Goal: Task Accomplishment & Management: Manage account settings

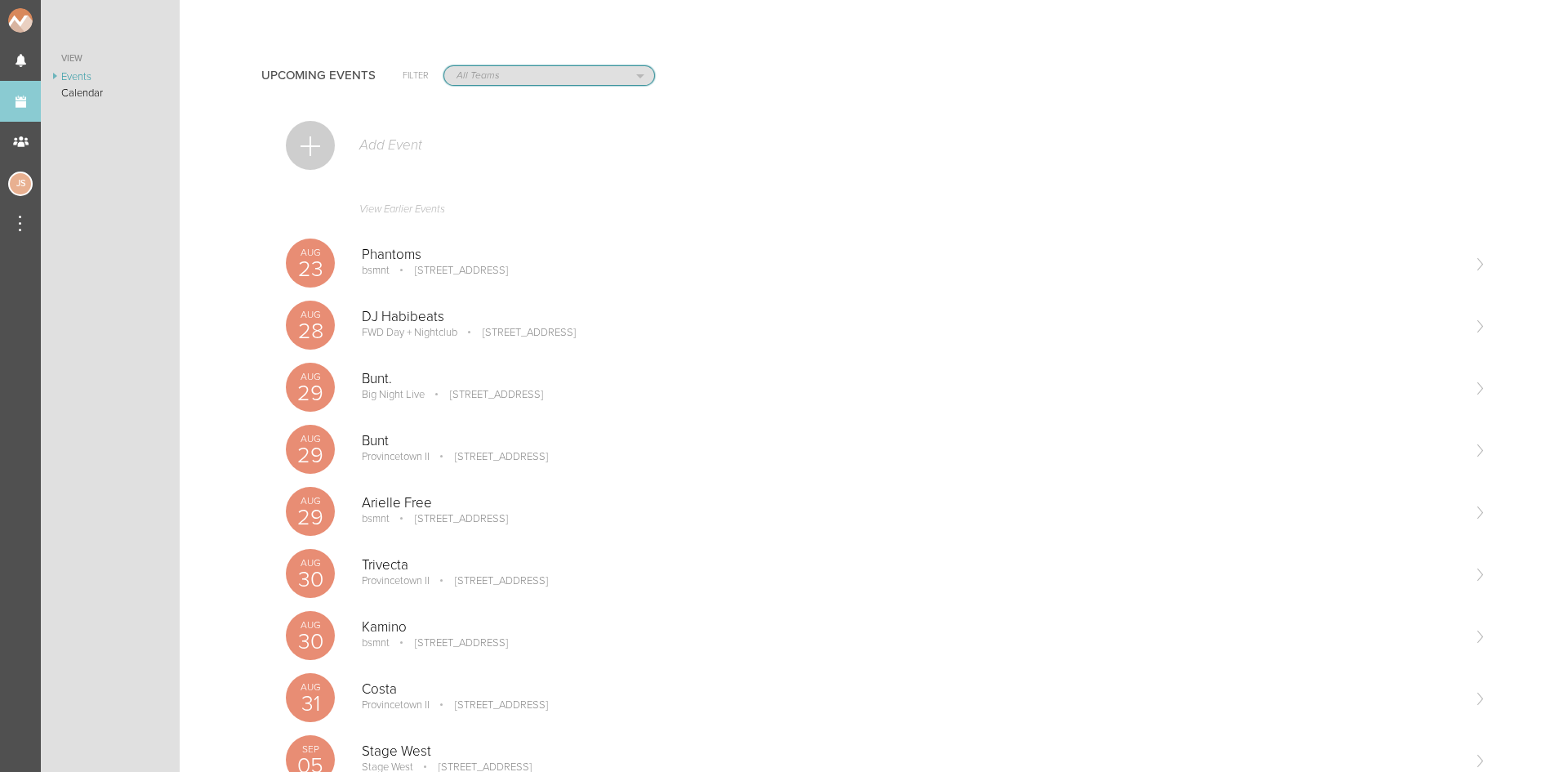
click at [501, 72] on select "All Teams Jakeshore Breakbomb bsmnt Sonia Z3LLA FWD Flynn's Fire Island The Gra…" at bounding box center [549, 75] width 209 height 19
select select "20"
click at [444, 66] on select "All Teams Jakeshore Breakbomb bsmnt [PERSON_NAME] Z3LLA FWD [PERSON_NAME] Fire …" at bounding box center [549, 75] width 209 height 19
click at [499, 318] on p "[PERSON_NAME]" at bounding box center [911, 317] width 1098 height 16
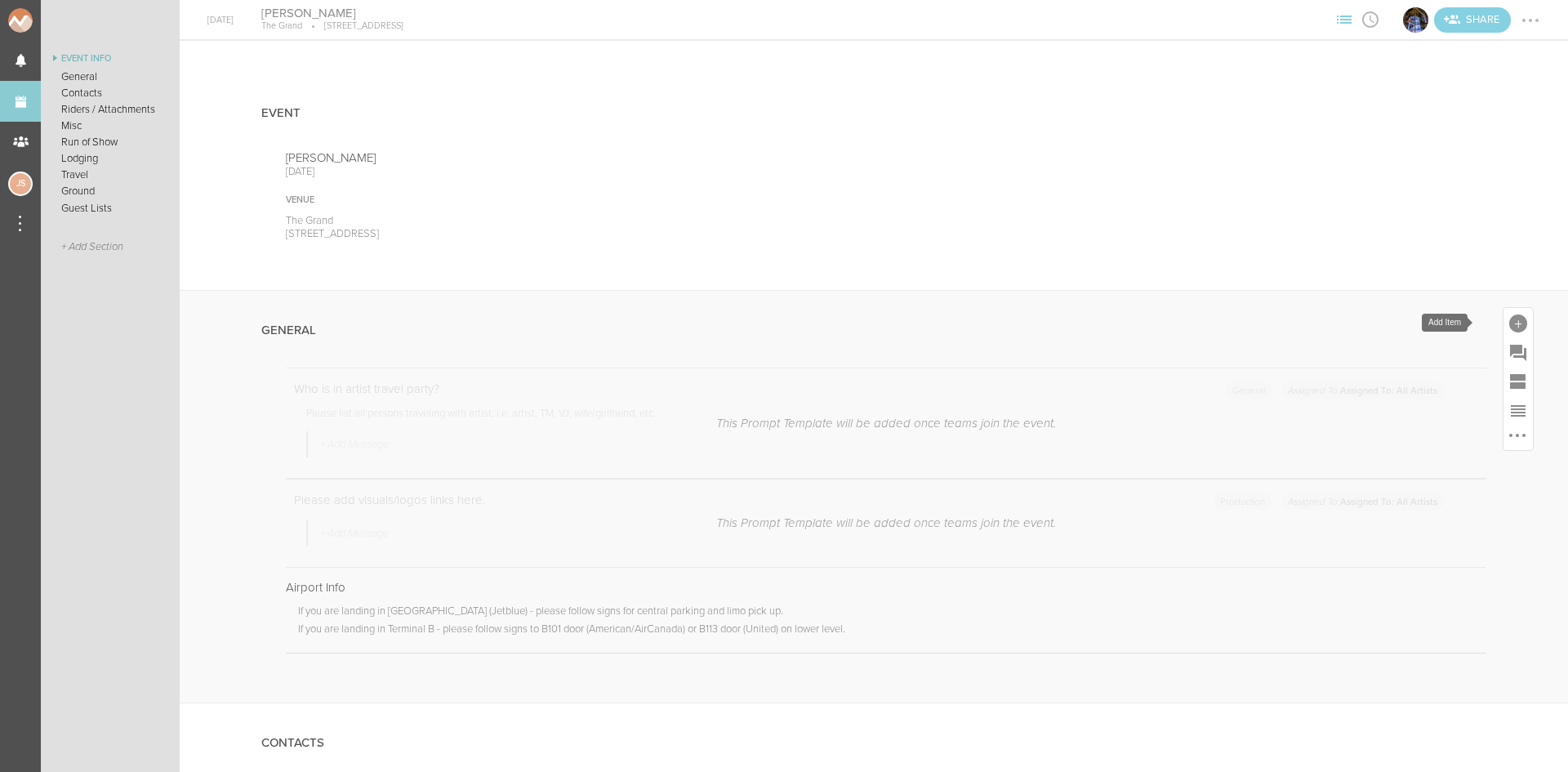
click at [1510, 319] on div at bounding box center [1519, 324] width 18 height 18
click at [1256, 575] on link "Note" at bounding box center [1290, 582] width 70 height 83
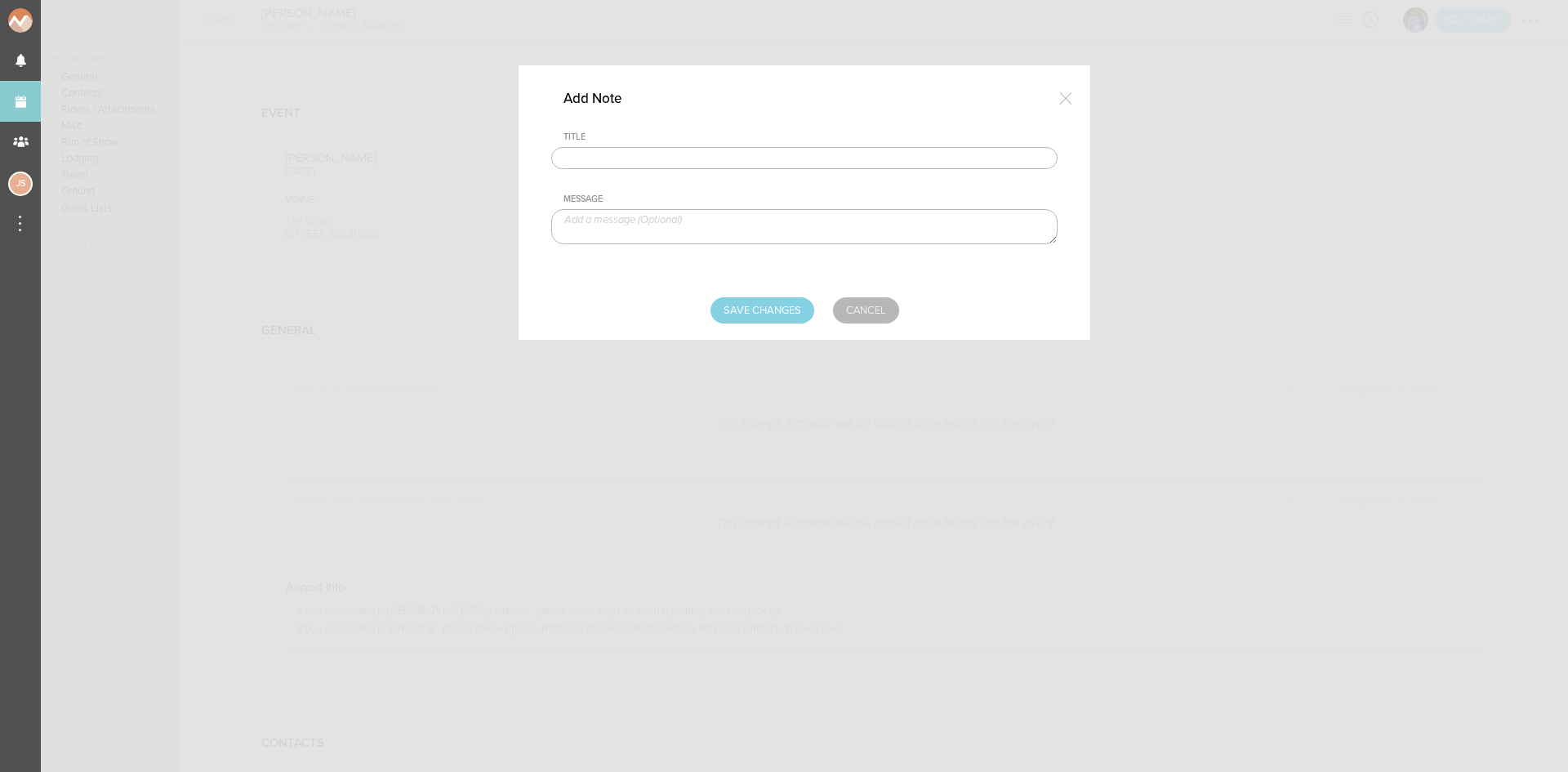
drag, startPoint x: 780, startPoint y: 151, endPoint x: 758, endPoint y: 158, distance: 23.1
click at [780, 151] on input "text" at bounding box center [804, 158] width 506 height 23
type input "Travel Party"
click at [681, 215] on textarea at bounding box center [804, 227] width 506 height 35
type textarea "Hayden James - Artist"
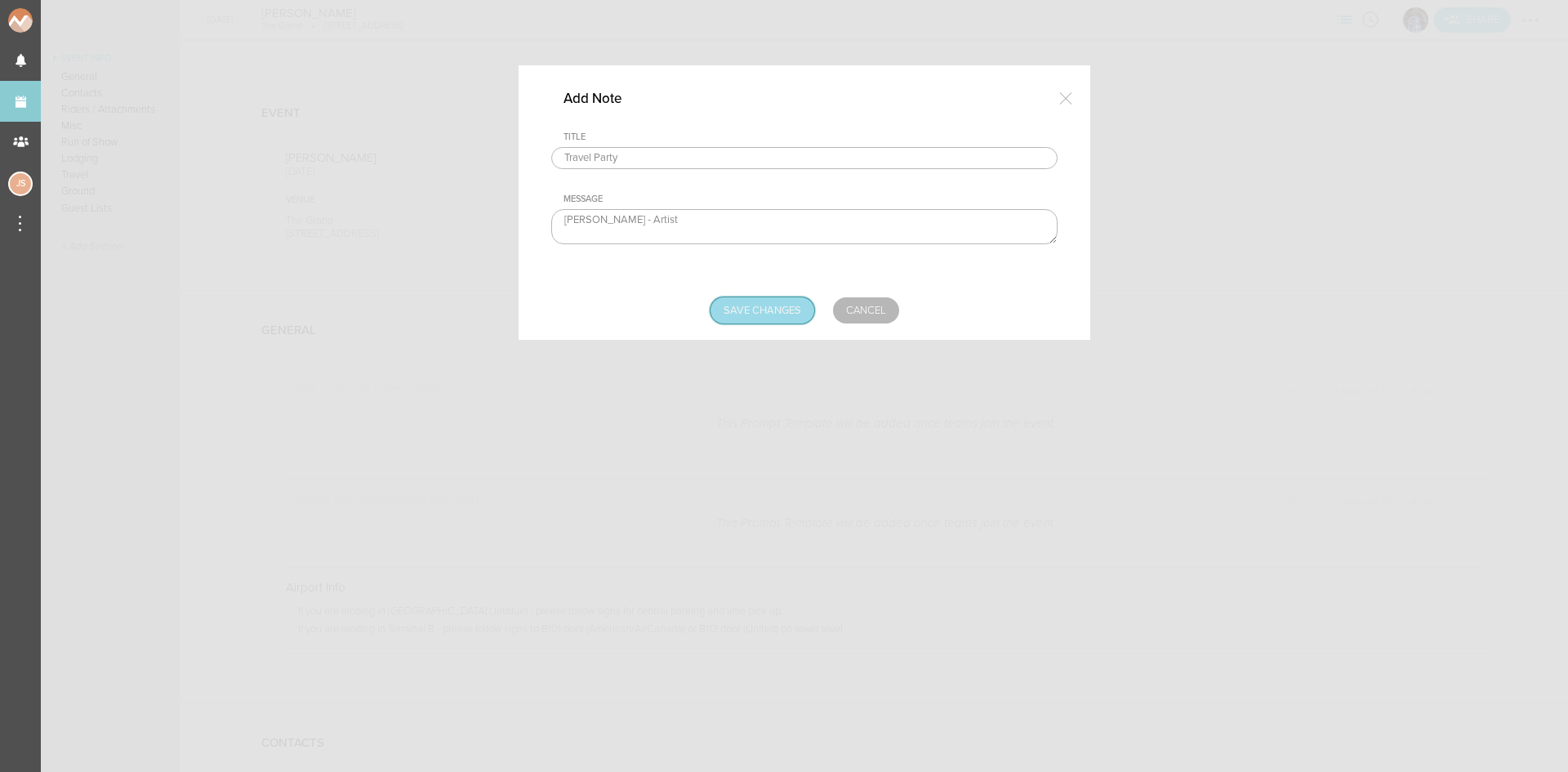
click at [769, 309] on input "Save Changes" at bounding box center [763, 310] width 103 height 26
type input "Saving..."
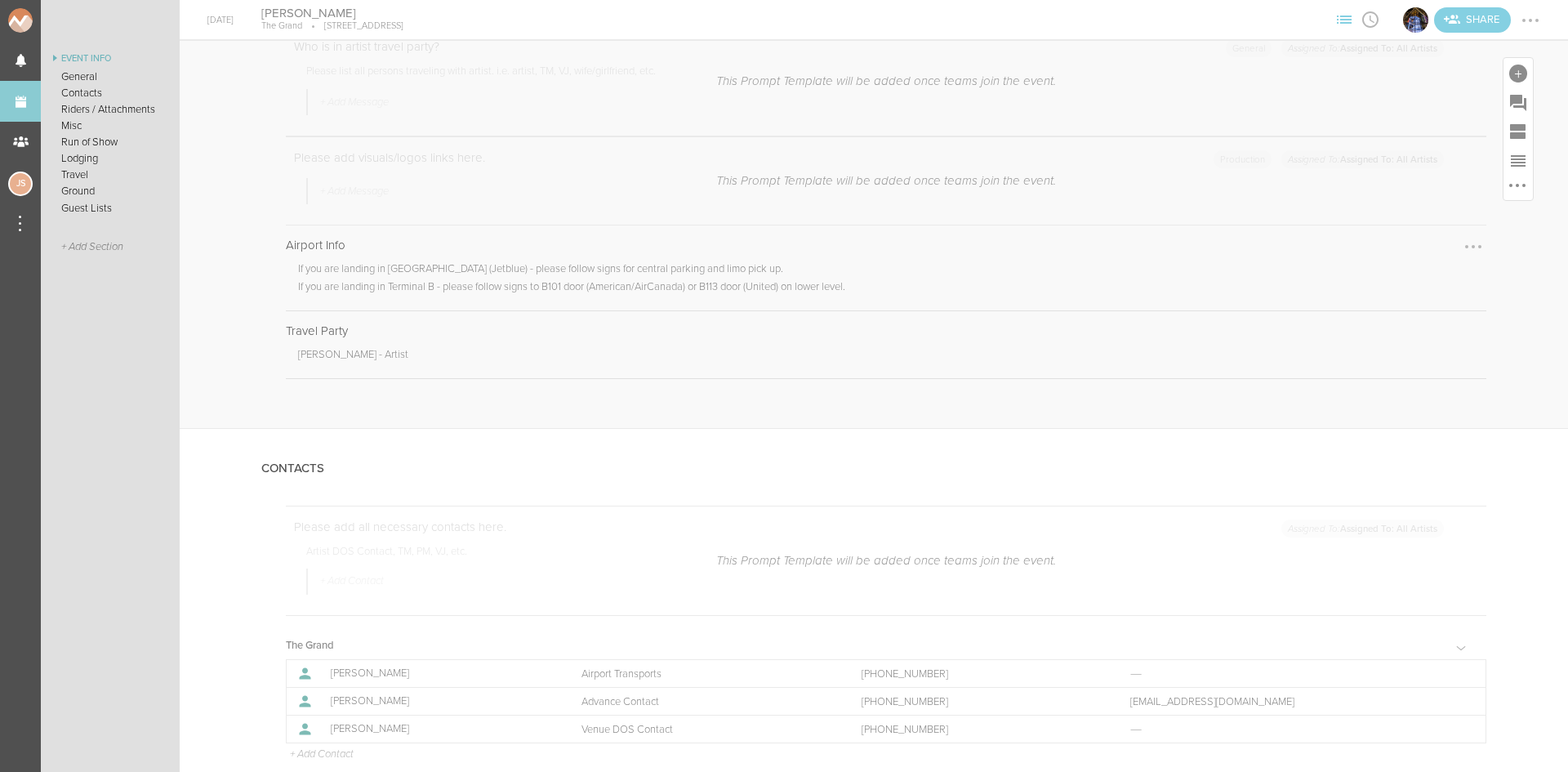
scroll to position [572, 0]
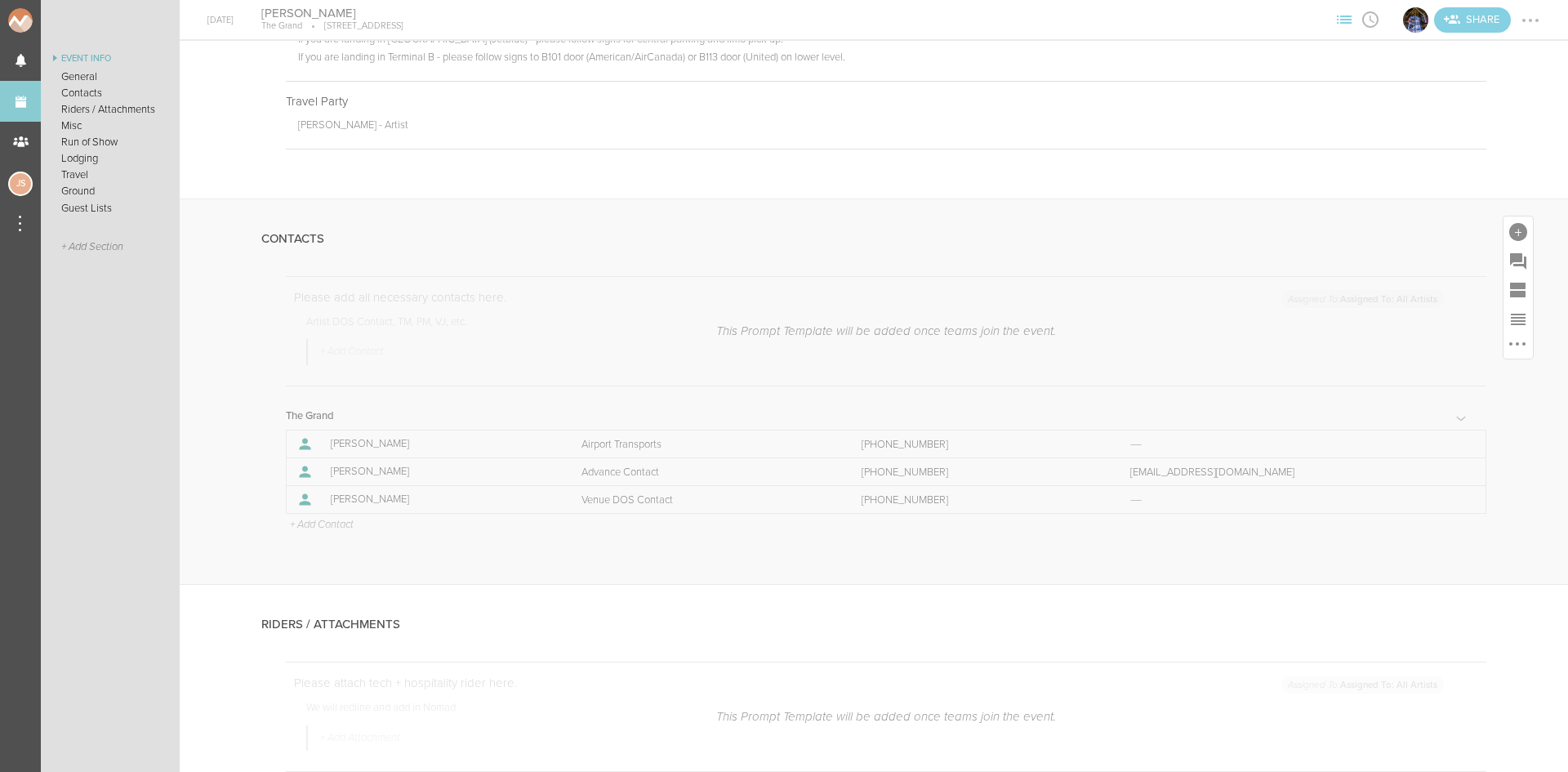
click at [326, 526] on p "+ Add Contact" at bounding box center [321, 525] width 65 height 13
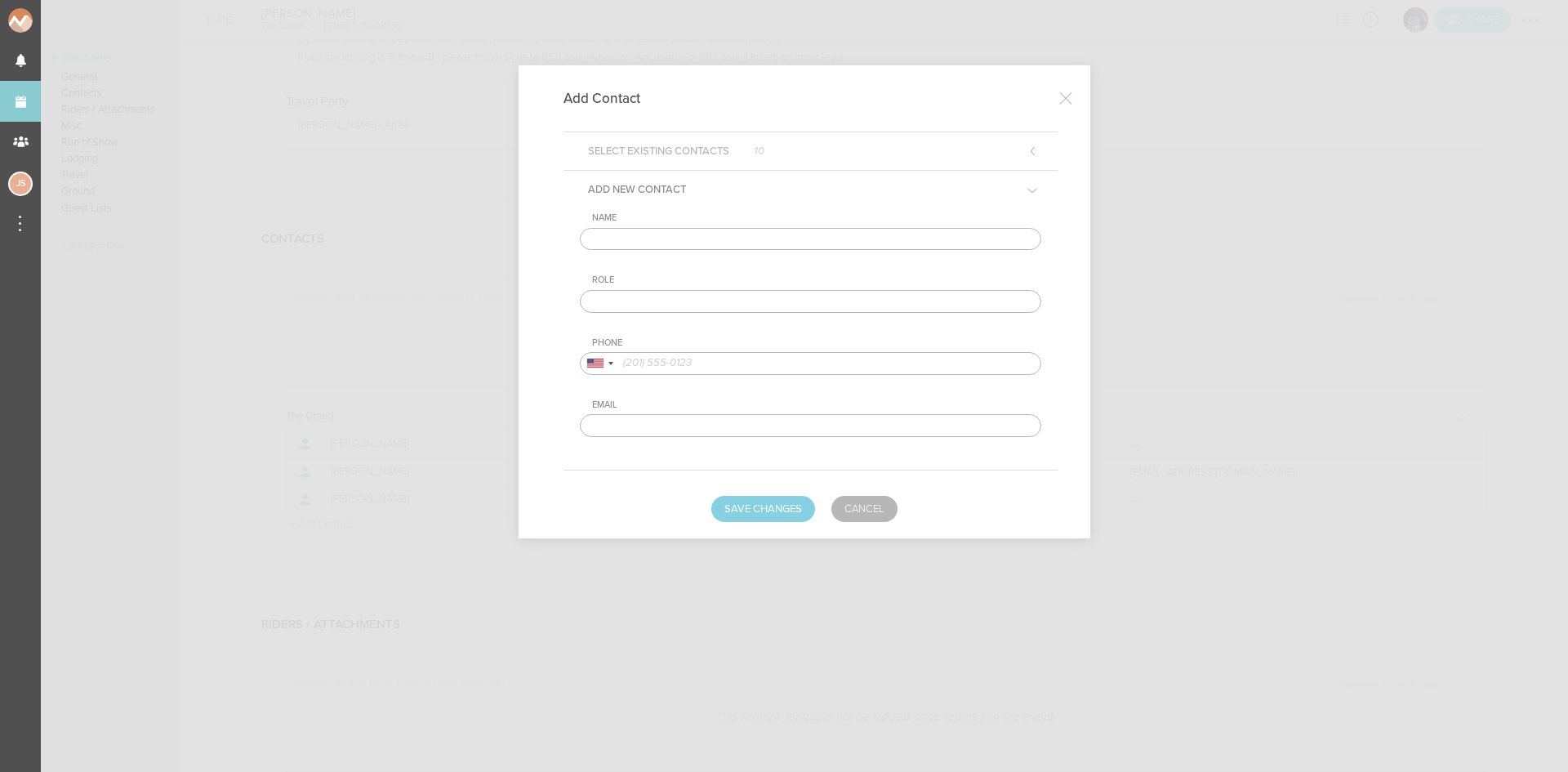
drag, startPoint x: 704, startPoint y: 232, endPoint x: 715, endPoint y: 240, distance: 13.6
click at [704, 232] on input "text" at bounding box center [811, 239] width 462 height 23
type input "[PERSON_NAME]"
type input "Artist DOS Contact"
click at [603, 366] on div at bounding box center [596, 363] width 16 height 9
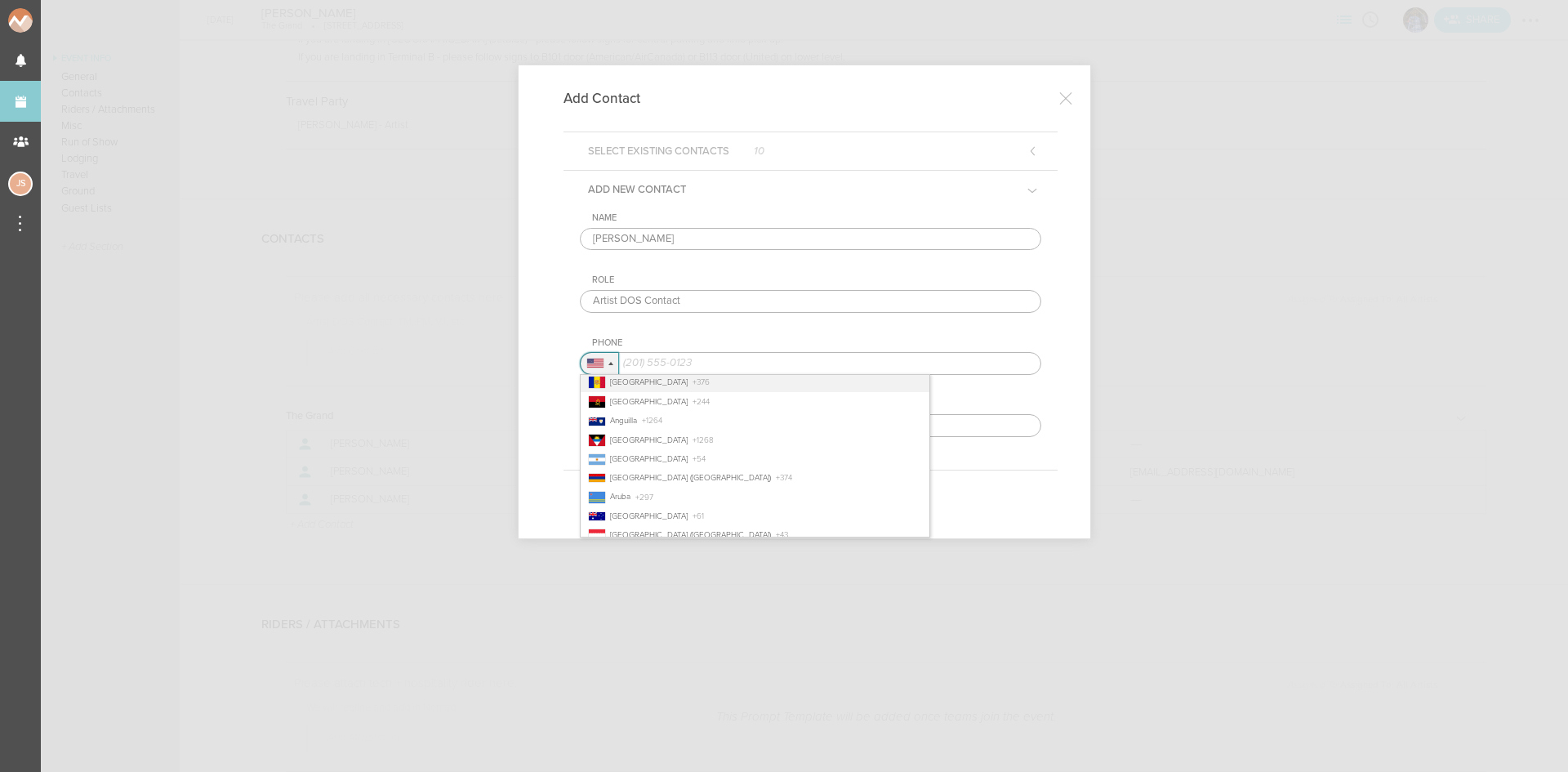
scroll to position [163, 0]
click at [670, 484] on li "Australia + 61" at bounding box center [755, 480] width 349 height 19
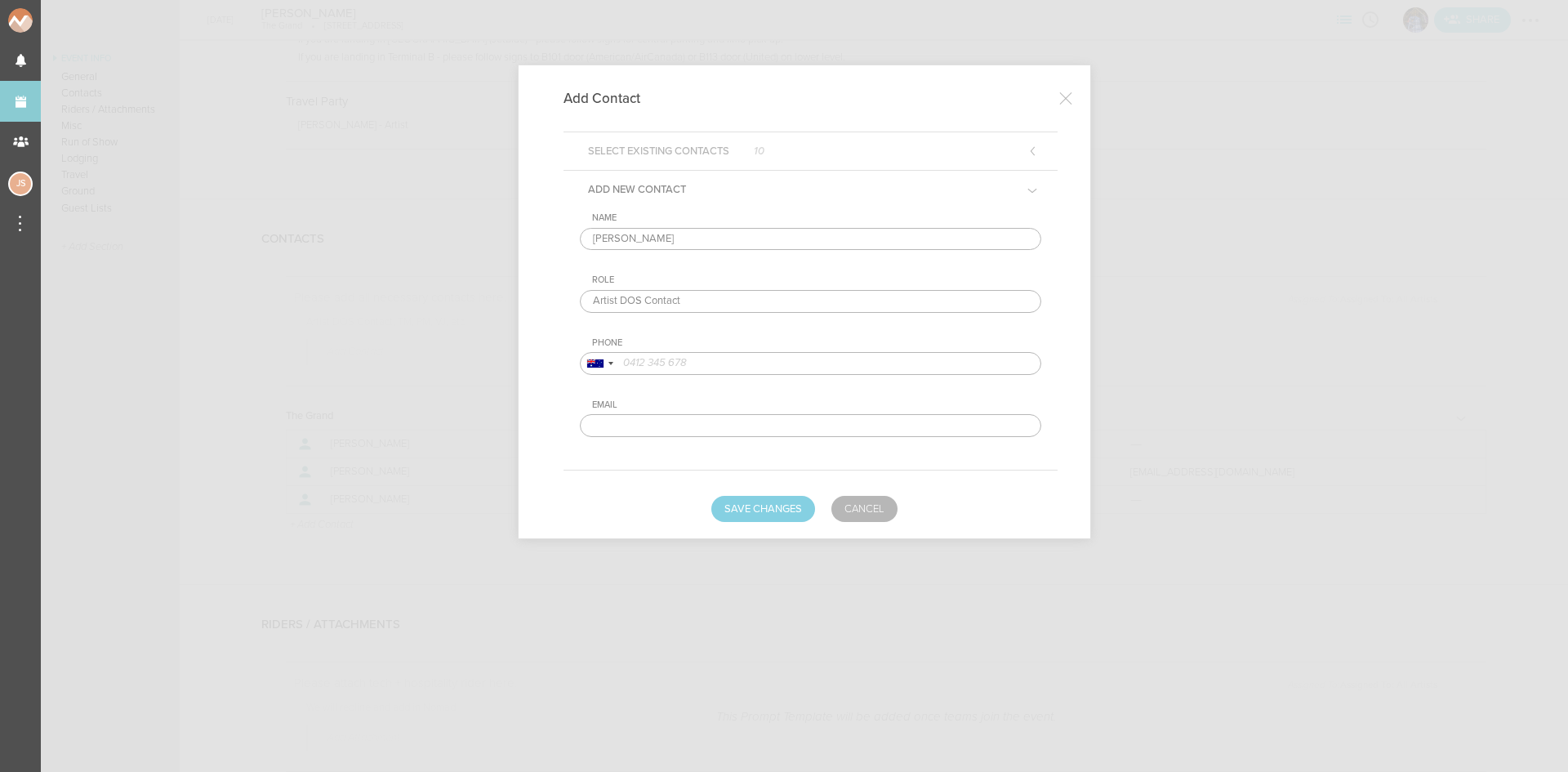
click at [781, 366] on input "tel" at bounding box center [811, 363] width 462 height 23
paste input "422 950 898"
type input "422 950 898"
click at [781, 507] on button "Save Changes" at bounding box center [764, 509] width 103 height 26
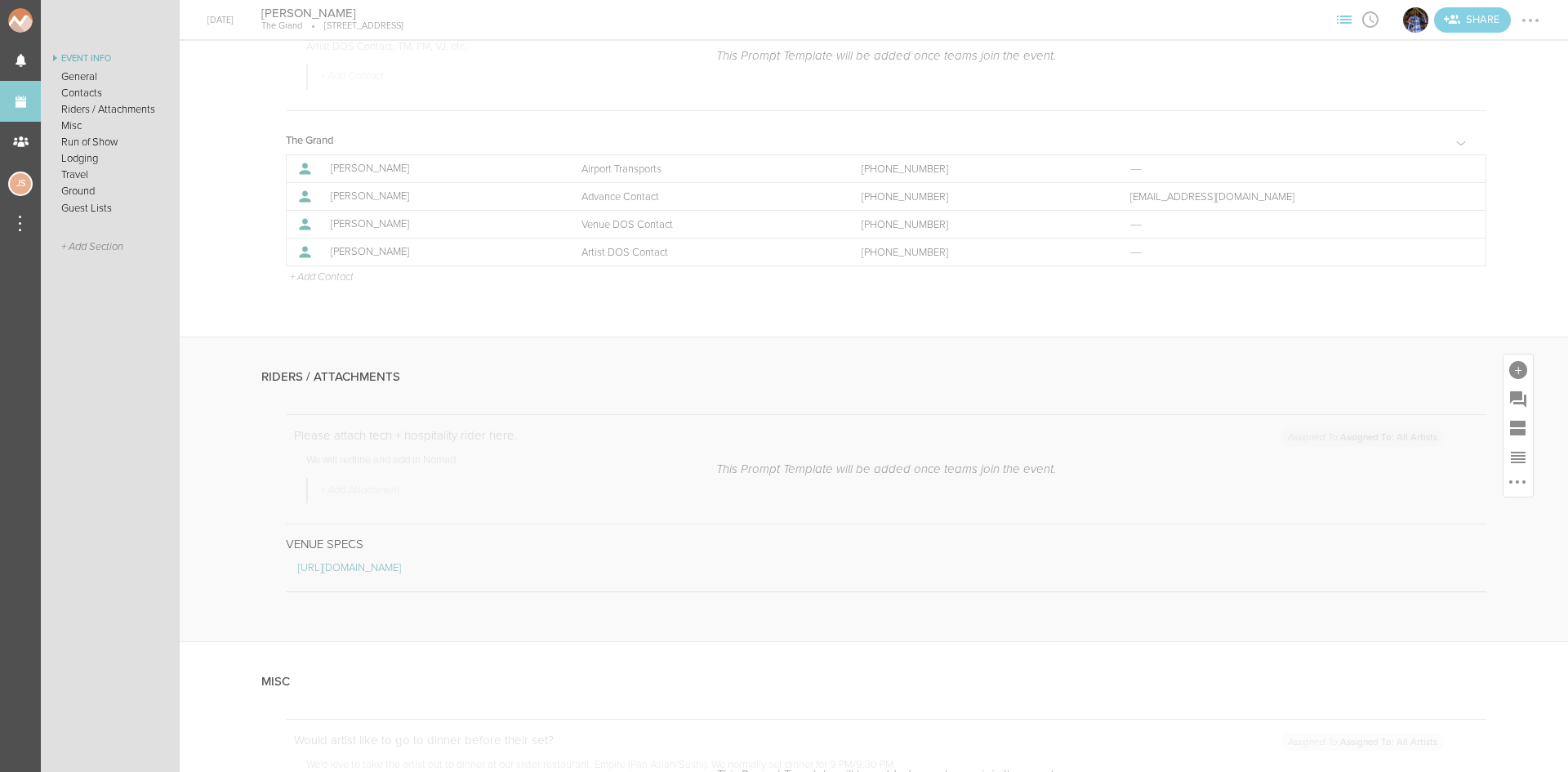
scroll to position [899, 0]
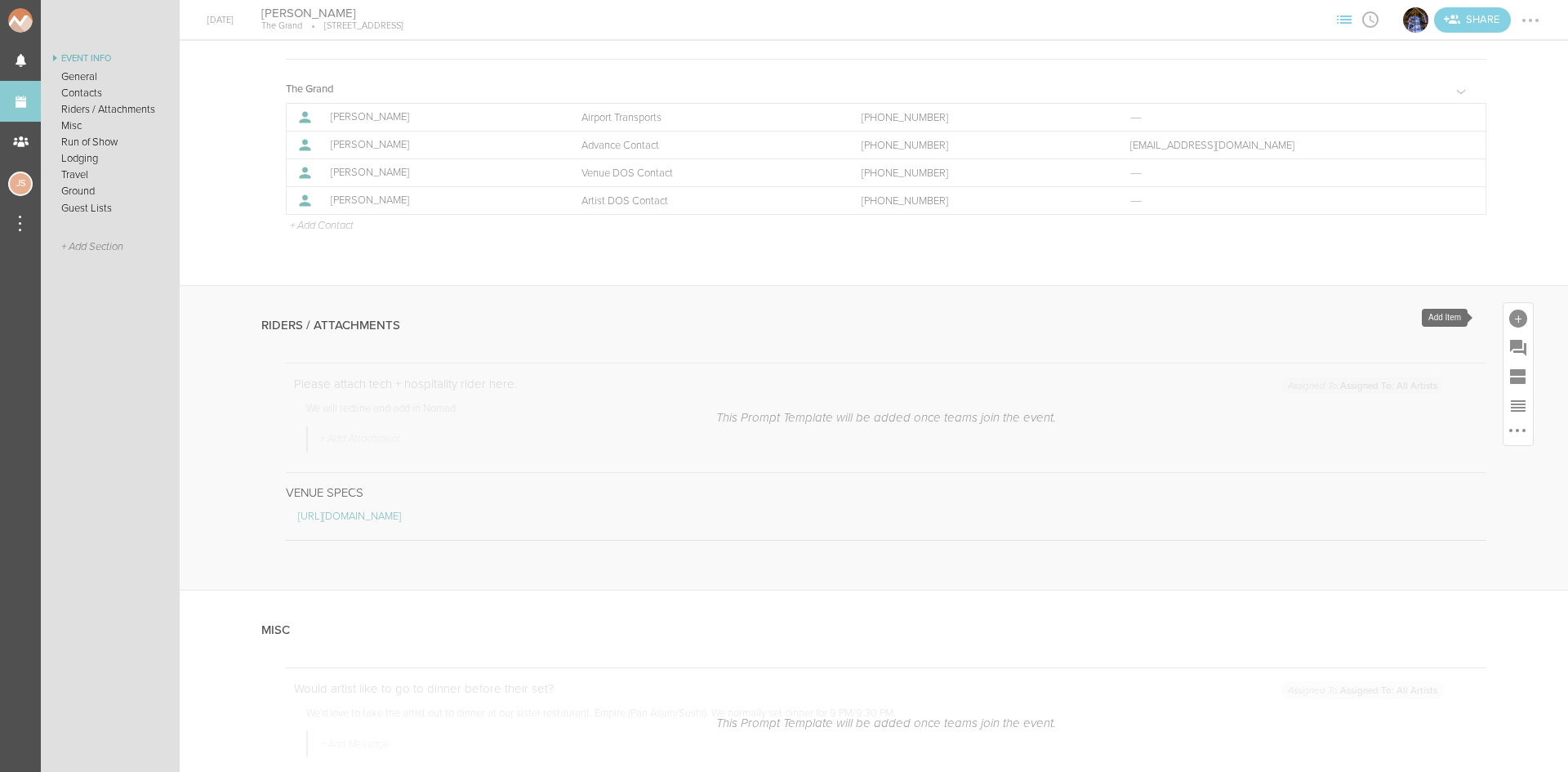
click at [1510, 320] on div at bounding box center [1519, 318] width 18 height 18
click at [1274, 568] on icon at bounding box center [1290, 569] width 33 height 33
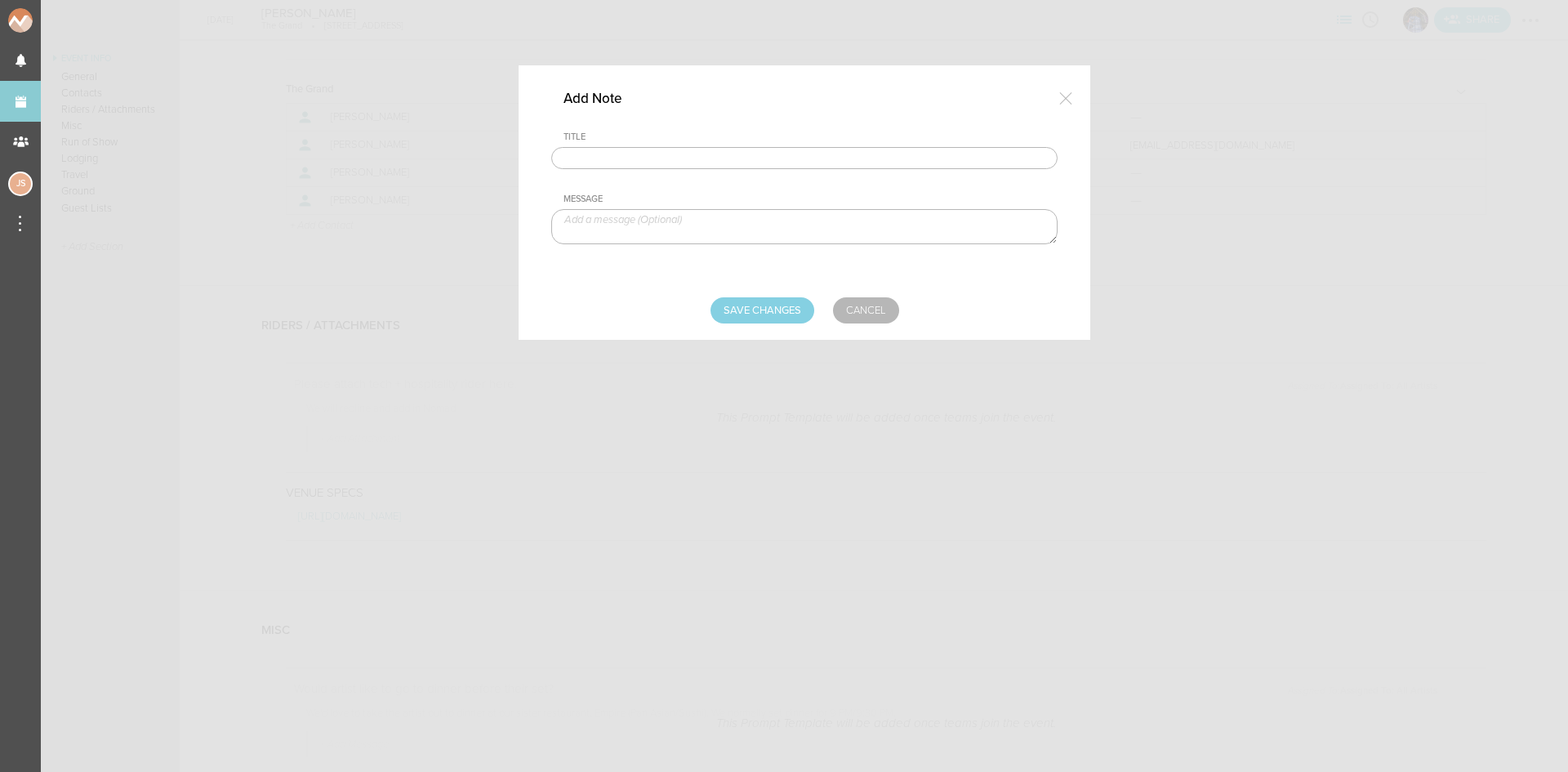
click at [793, 156] on input "text" at bounding box center [804, 158] width 506 height 23
type input "Tech Rider"
click at [622, 235] on textarea at bounding box center [804, 227] width 506 height 35
paste textarea "Audio Backline (4) CDJ3000s (1) Pioneer V10 Mixer (1) Wireless Microphone Texas…"
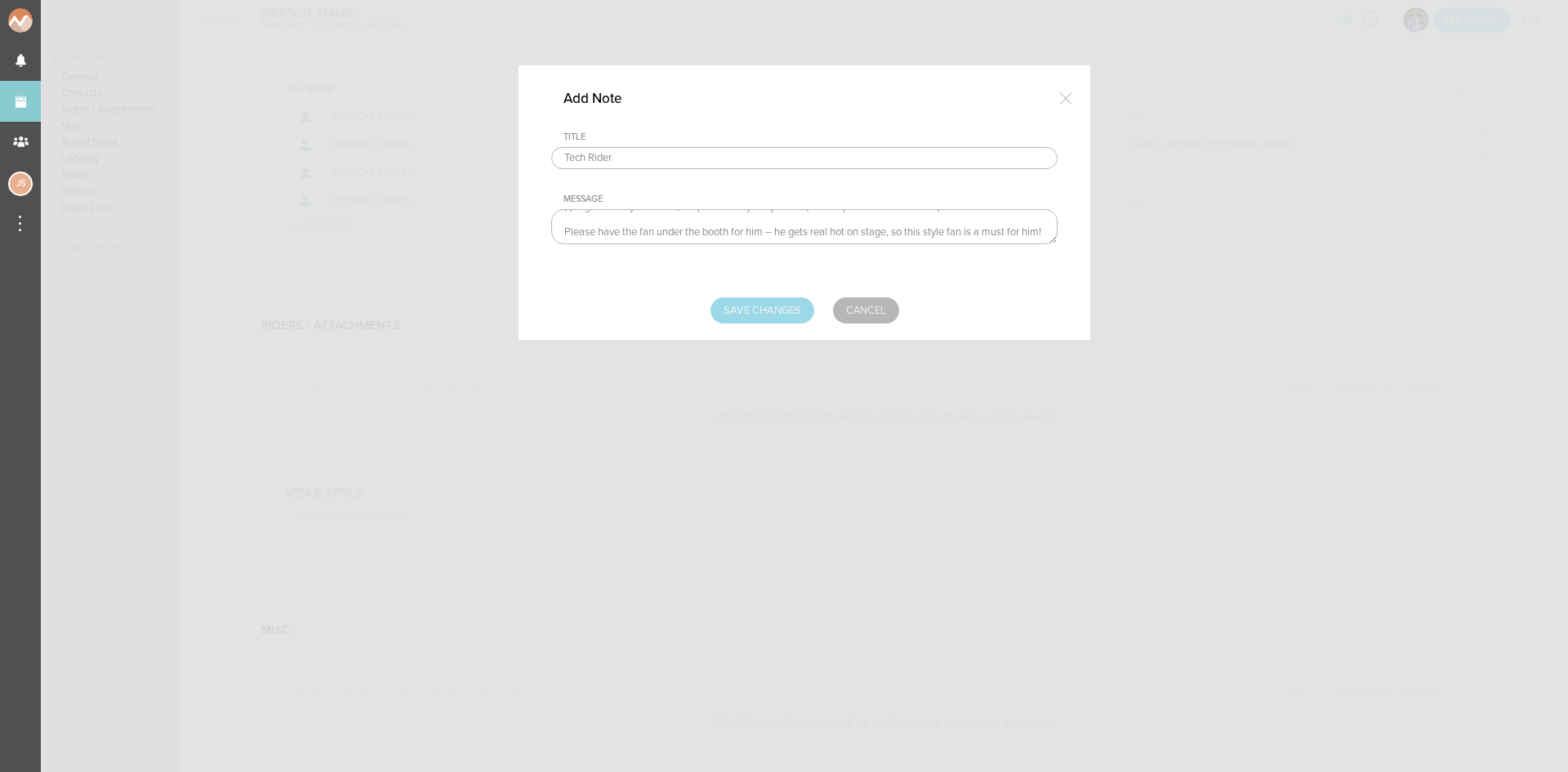
type textarea "Audio Backline (4) CDJ3000s (1) Pioneer V10 Mixer (1) Wireless Microphone Texas…"
click at [764, 310] on input "Save Changes" at bounding box center [763, 310] width 103 height 26
type input "Saving..."
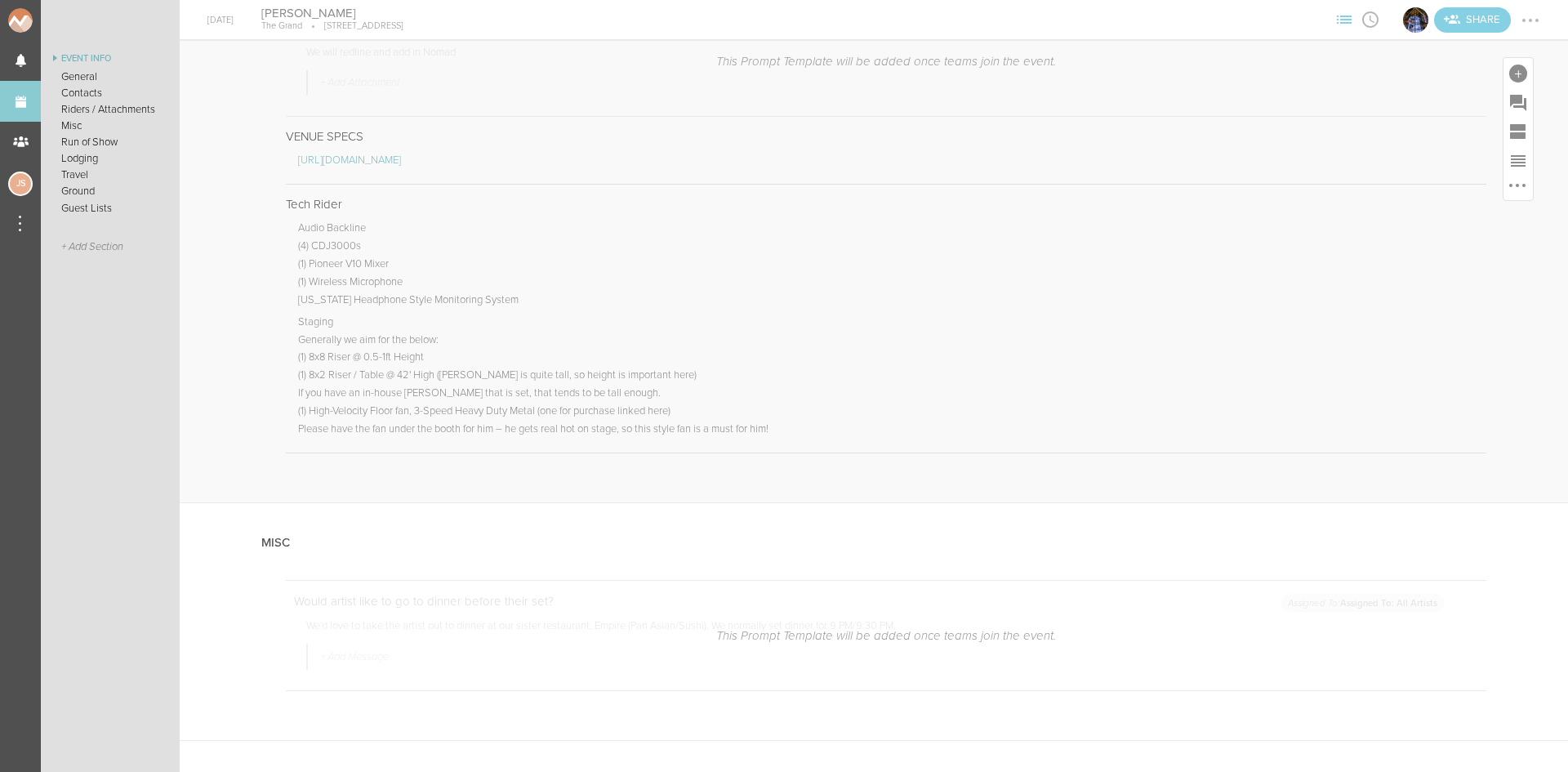
scroll to position [1226, 0]
click at [1510, 76] on div at bounding box center [1519, 73] width 18 height 18
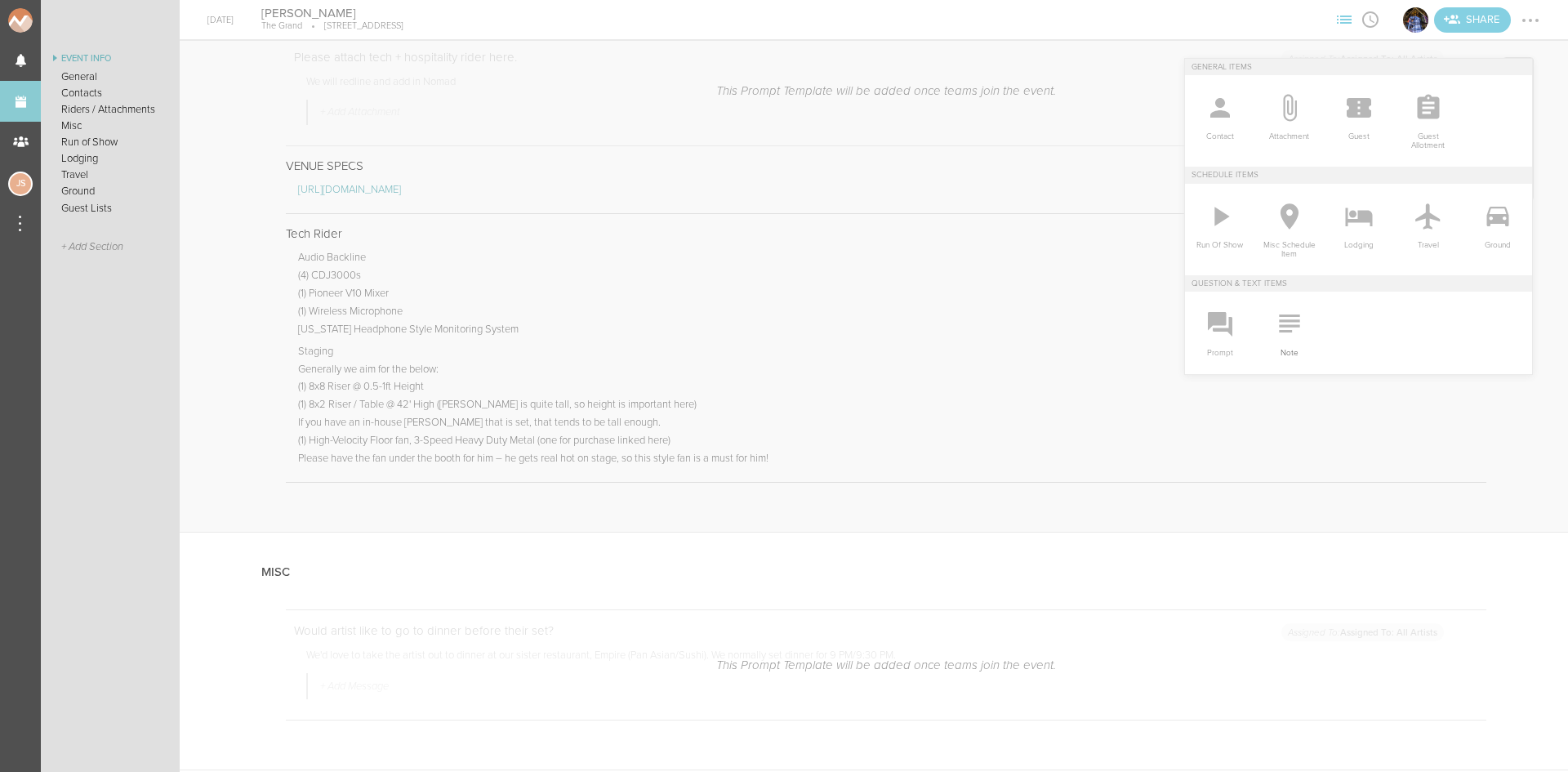
click at [1290, 319] on icon at bounding box center [1290, 324] width 33 height 33
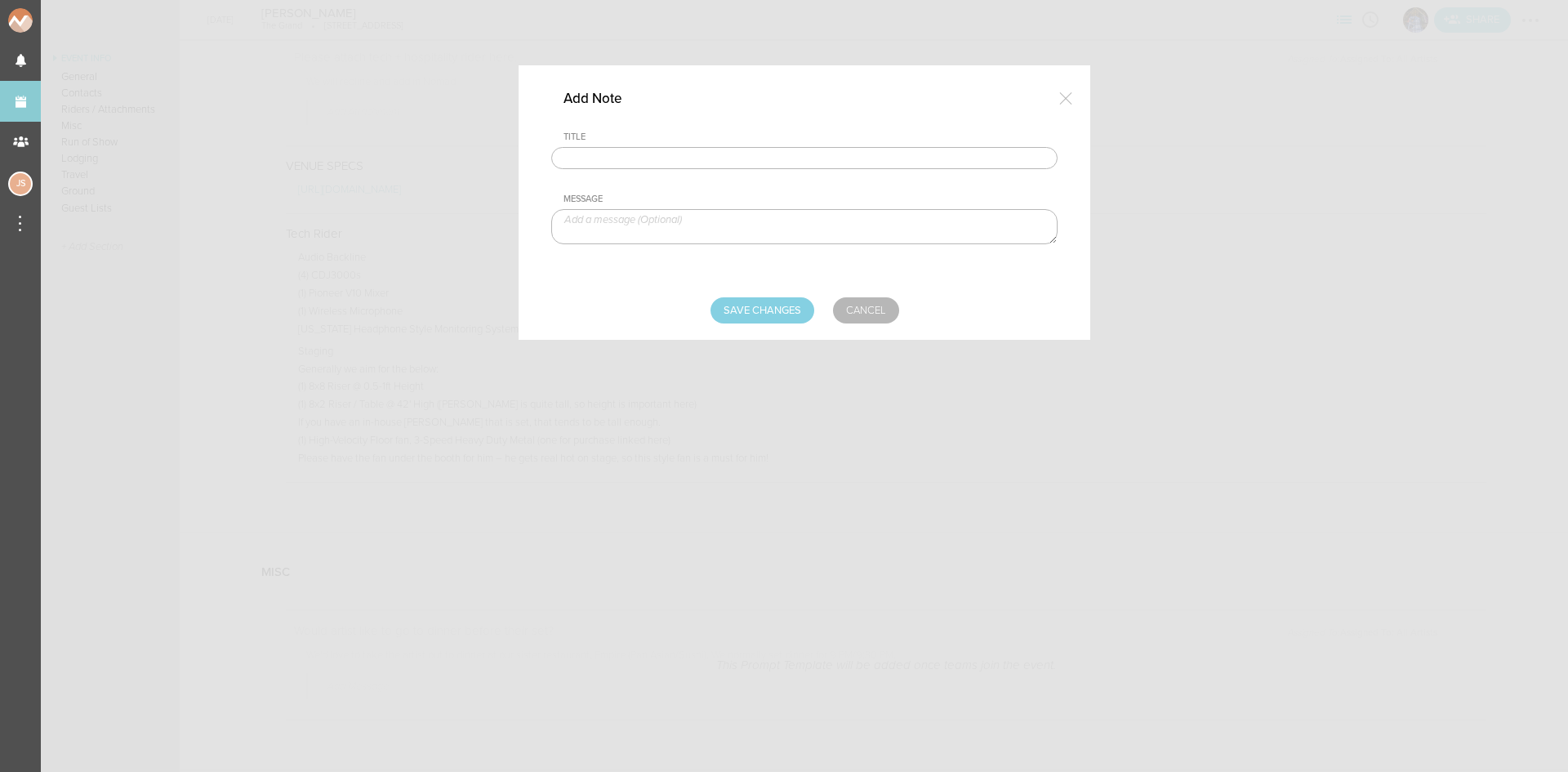
click at [722, 153] on input "text" at bounding box center [804, 158] width 506 height 23
type input "Hospitality Rider"
click at [679, 229] on textarea at bounding box center [804, 227] width 506 height 35
paste textarea "6) Icelandic Waters – no substitutions on this brand please!"
type textarea "6) Icelandic Waters – no substitutions on this brand please!"
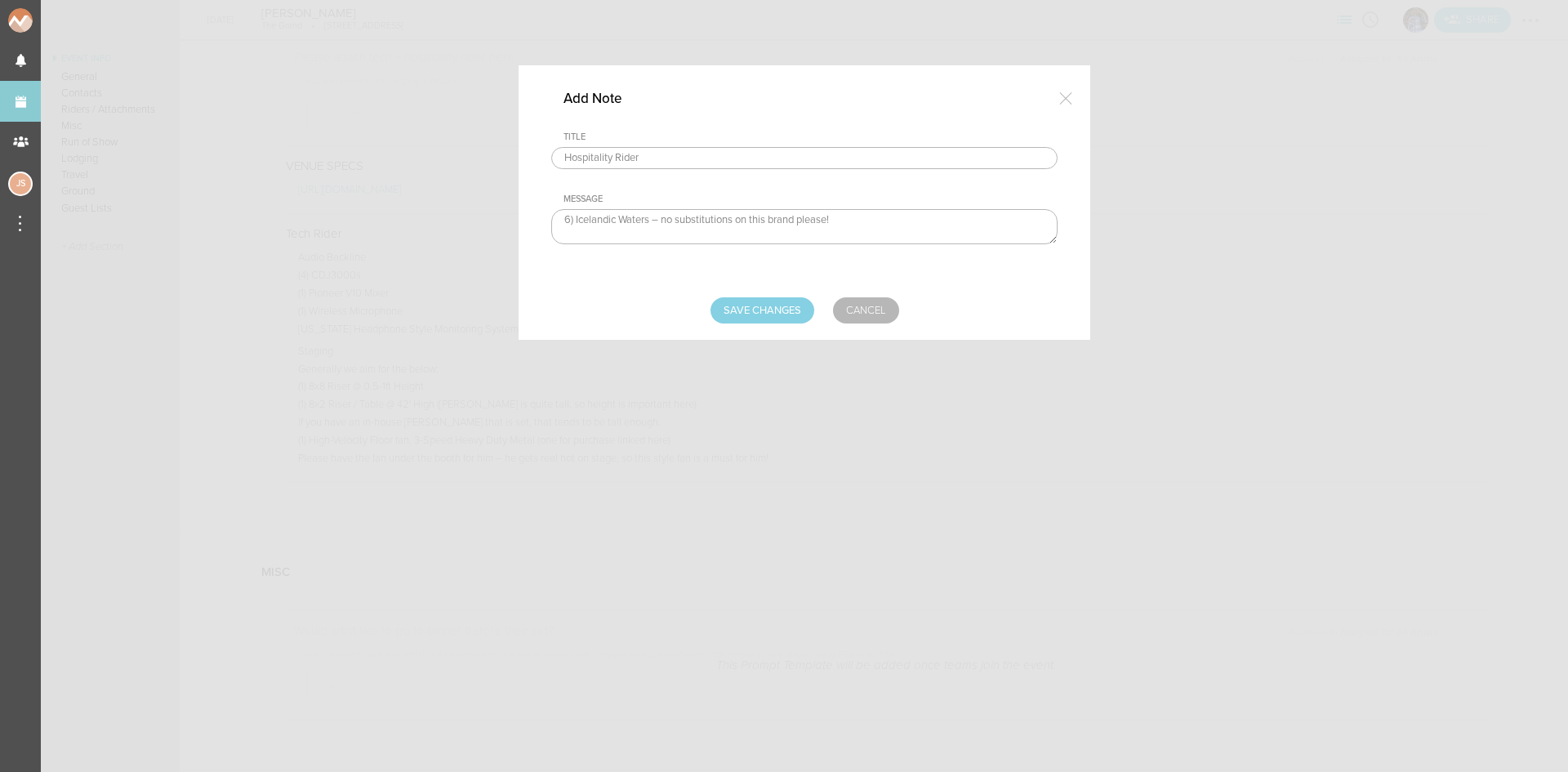
click at [773, 293] on form "Title Hospitality Rider Message 6) Icelandic Waters – no substitutions on this …" at bounding box center [804, 228] width 506 height 192
click at [777, 311] on input "Save Changes" at bounding box center [763, 310] width 103 height 26
type input "Saving..."
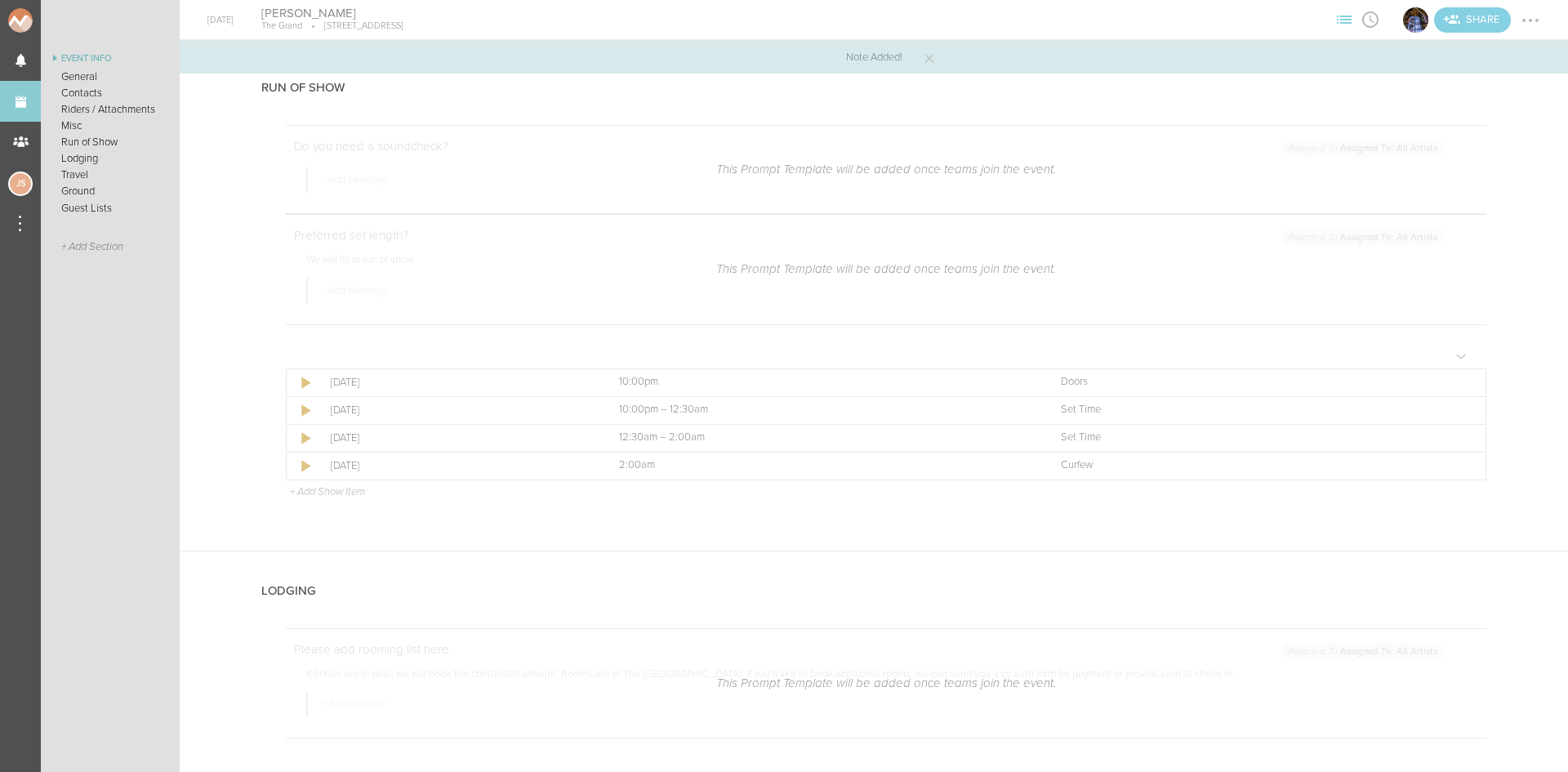
scroll to position [2043, 0]
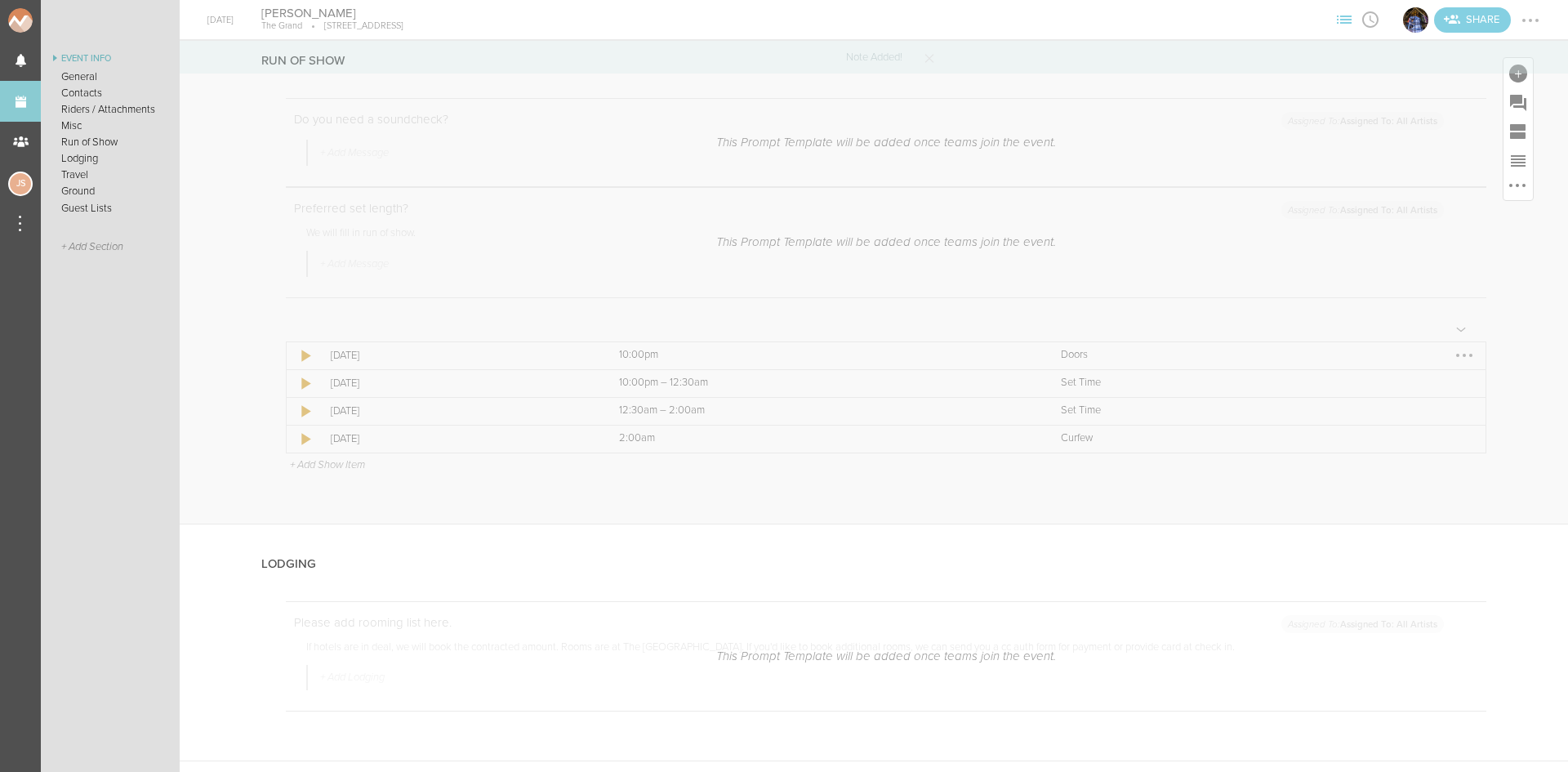
click at [1457, 352] on div at bounding box center [1465, 355] width 26 height 26
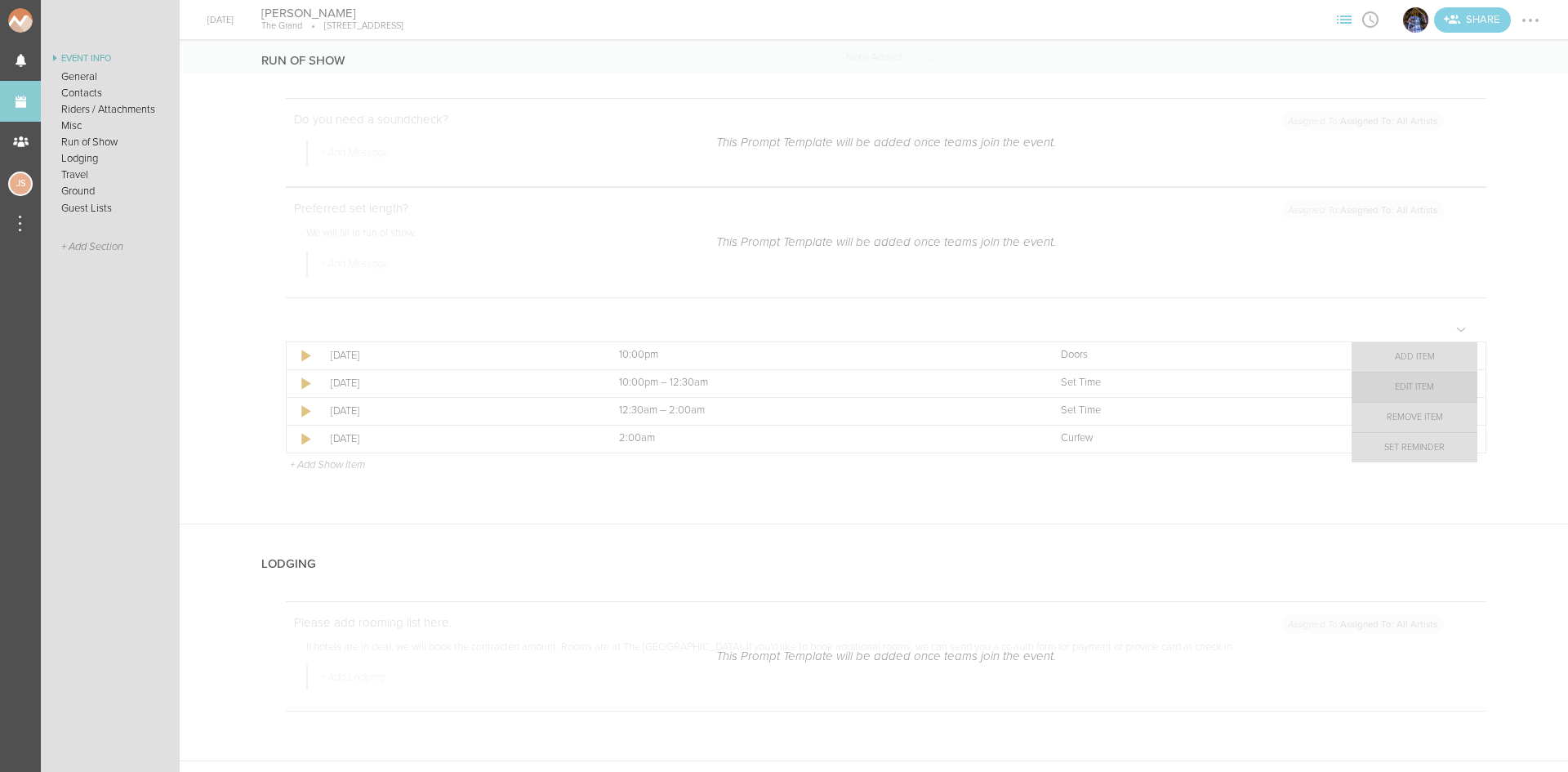
click at [1444, 385] on link "Edit Item" at bounding box center [1415, 387] width 126 height 29
select select "Doors"
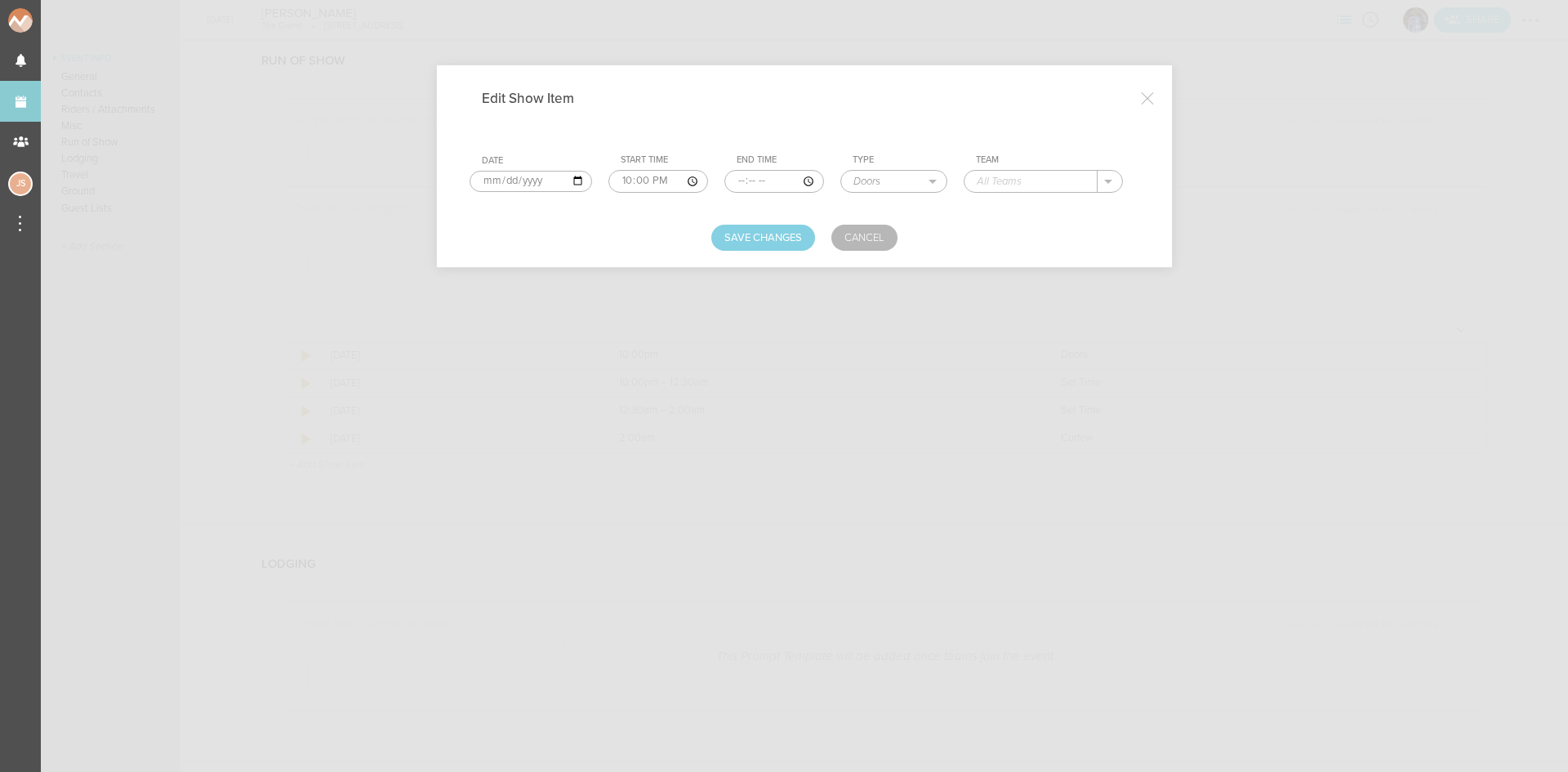
click at [1015, 186] on input "text" at bounding box center [1031, 181] width 133 height 21
click at [1017, 211] on p "The Grand" at bounding box center [1019, 205] width 54 height 13
type input "The Grand"
click at [728, 243] on button "Save Changes" at bounding box center [764, 238] width 103 height 26
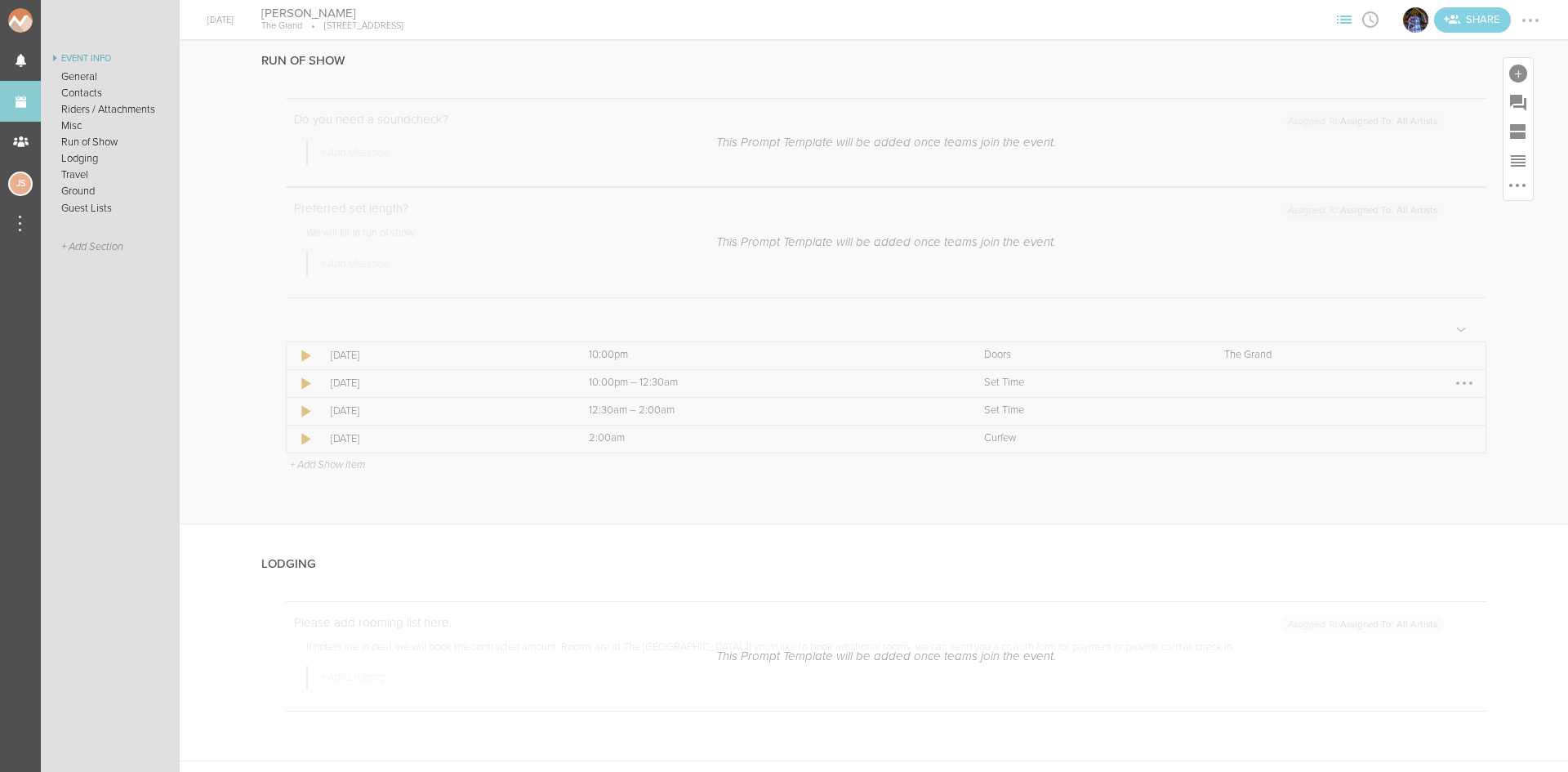
click at [1454, 377] on div at bounding box center [1465, 383] width 26 height 26
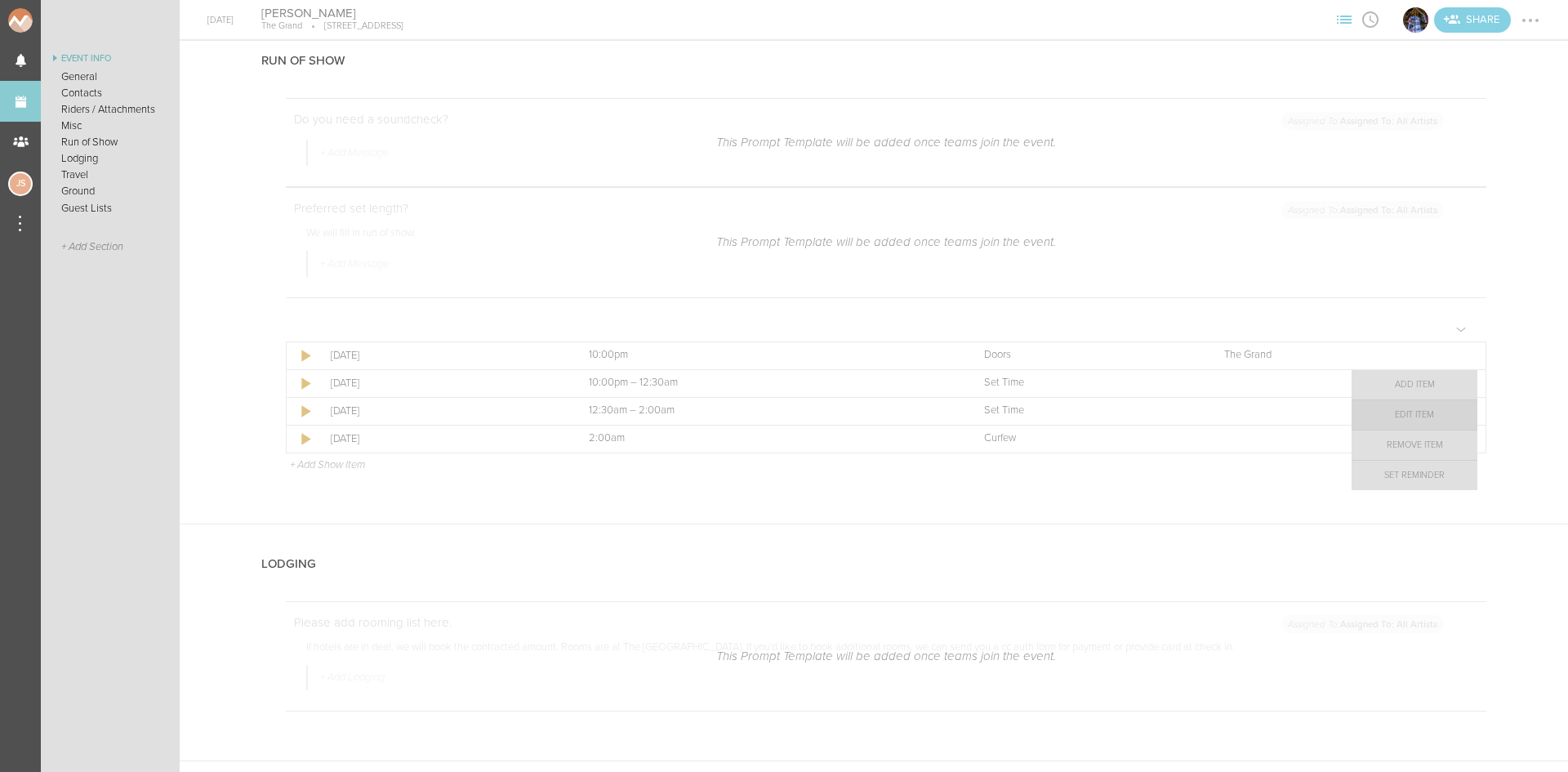
click at [1441, 411] on link "Edit Item" at bounding box center [1415, 415] width 126 height 29
select select "Set Time"
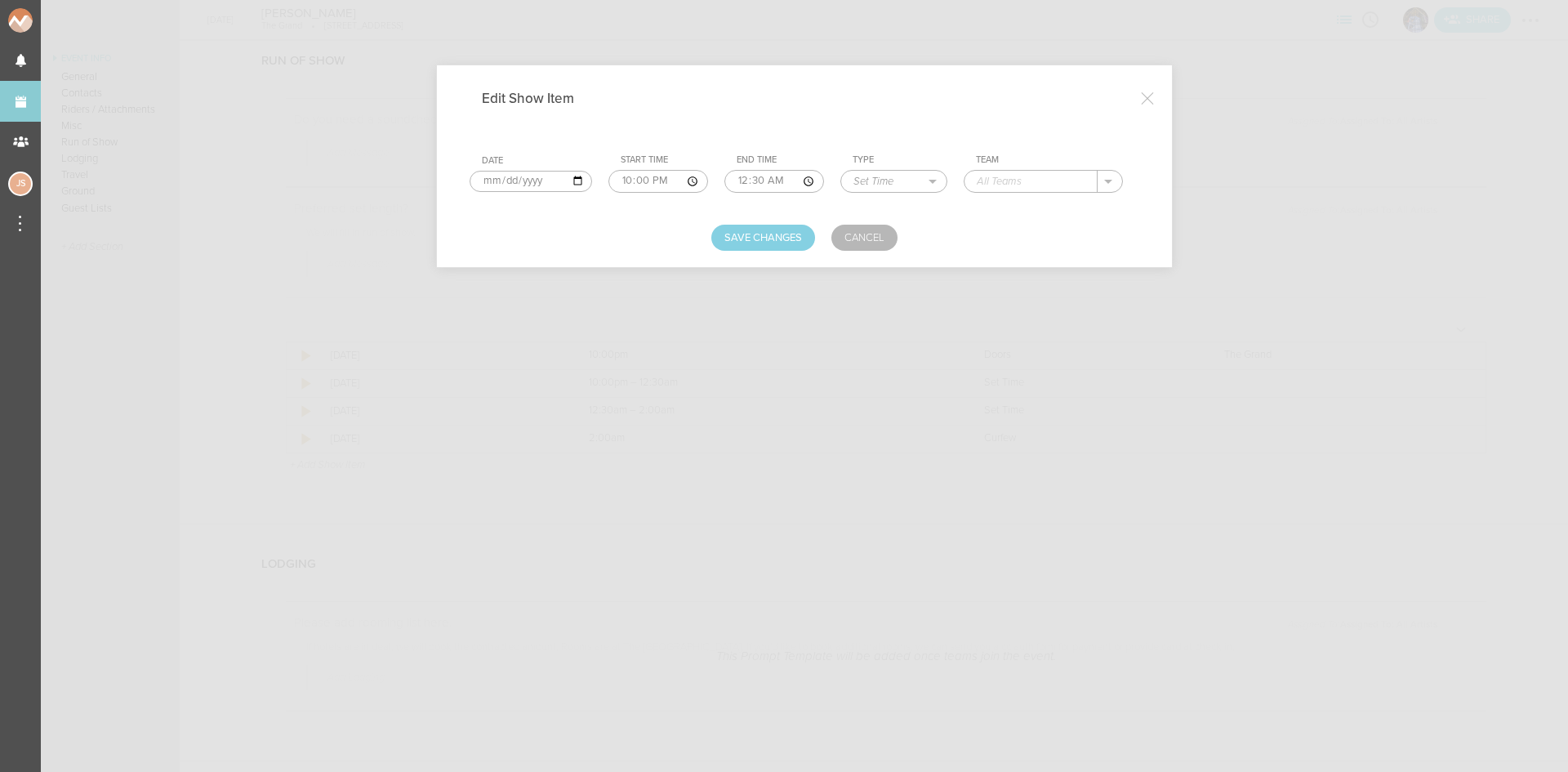
click at [743, 182] on input "00:30" at bounding box center [774, 181] width 100 height 23
type input "23:15"
type input "JustGav"
click at [764, 244] on button "Save Changes" at bounding box center [764, 238] width 103 height 26
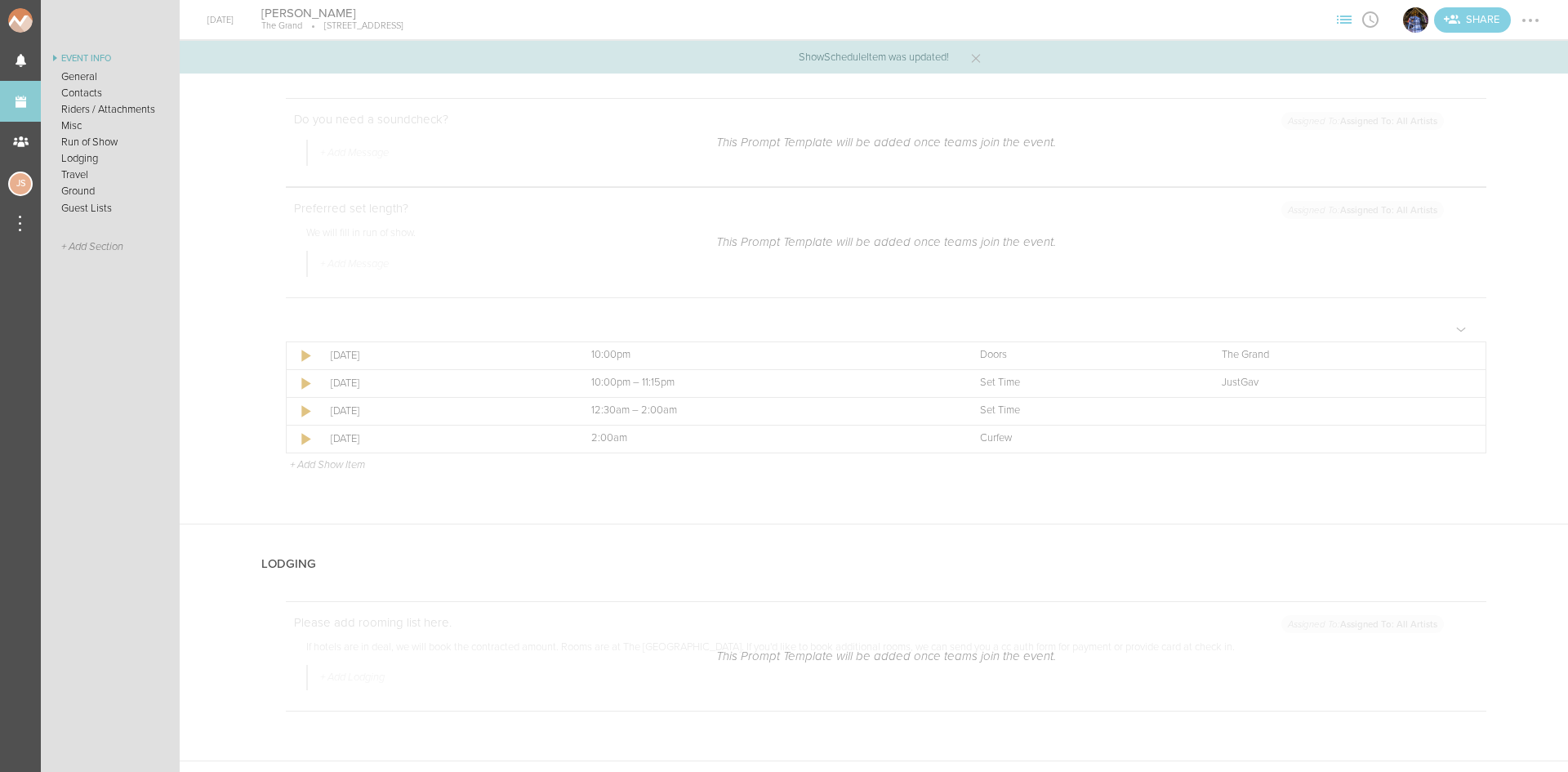
click at [300, 464] on p "+ Add Show Item" at bounding box center [327, 464] width 75 height 13
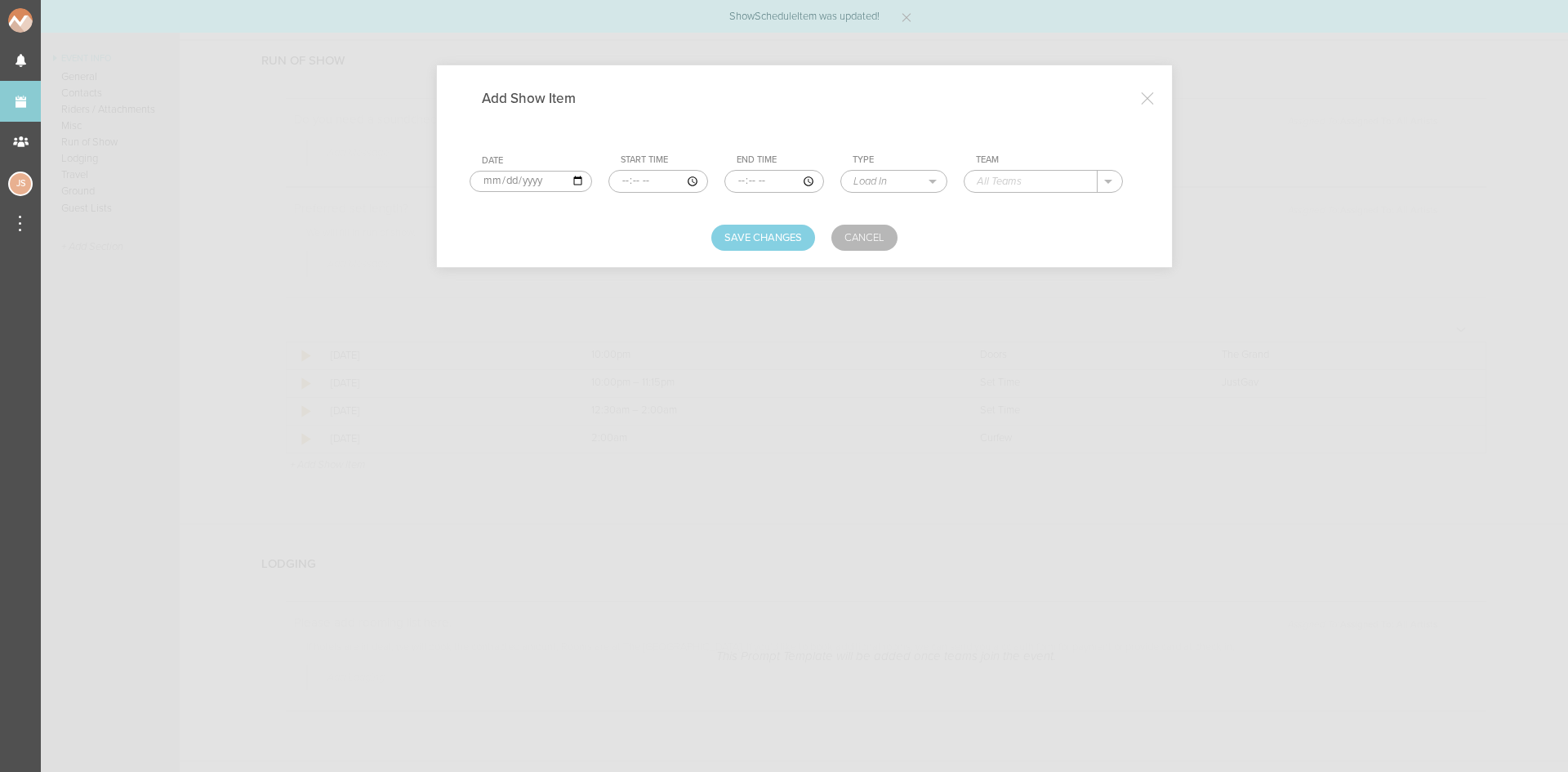
click at [617, 184] on input "time" at bounding box center [658, 181] width 100 height 23
type input "23:15"
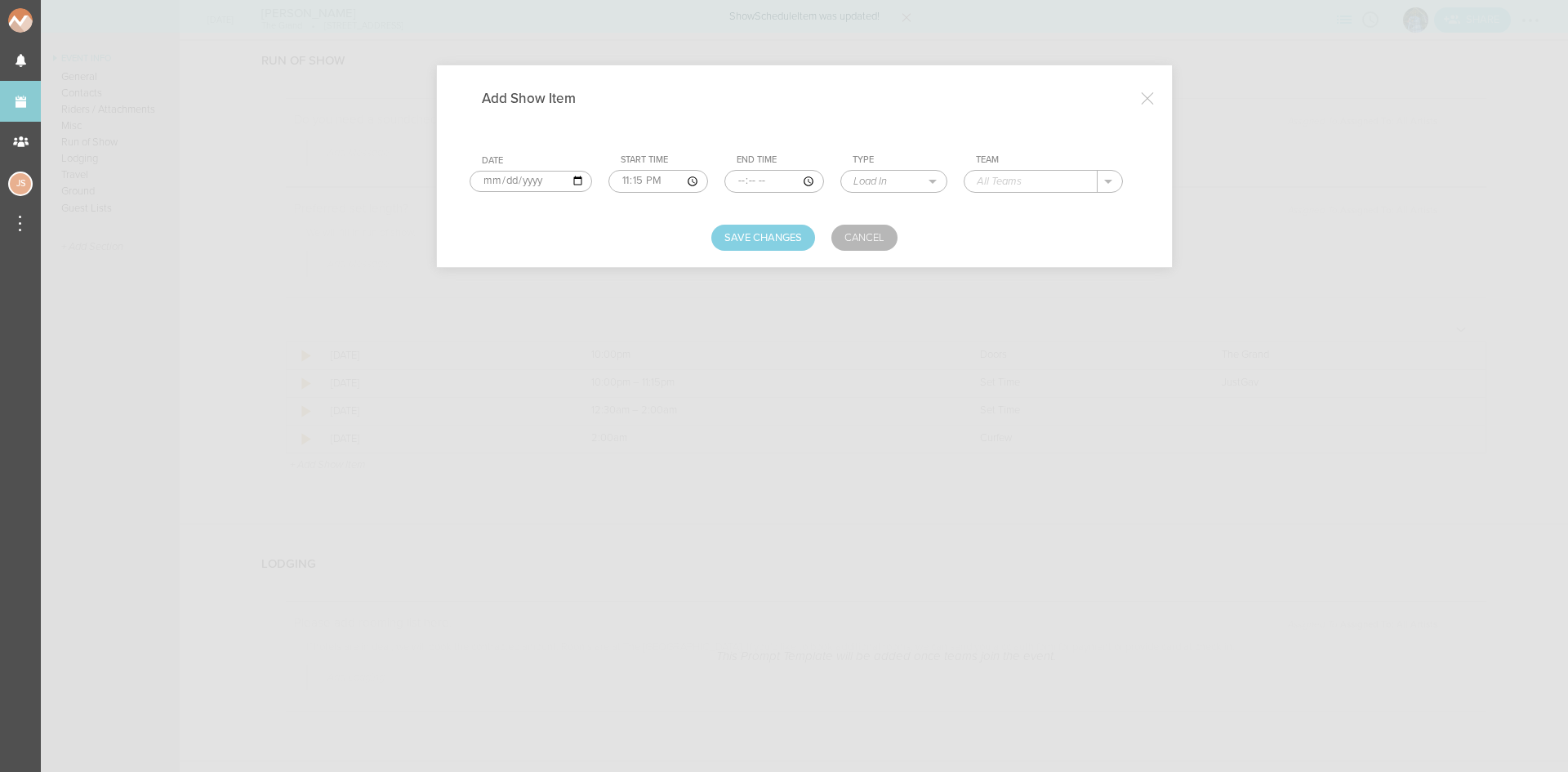
type input "00:30"
select select "Set Time"
type input "Jake Jordan"
click at [735, 240] on button "Save Changes" at bounding box center [764, 238] width 103 height 26
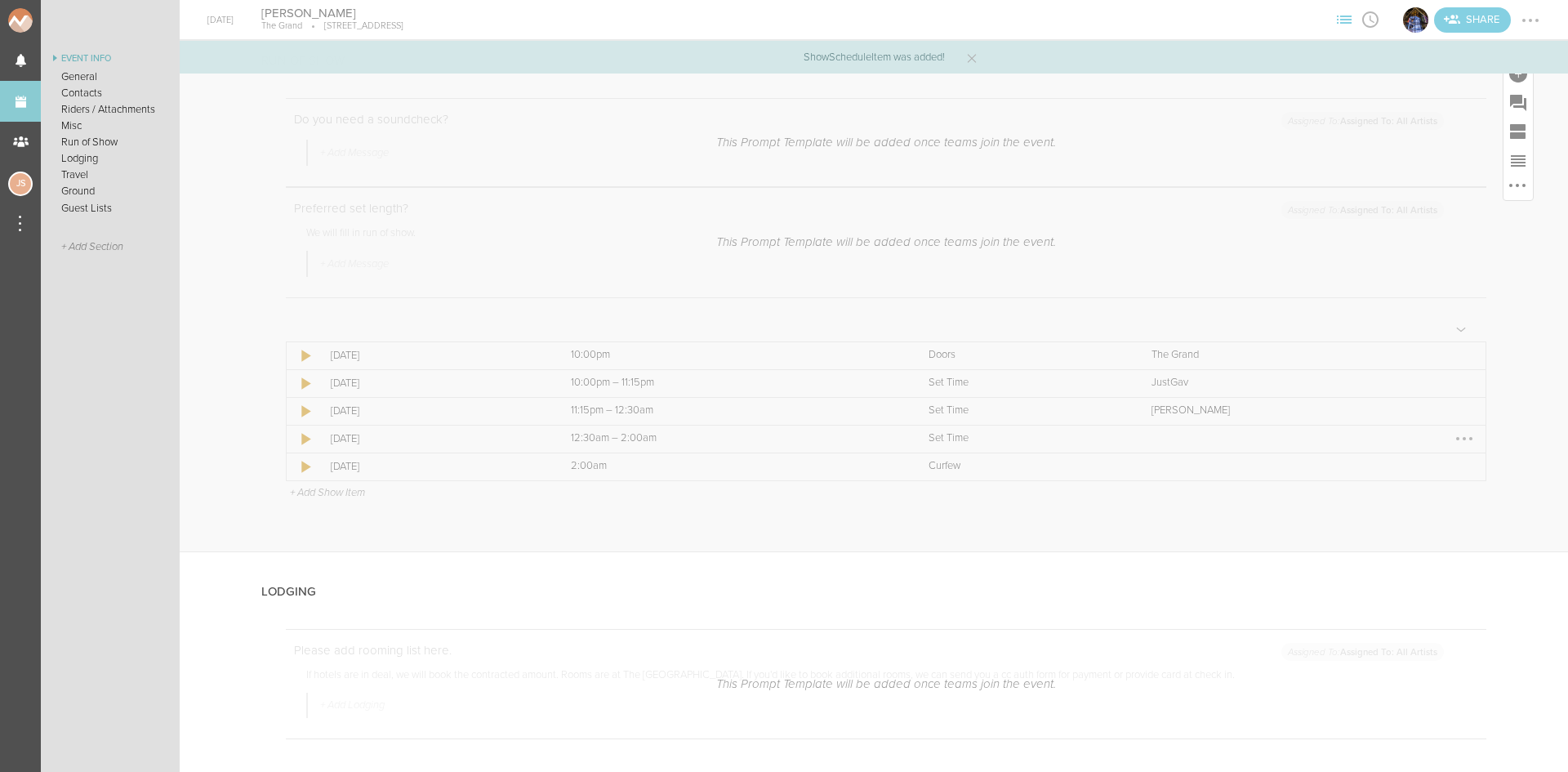
click at [1457, 440] on div at bounding box center [1465, 438] width 26 height 26
drag, startPoint x: 1455, startPoint y: 467, endPoint x: 1436, endPoint y: 438, distance: 34.7
click at [1455, 468] on link "Edit Item" at bounding box center [1415, 471] width 126 height 29
select select "Set Time"
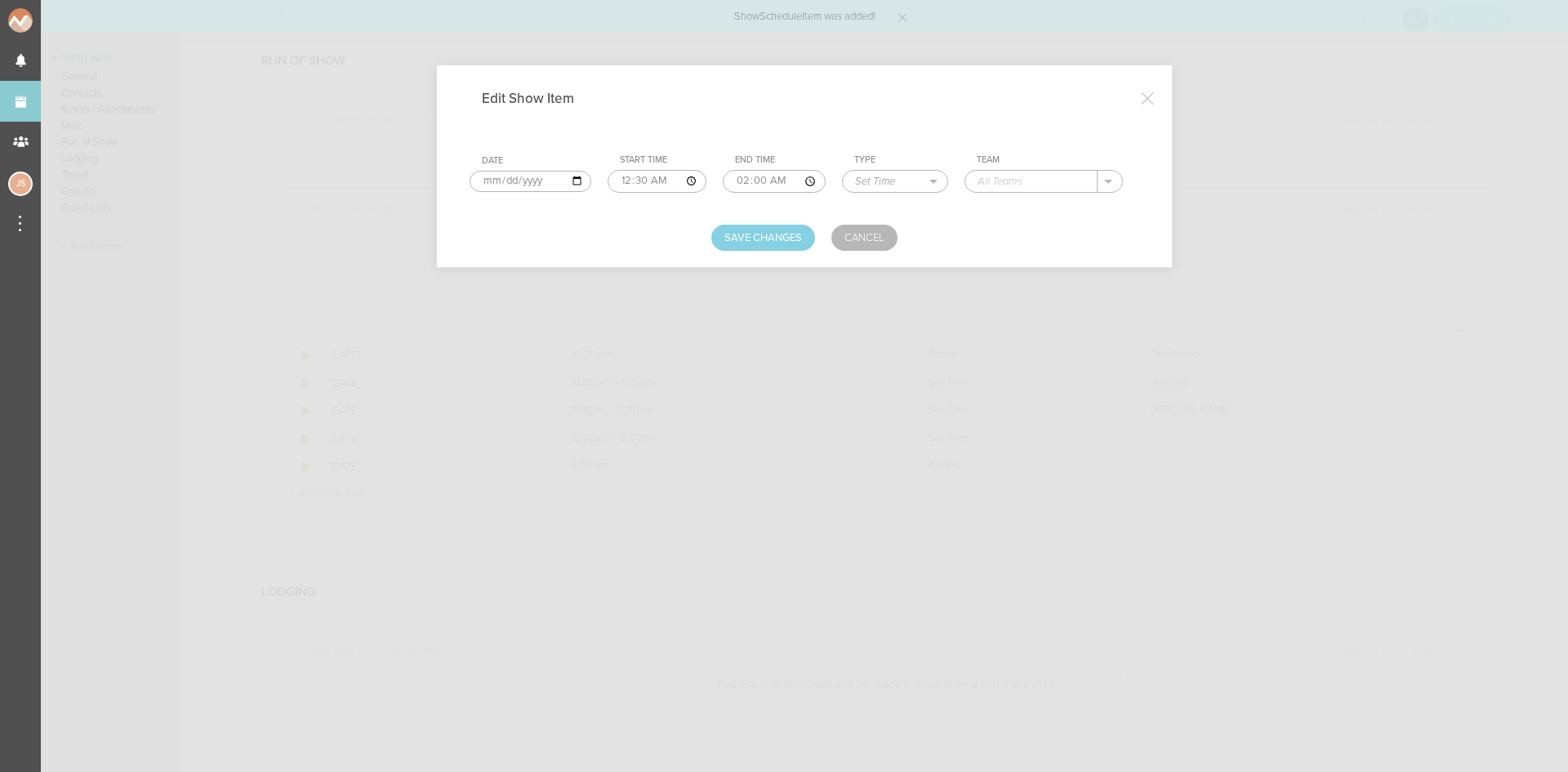
click at [1066, 186] on input "text" at bounding box center [1032, 181] width 132 height 21
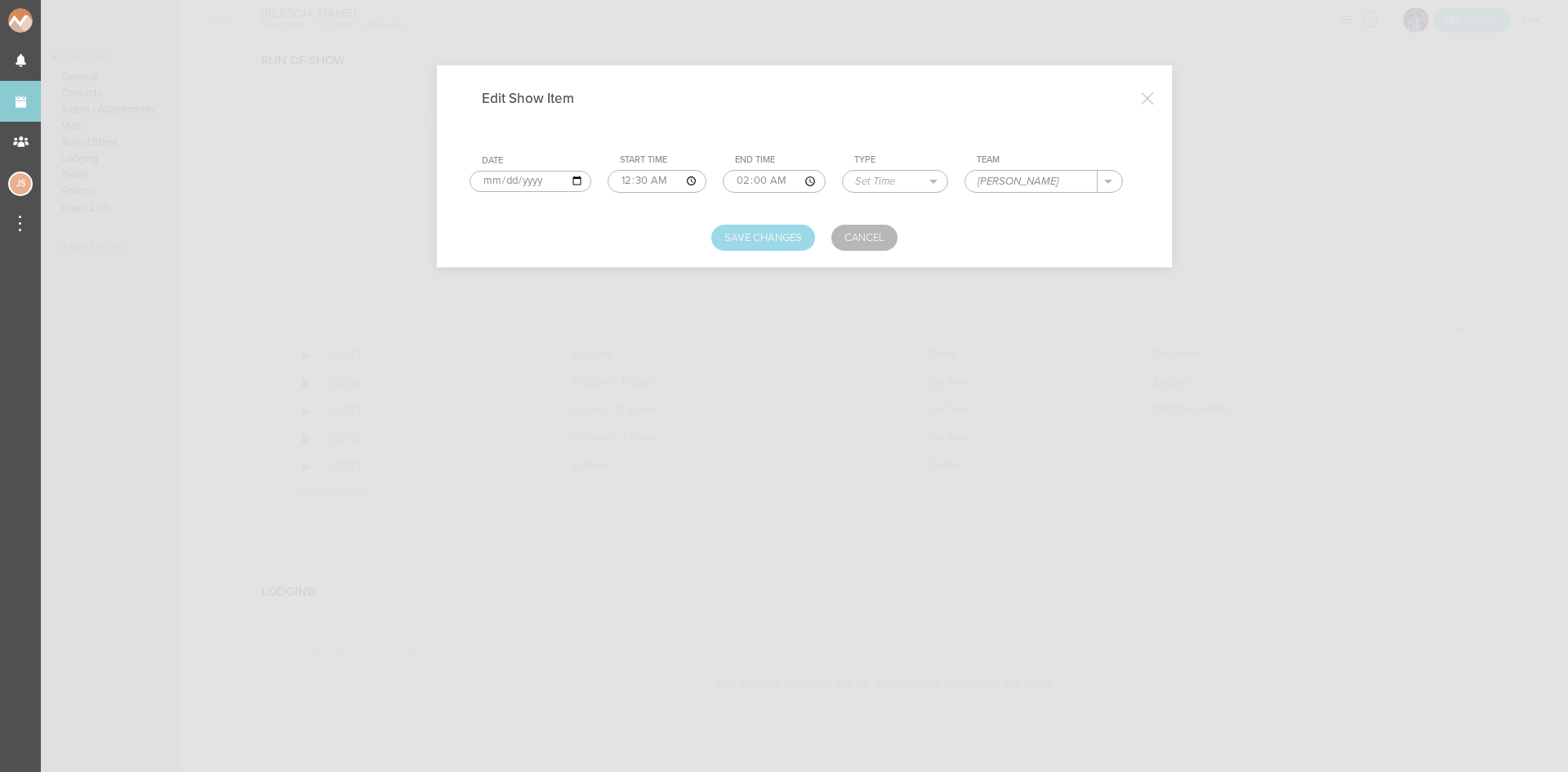
type input "[PERSON_NAME]"
click at [753, 249] on button "Save Changes" at bounding box center [764, 238] width 103 height 26
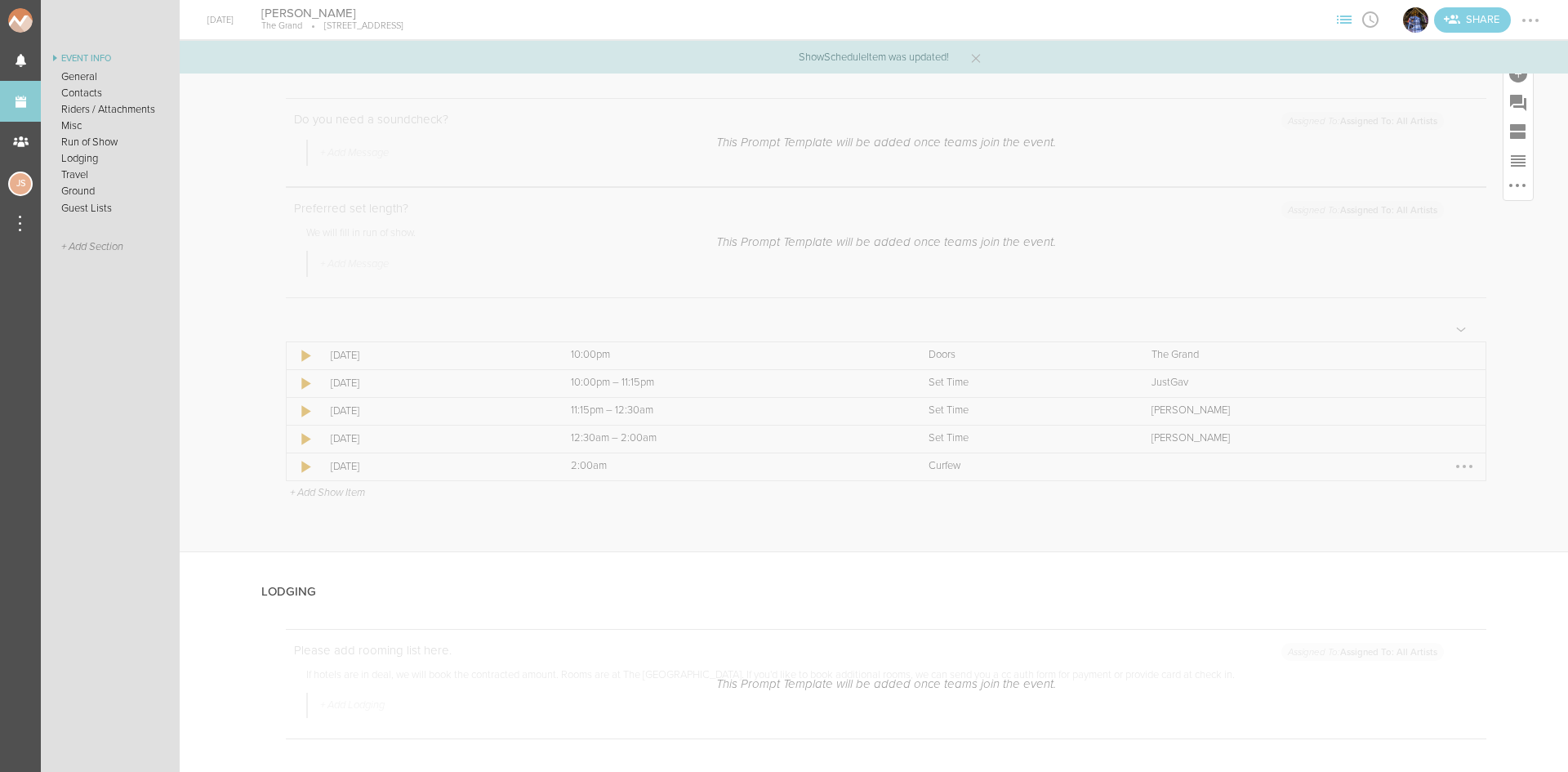
click at [1465, 469] on div at bounding box center [1465, 466] width 26 height 26
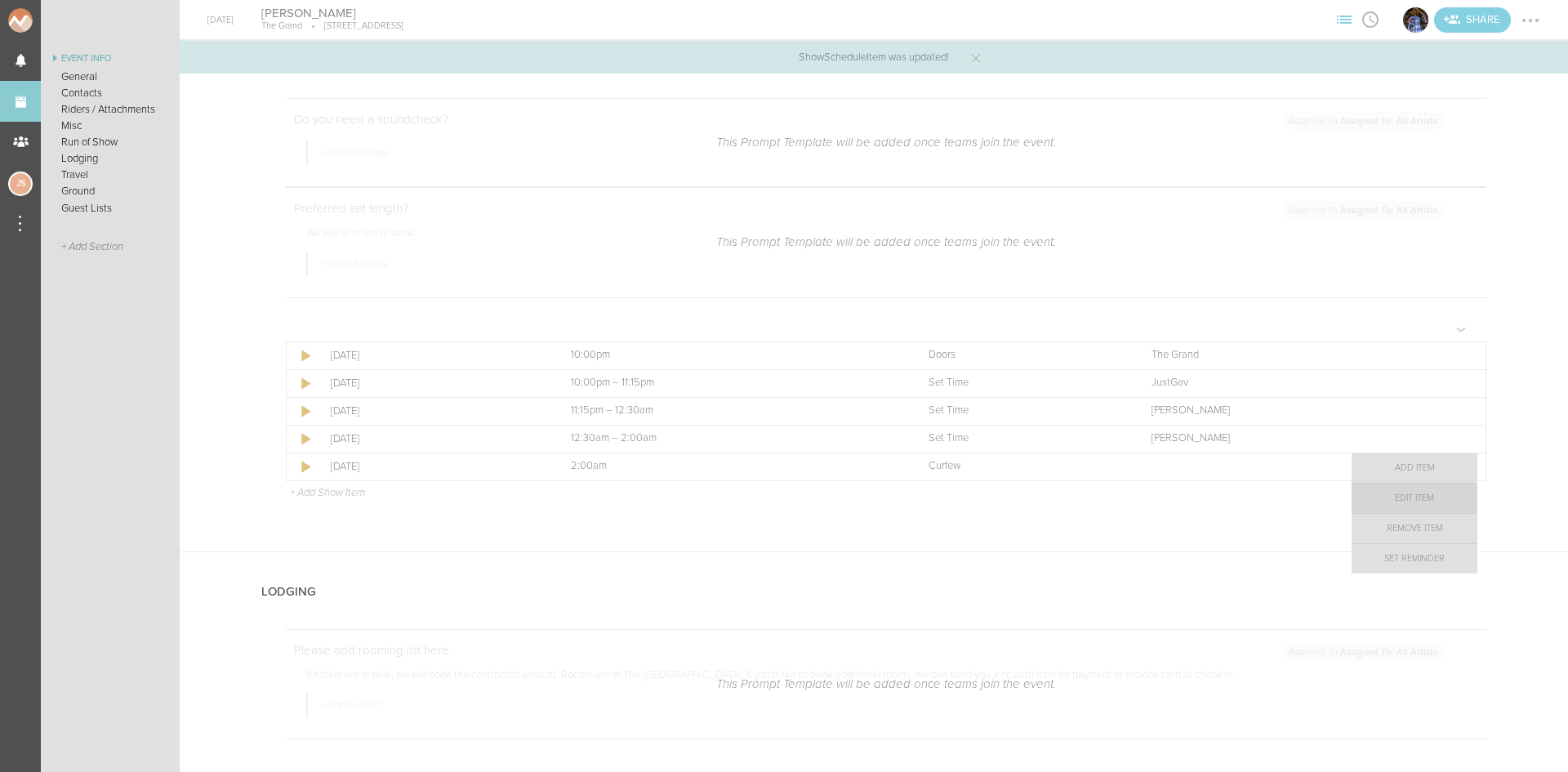
click at [1437, 493] on link "Edit Item" at bounding box center [1415, 498] width 126 height 29
select select "Curfew"
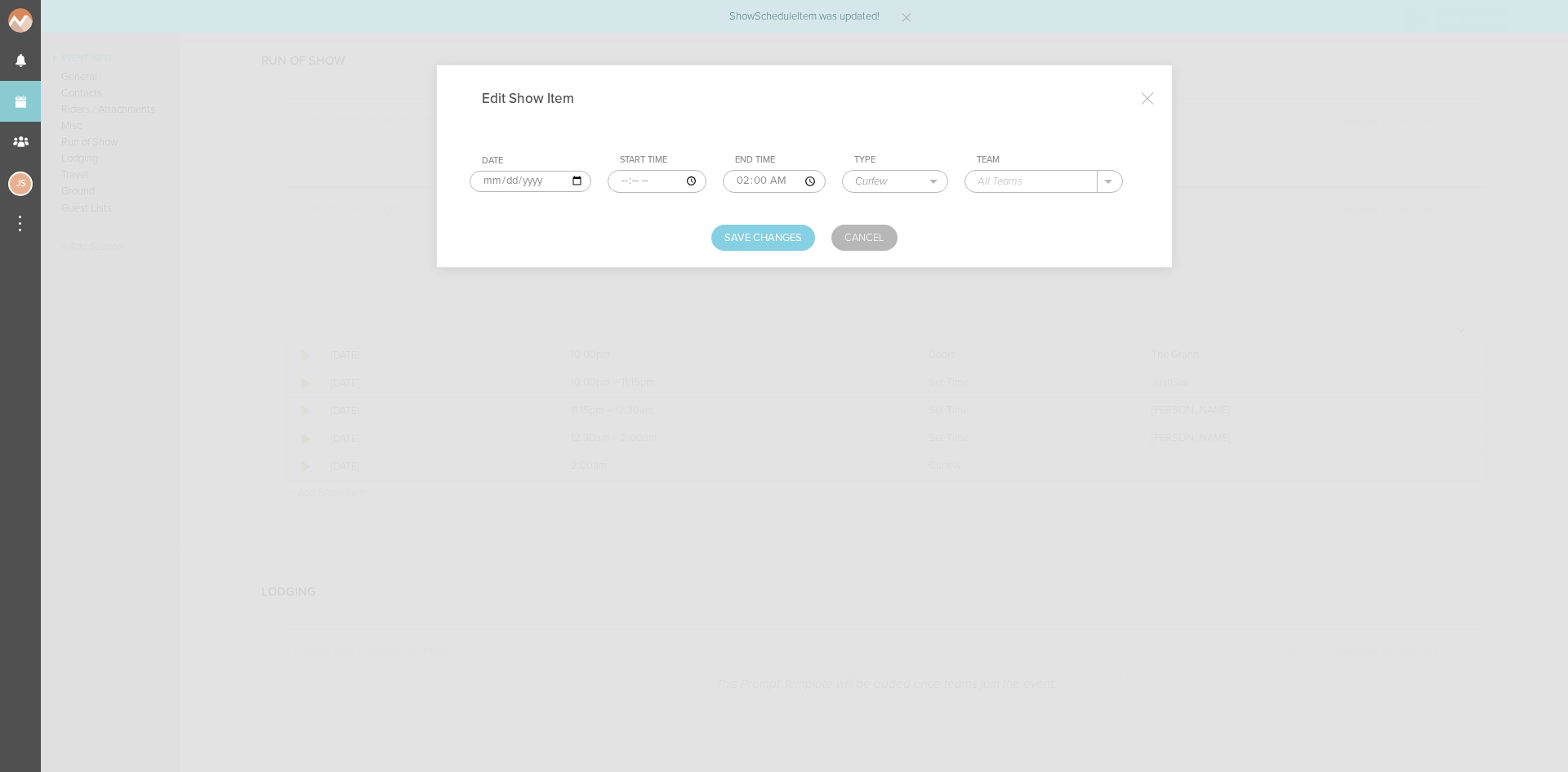
click at [1018, 183] on input "text" at bounding box center [1032, 181] width 132 height 21
click at [1016, 202] on p "The Grand" at bounding box center [1020, 205] width 54 height 13
type input "The Grand"
click at [787, 237] on button "Save Changes" at bounding box center [764, 238] width 103 height 26
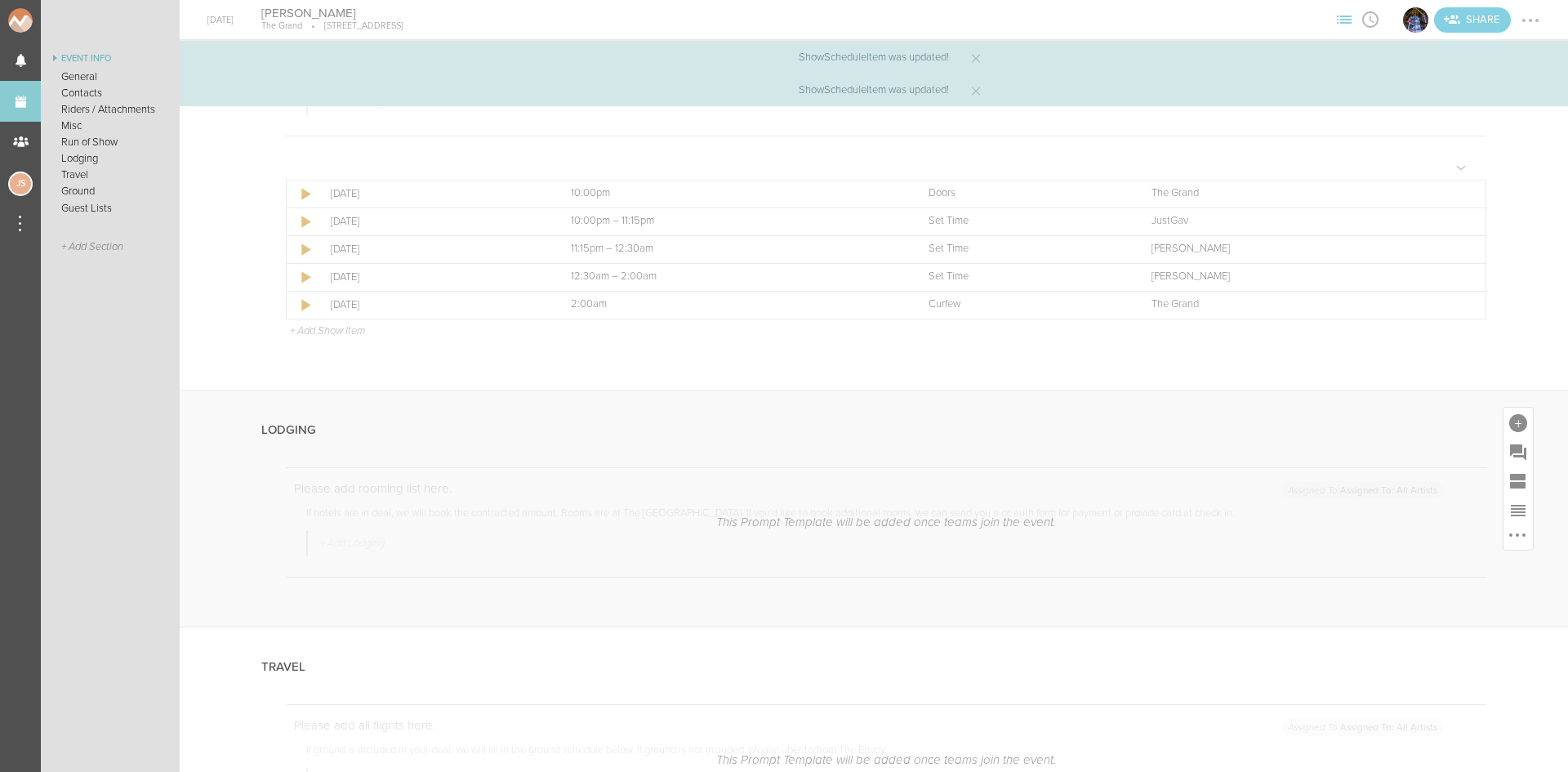
scroll to position [2206, 0]
click at [1510, 423] on div at bounding box center [1519, 422] width 18 height 18
click at [1292, 674] on icon at bounding box center [1290, 671] width 33 height 33
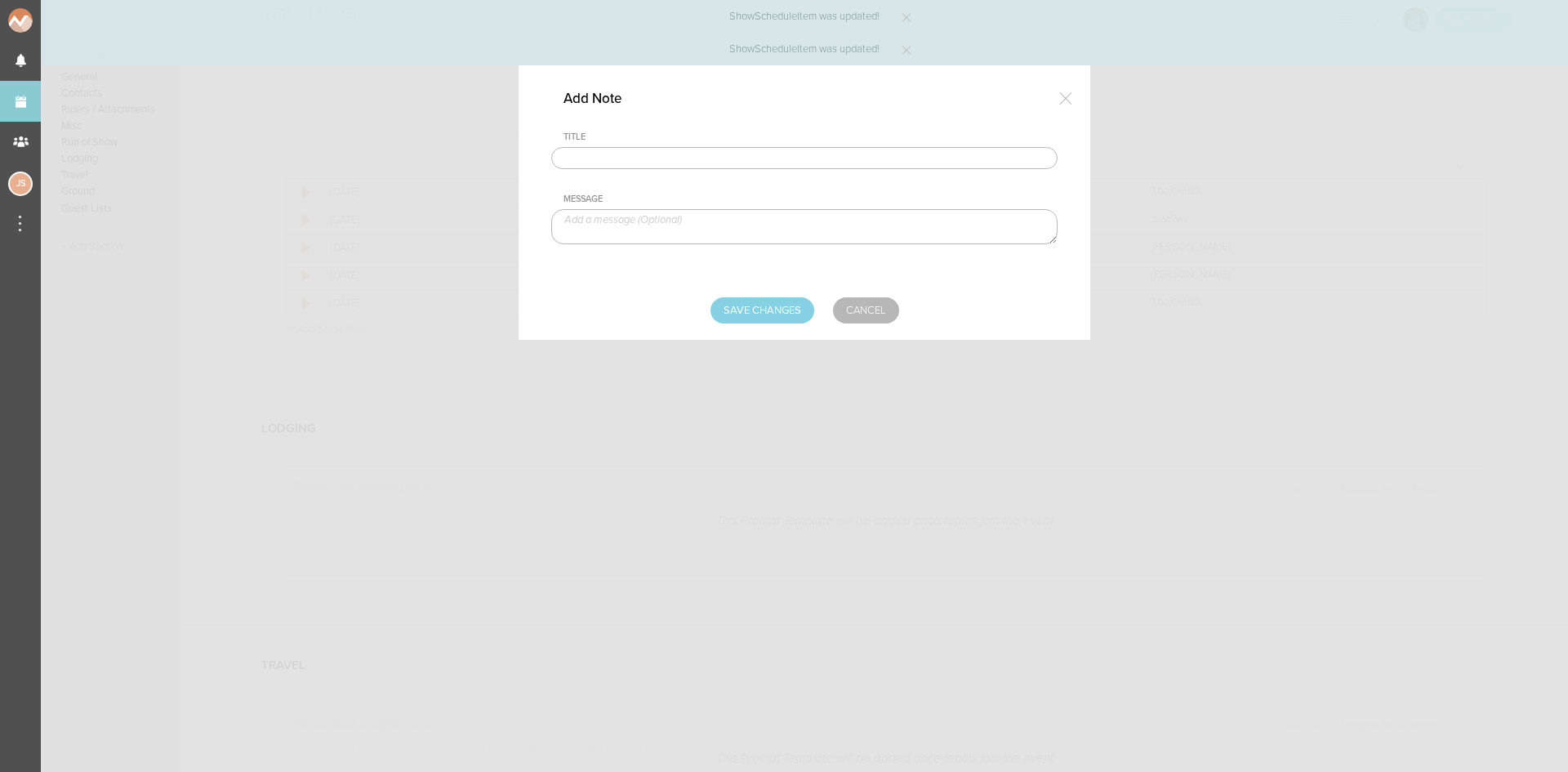
click at [735, 150] on input "text" at bounding box center [804, 158] width 506 height 23
type input "Lodging/GROUND"
click at [688, 222] on textarea at bounding box center [804, 227] width 506 height 35
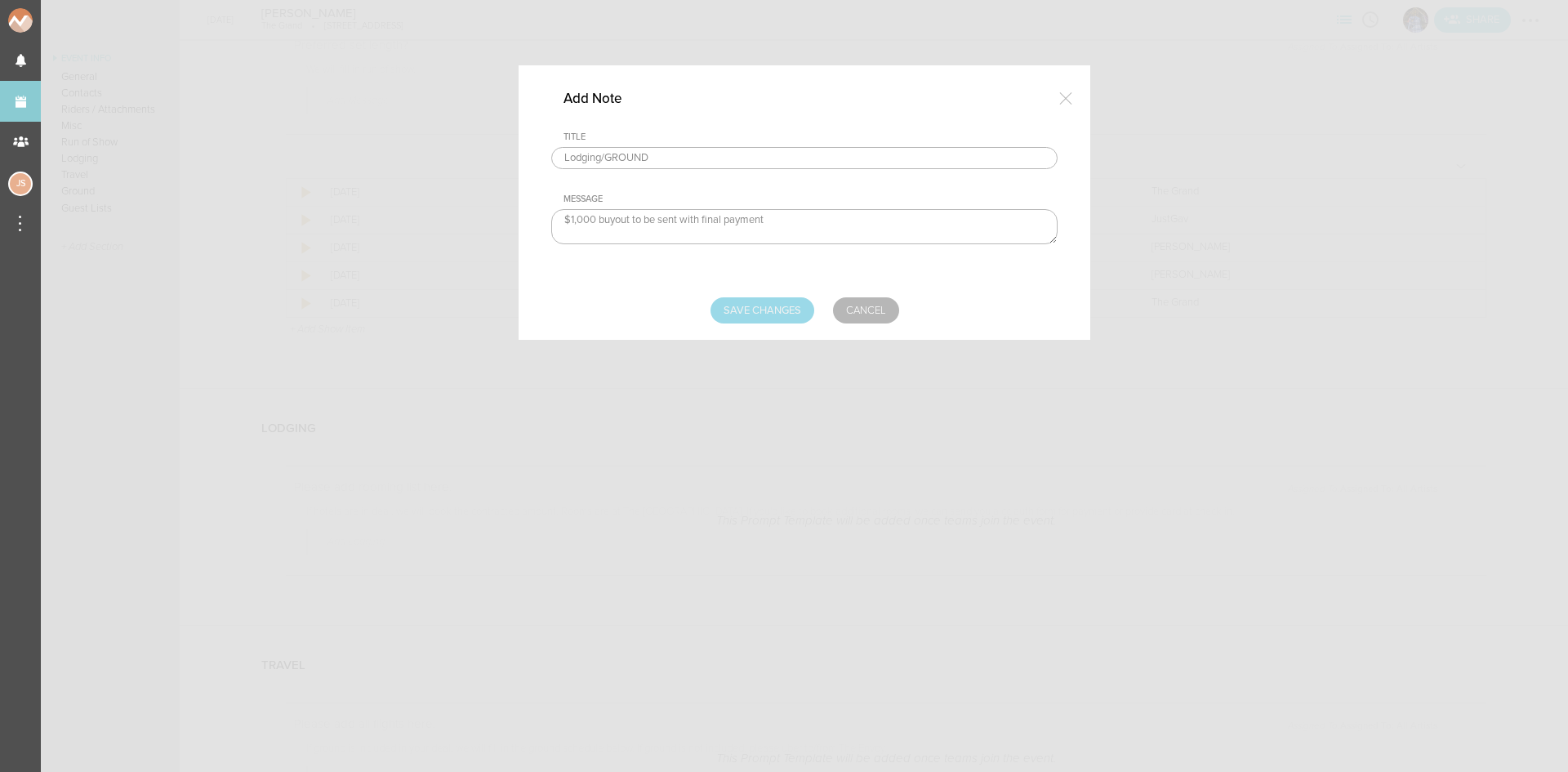
type textarea "$1,000 buyout to be sent with final payment"
click at [757, 298] on input "Save Changes" at bounding box center [763, 310] width 103 height 26
type input "Saving..."
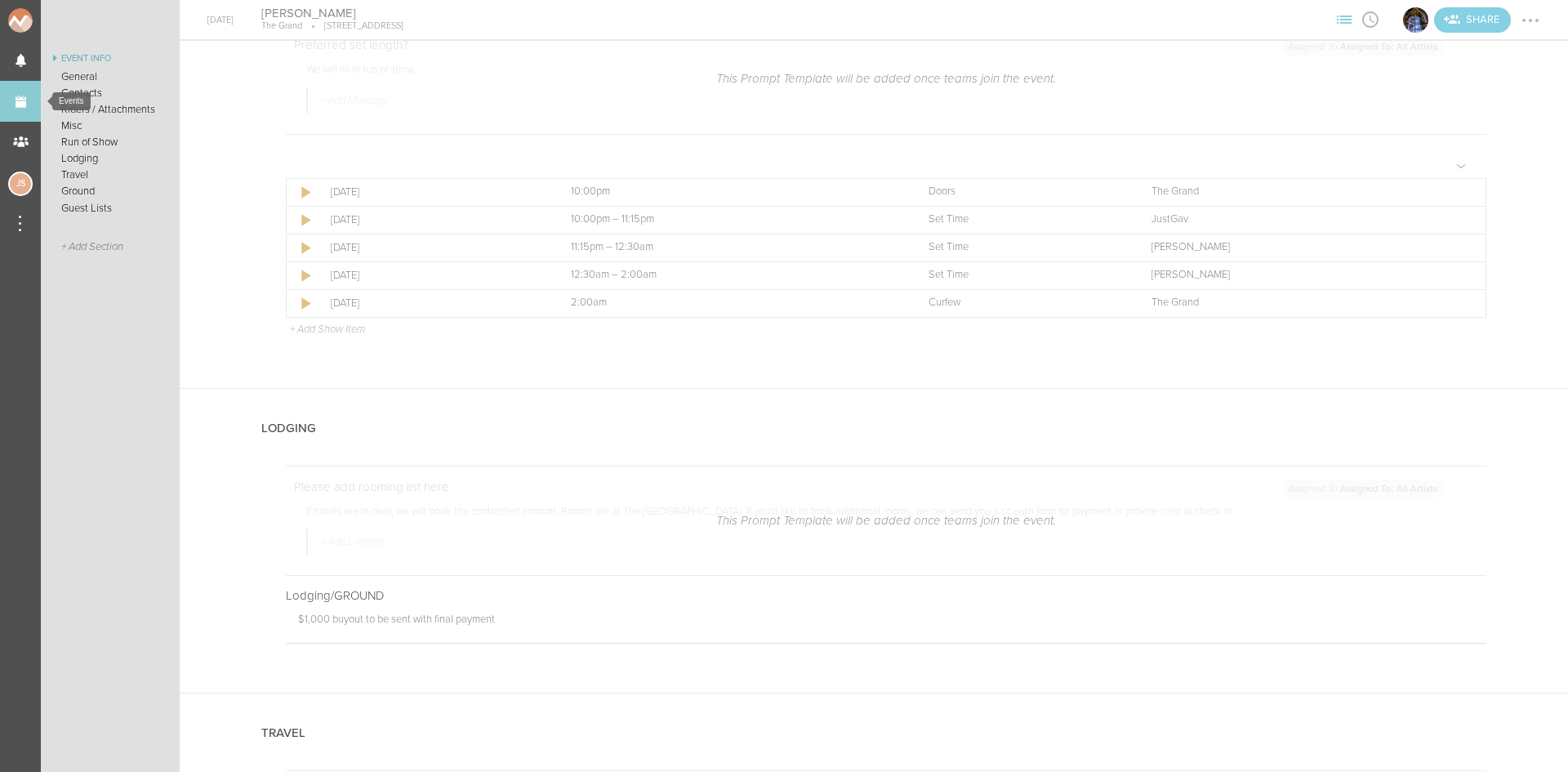
click at [7, 116] on link "Events" at bounding box center [20, 101] width 41 height 41
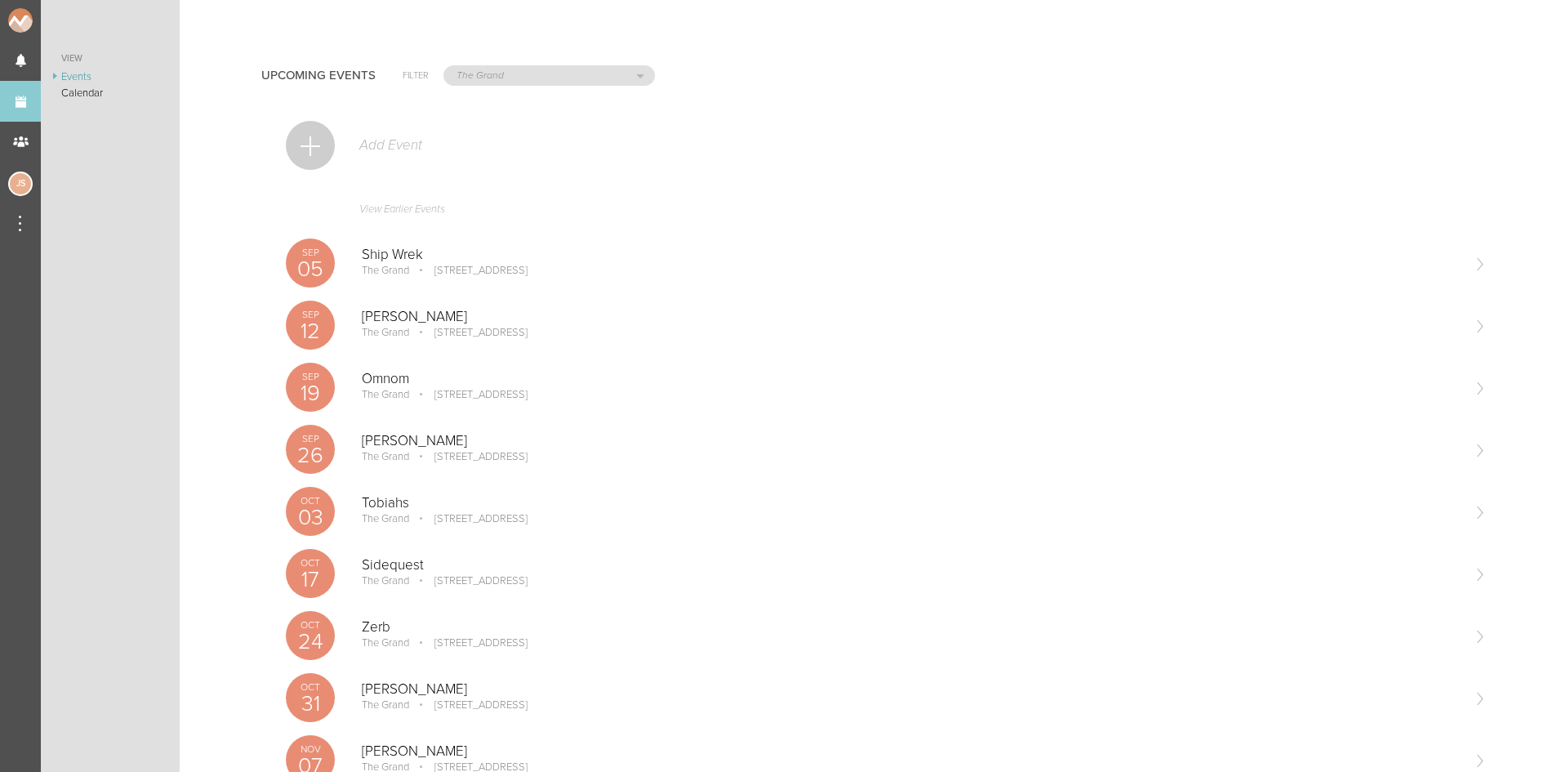
click at [521, 88] on div "Upcoming Events Filter All Teams Jakeshore Breakbomb bsmnt [PERSON_NAME] Z3LLA …" at bounding box center [873, 73] width 1225 height 82
click at [517, 78] on select "All Teams Jakeshore Breakbomb bsmnt [PERSON_NAME] Z3LLA FWD [PERSON_NAME] Fire …" at bounding box center [549, 75] width 209 height 19
select select "1884"
click at [444, 66] on select "All Teams Jakeshore Breakbomb bsmnt [PERSON_NAME] Z3LLA FWD [PERSON_NAME] Fire …" at bounding box center [549, 75] width 209 height 19
click at [433, 473] on div "[DATE] [PERSON_NAME] bsmnt [STREET_ADDRESS] Edit Remove" at bounding box center [886, 449] width 1213 height 62
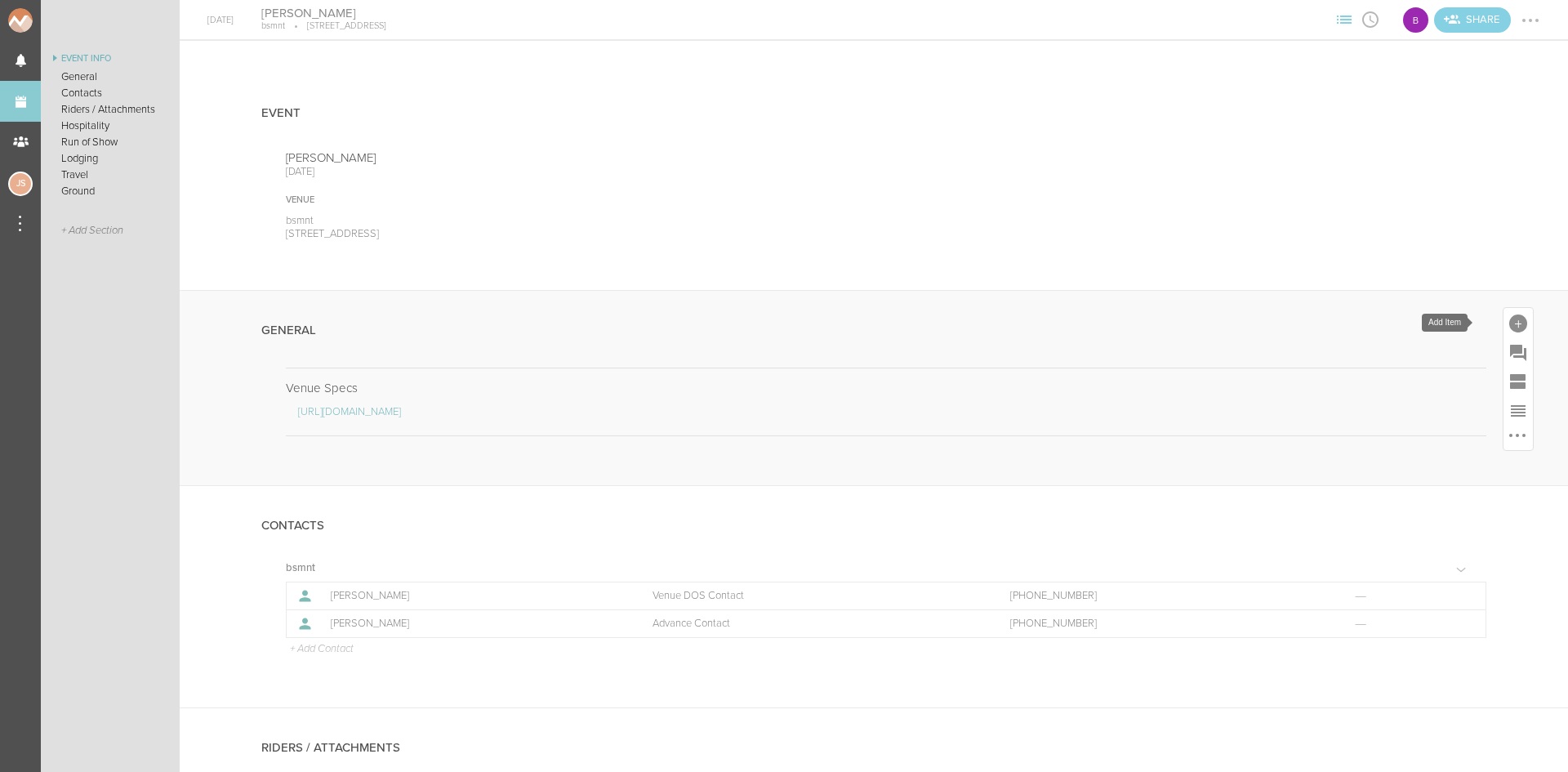
click at [1510, 322] on div at bounding box center [1519, 324] width 18 height 18
click at [1273, 570] on icon at bounding box center [1290, 573] width 33 height 33
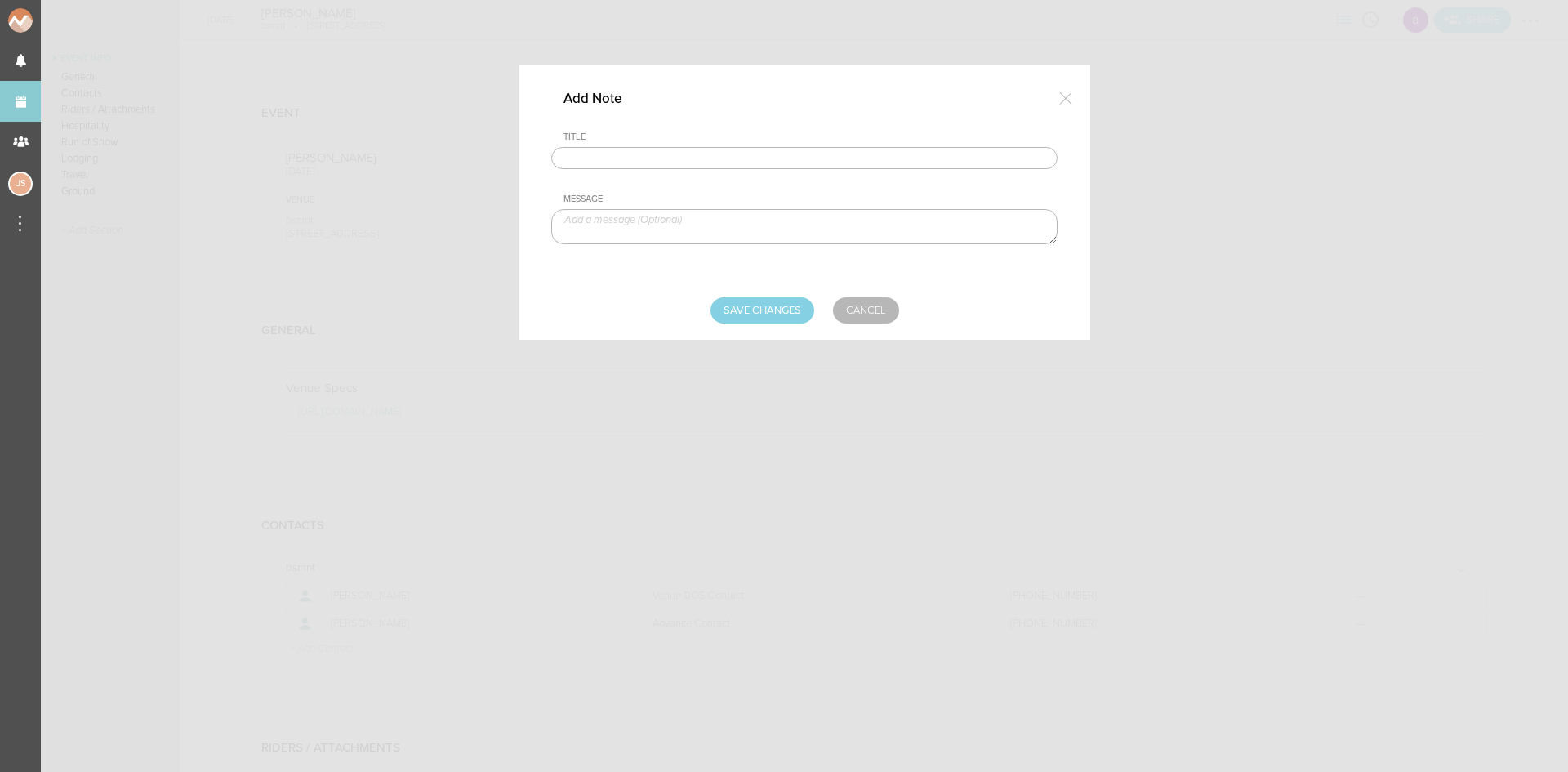
click at [628, 152] on input "text" at bounding box center [804, 158] width 506 height 23
type input "Travel Party"
click at [665, 227] on textarea at bounding box center [804, 227] width 506 height 35
paste textarea "Artist -> Martin Hörger"
type textarea "Artist -> Martin Hörger"
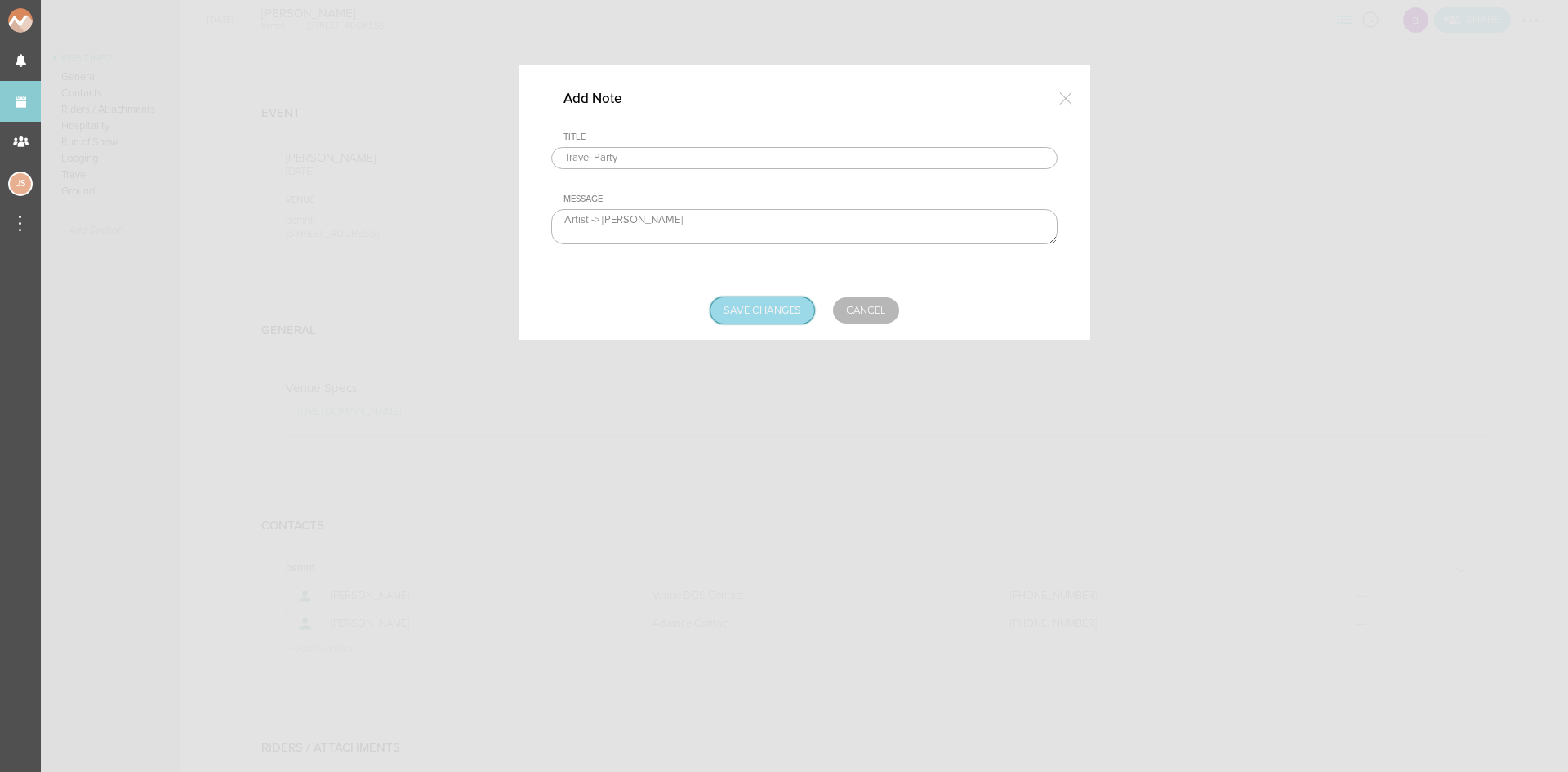
click at [777, 316] on input "Save Changes" at bounding box center [763, 310] width 103 height 26
type input "Saving..."
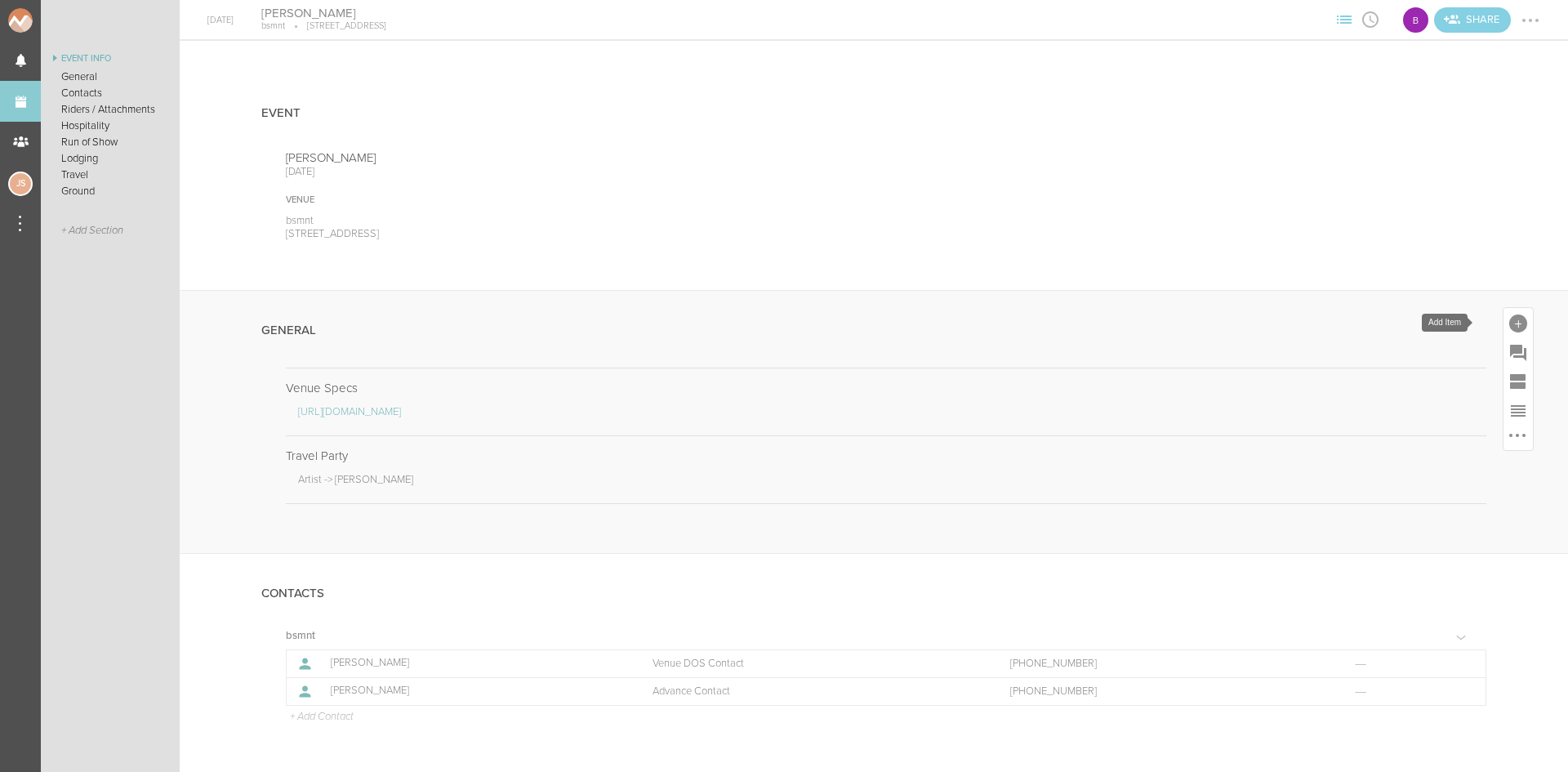
click at [1506, 313] on div at bounding box center [1518, 323] width 29 height 29
click at [1273, 583] on icon at bounding box center [1290, 573] width 33 height 33
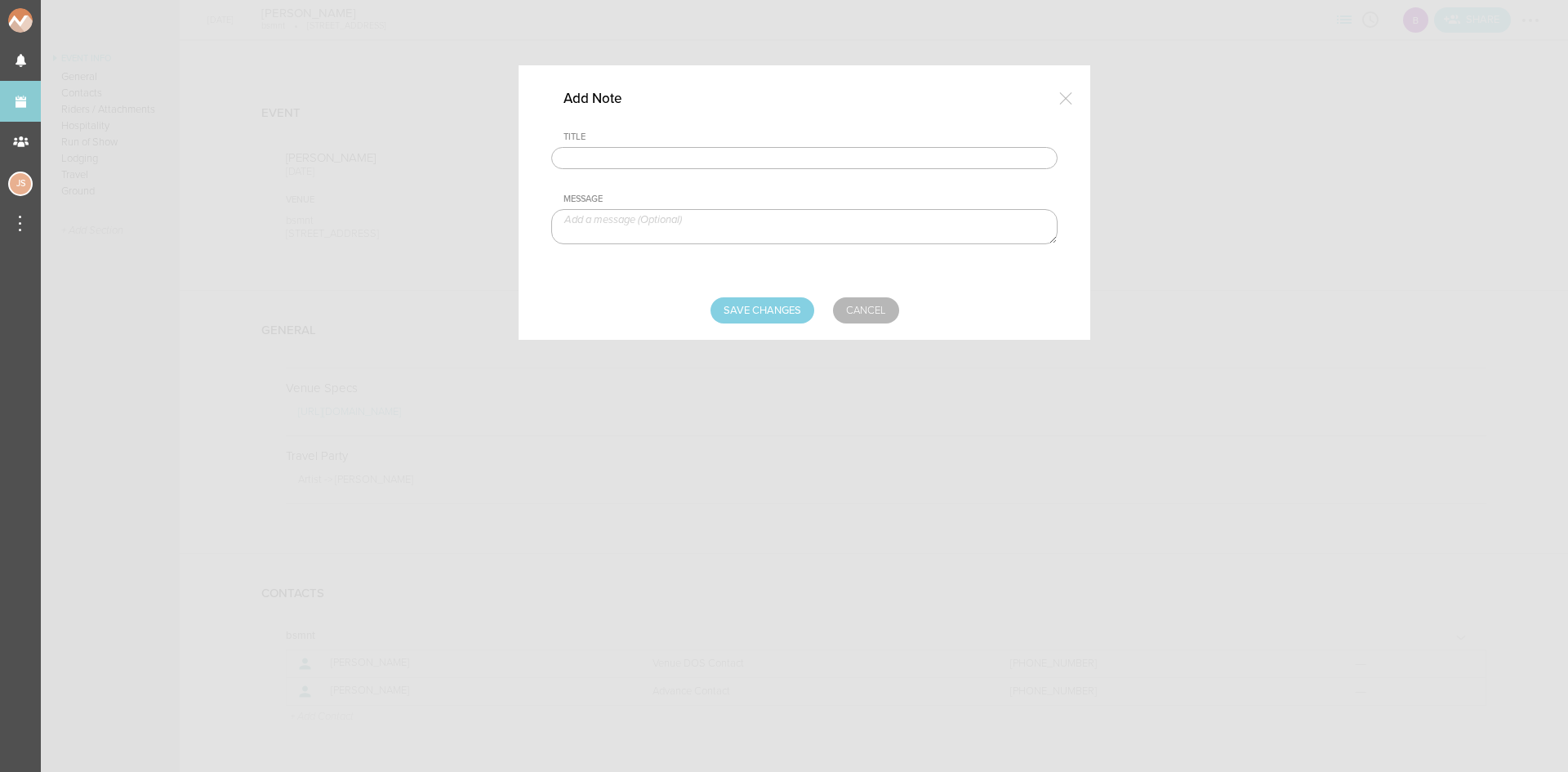
click at [610, 154] on input "text" at bounding box center [804, 158] width 506 height 23
type input "Visuals"
click at [665, 229] on textarea at bounding box center [804, 227] width 506 height 35
paste textarea "https://www.dropbox.com/scl/fo/ilb4simkykizw4idi74fo/ABkdJ9o_IU9DximMKgz3A7E/Vi…"
type textarea "https://www.dropbox.com/scl/fo/ilb4simkykizw4idi74fo/ABkdJ9o_IU9DximMKgz3A7E/Vi…"
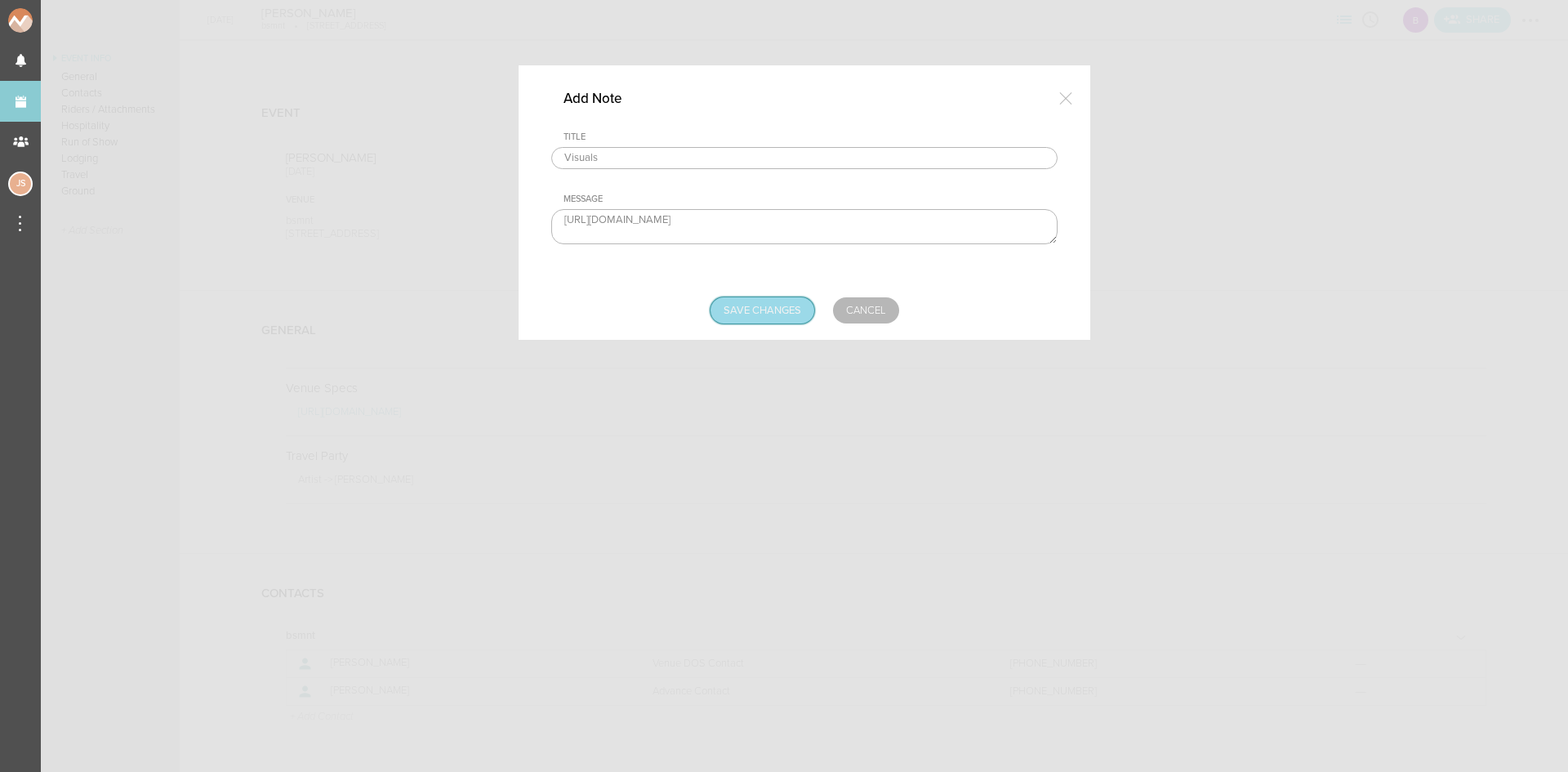
click at [761, 318] on input "Save Changes" at bounding box center [763, 310] width 103 height 26
type input "Saving..."
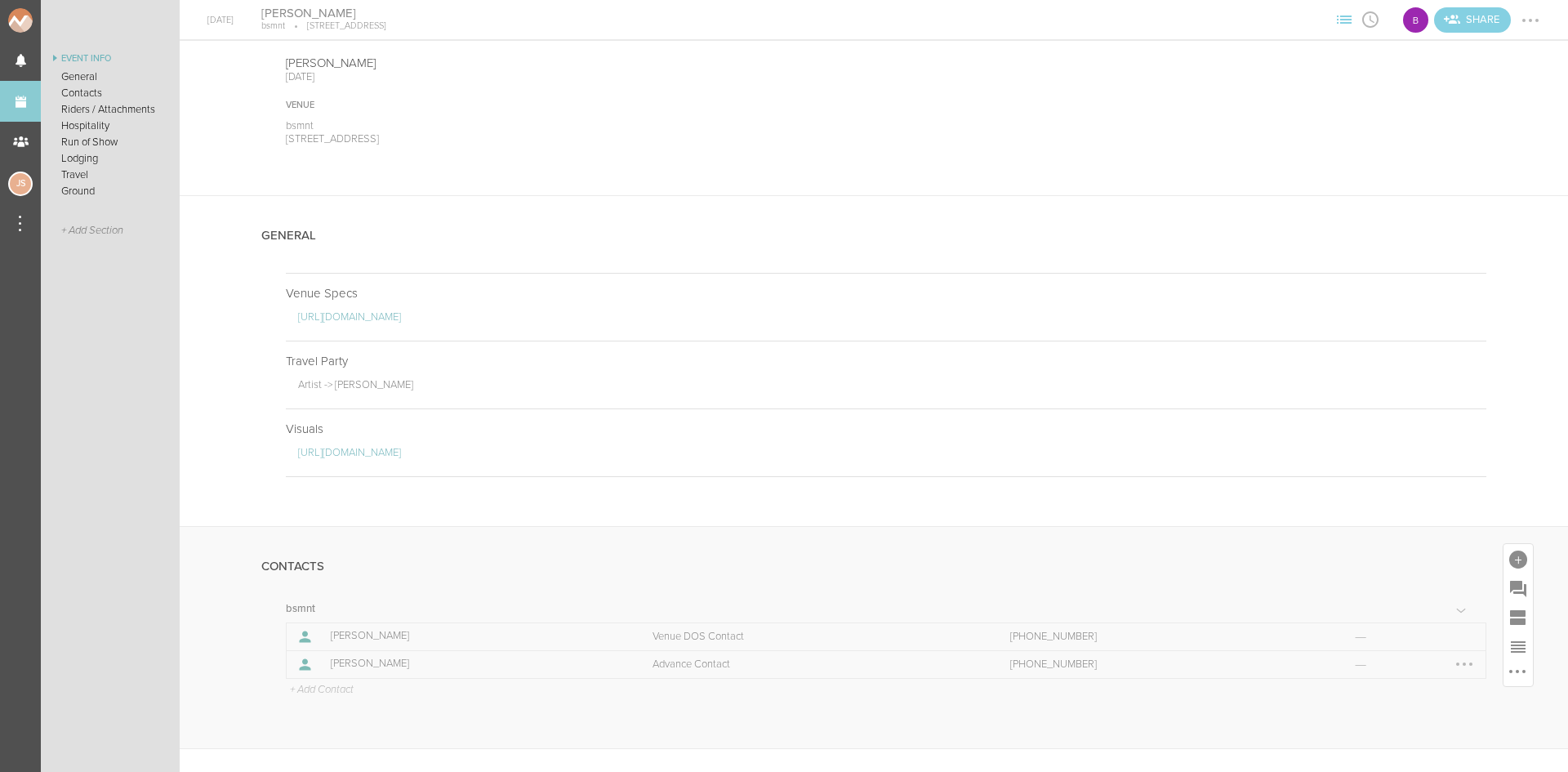
scroll to position [245, 0]
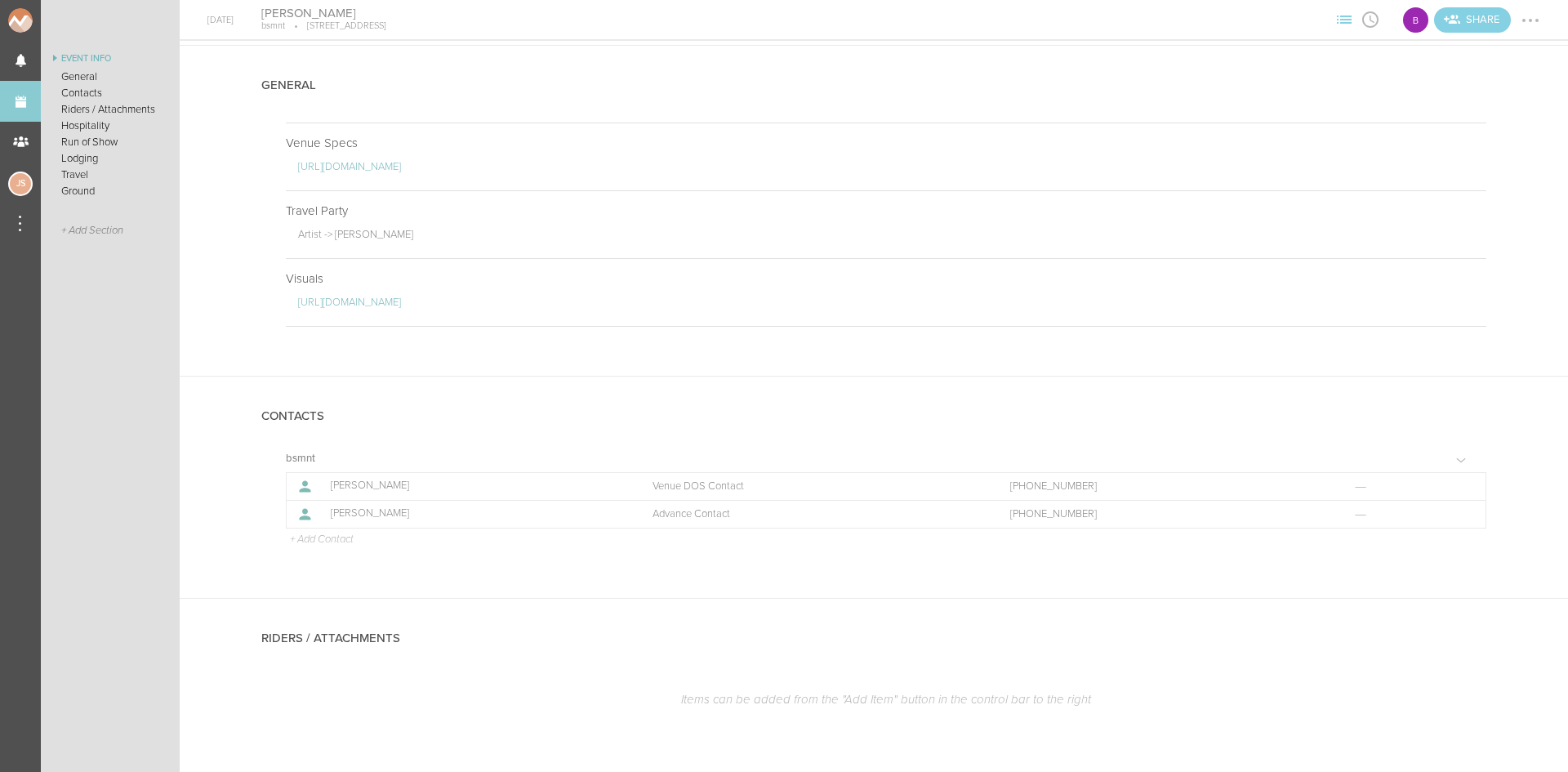
drag, startPoint x: 338, startPoint y: 542, endPoint x: 415, endPoint y: 241, distance: 310.7
click at [338, 542] on p "+ Add Contact" at bounding box center [321, 540] width 65 height 13
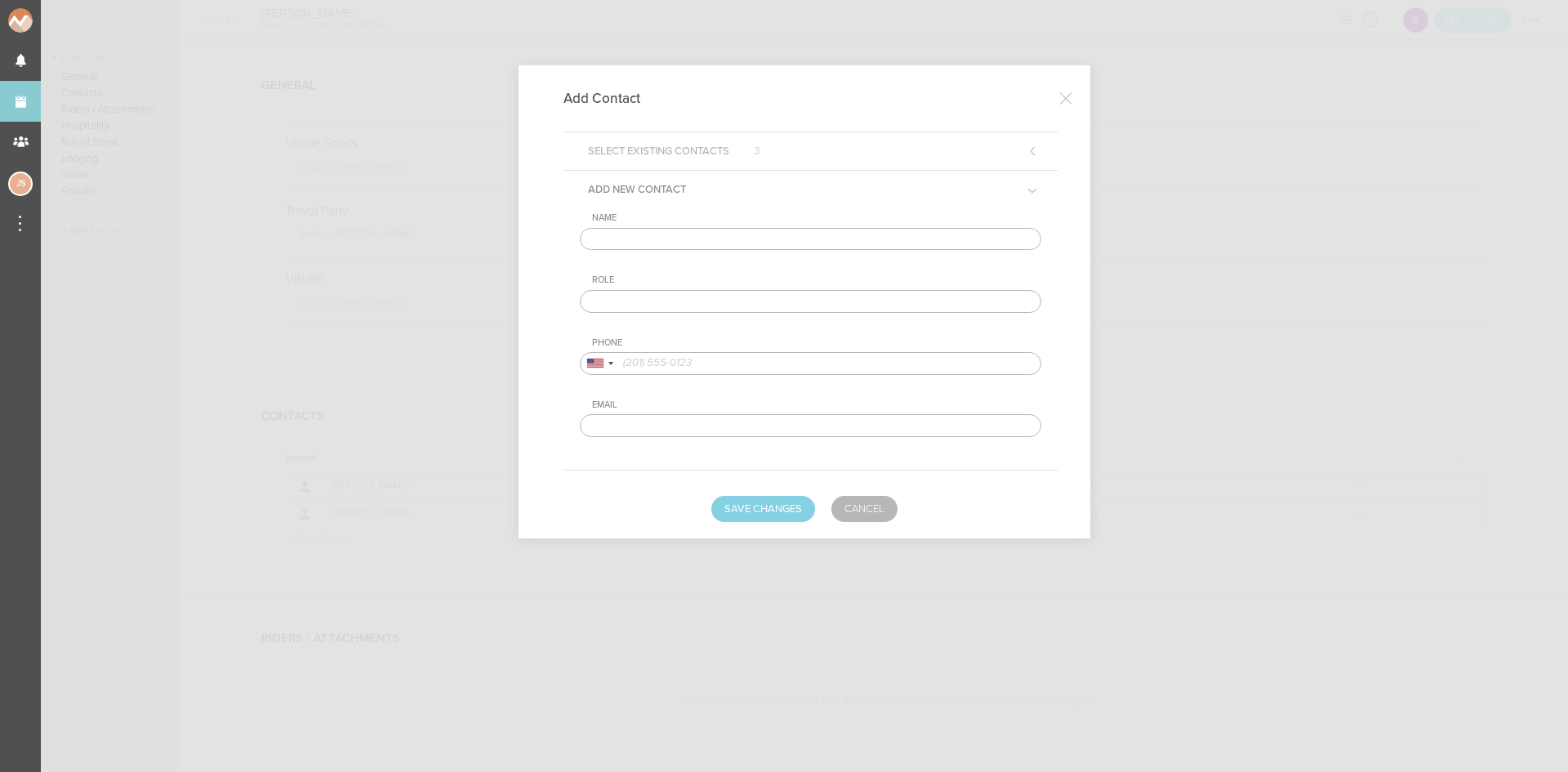
click at [642, 240] on input "text" at bounding box center [811, 239] width 462 height 23
type input "Martin"
type input "Artist DOS Contact"
click at [600, 361] on div at bounding box center [596, 363] width 16 height 9
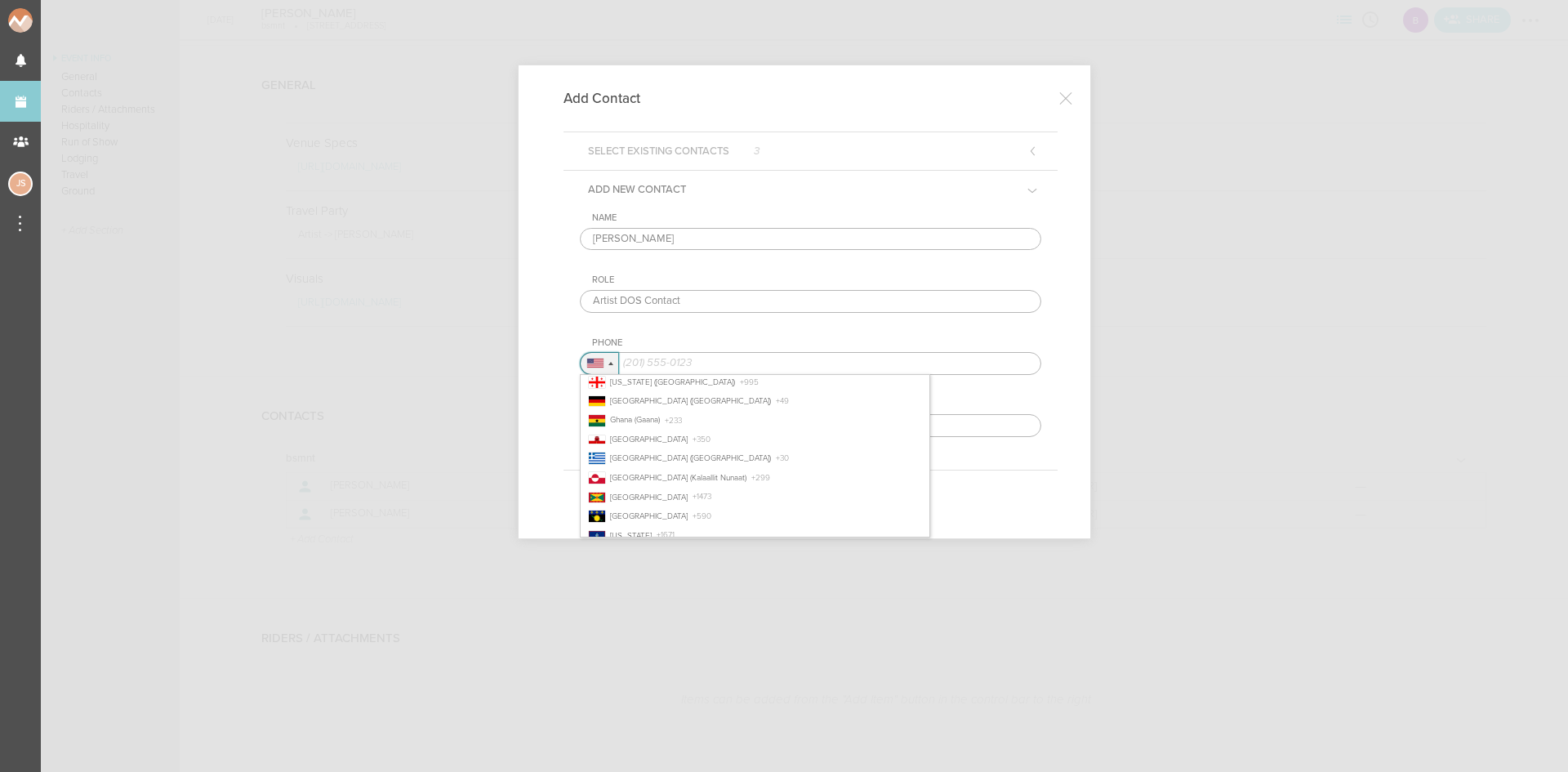
scroll to position [1552, 0]
click at [645, 395] on span "Germany (Deutschland)" at bounding box center [690, 396] width 161 height 10
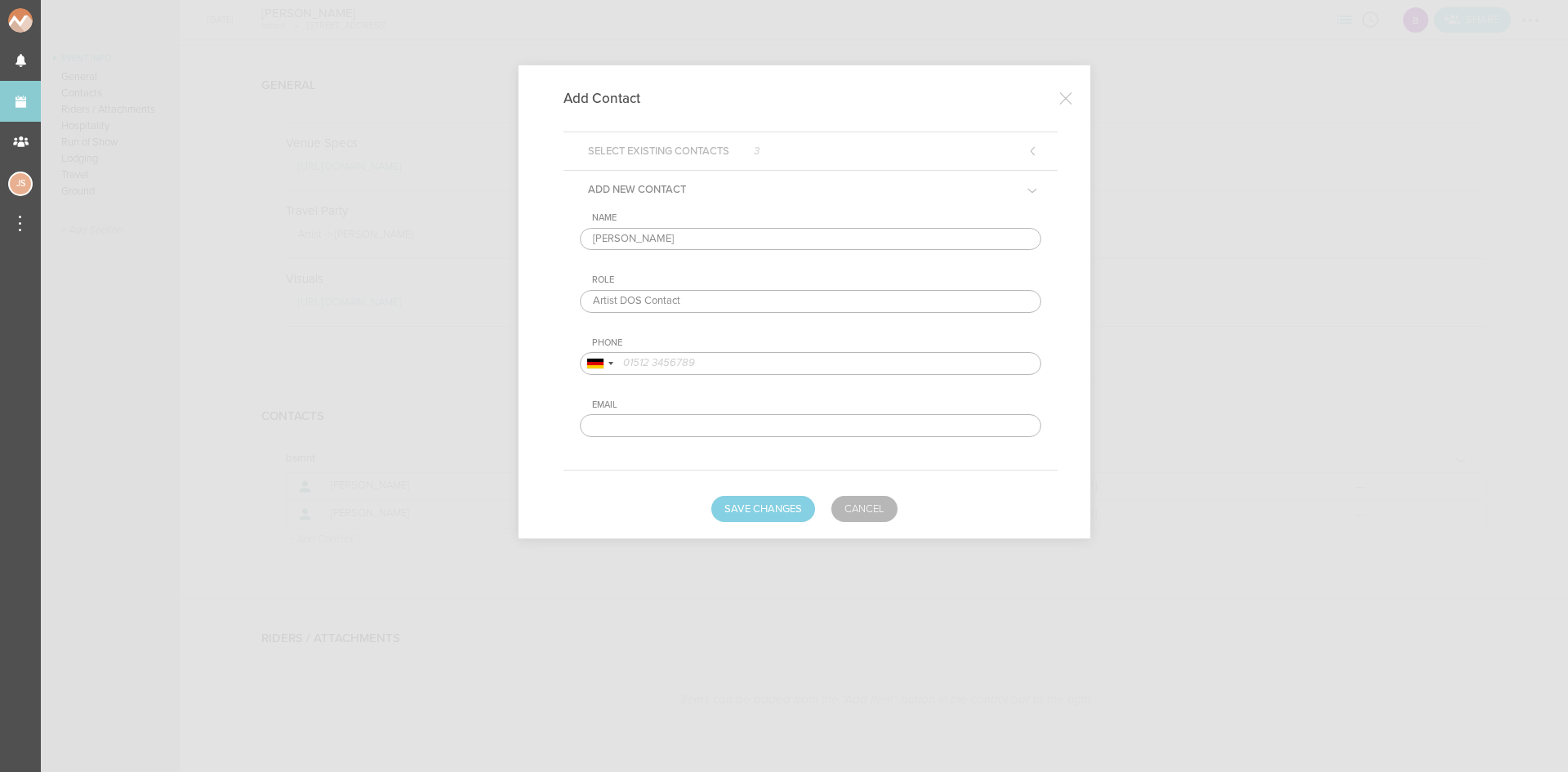
click at [734, 358] on input "tel" at bounding box center [811, 363] width 462 height 23
paste input "178-738-210-7"
type input "178-738-210-7"
click at [766, 519] on button "Save Changes" at bounding box center [764, 509] width 103 height 26
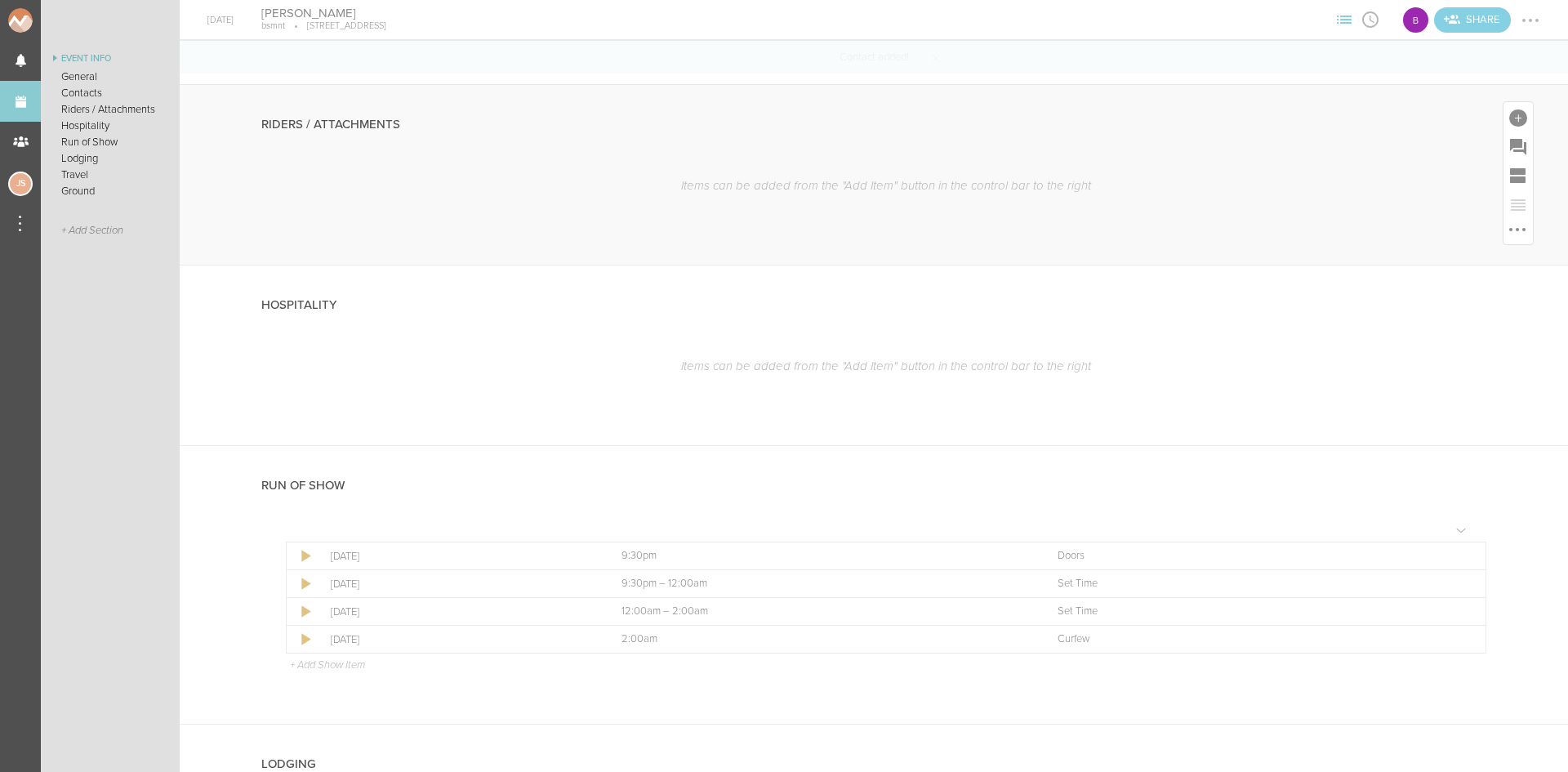
scroll to position [817, 0]
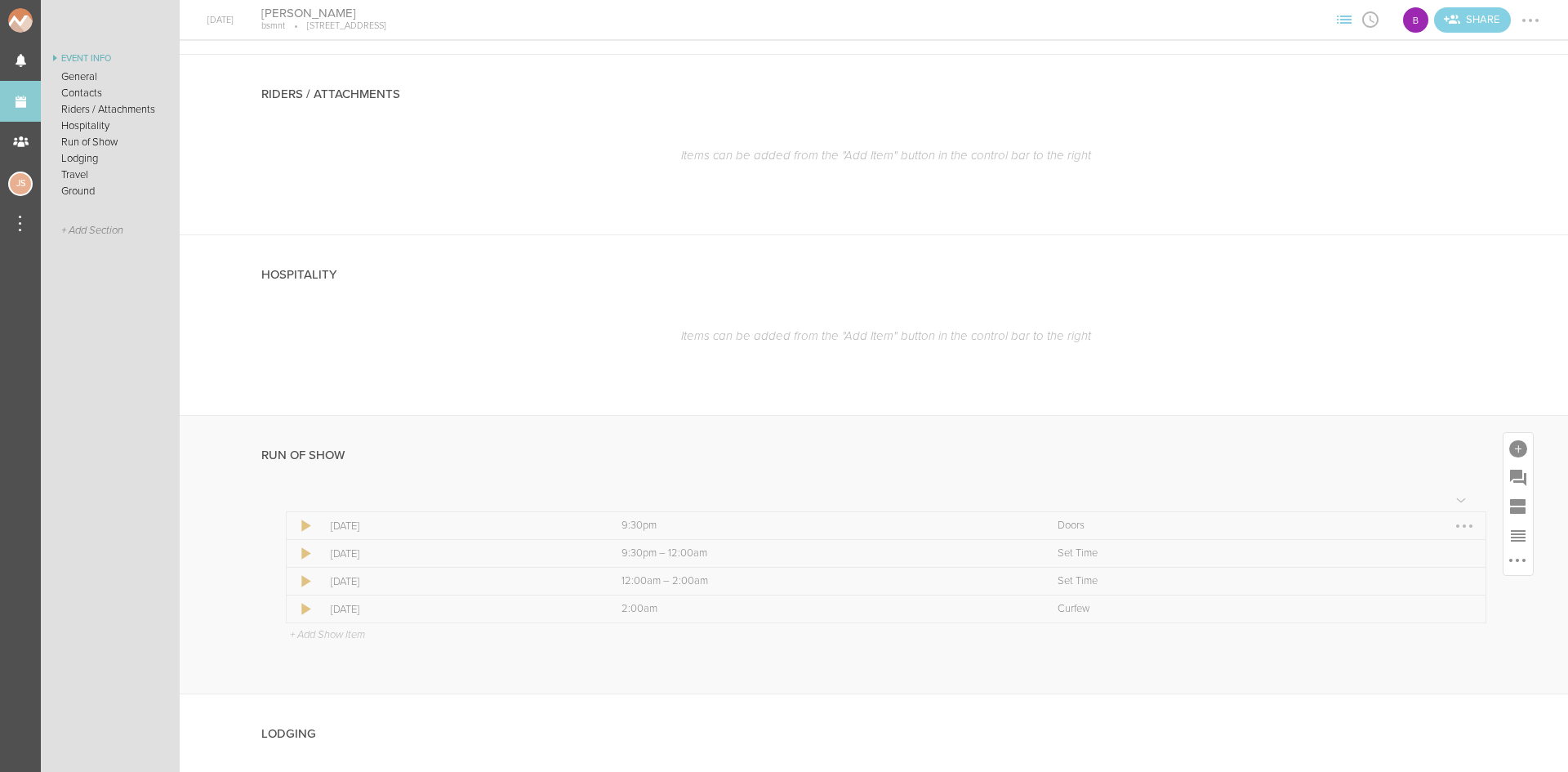
click at [1452, 523] on div at bounding box center [1465, 526] width 26 height 26
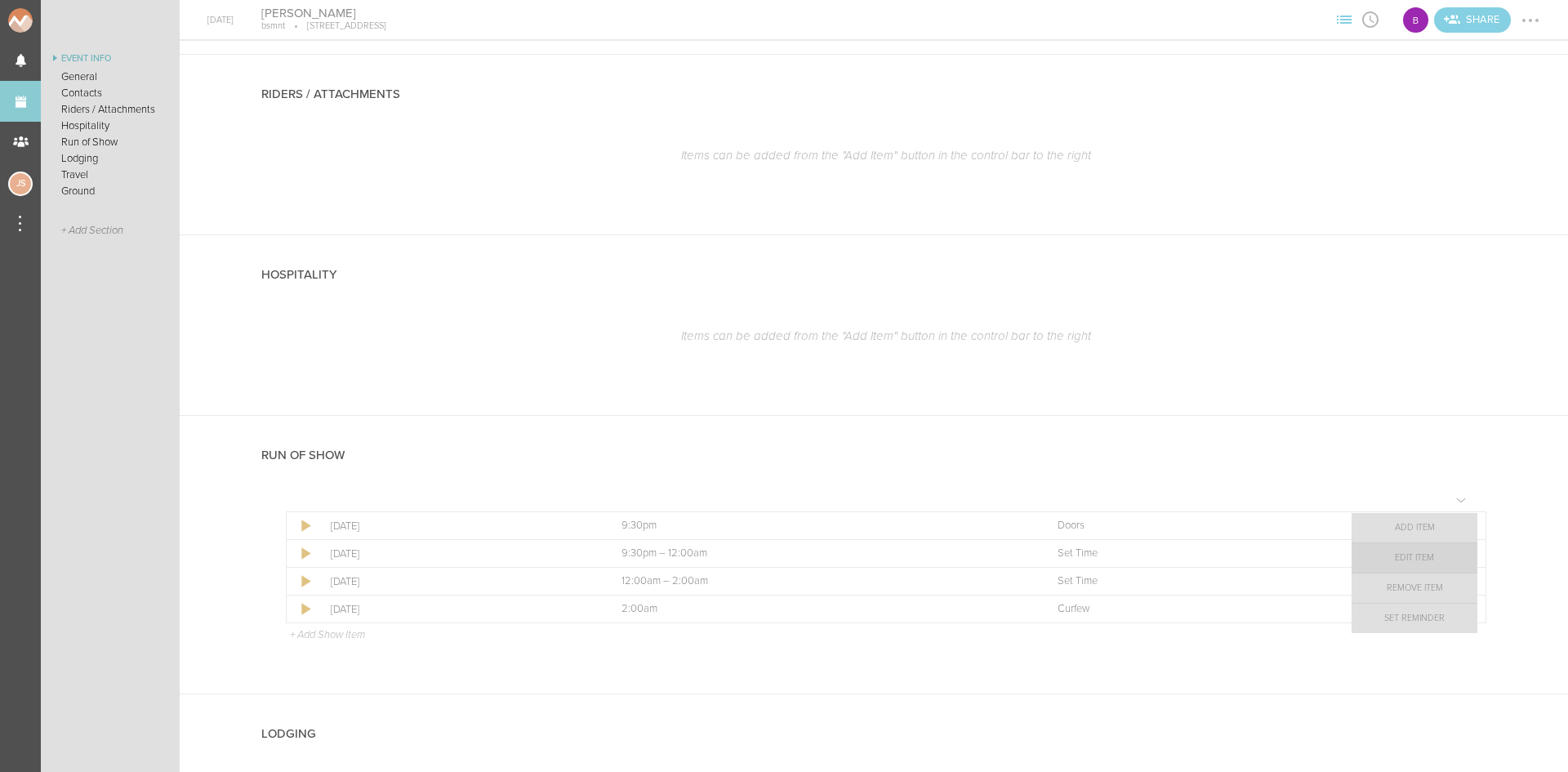
click at [1446, 551] on link "Edit Item" at bounding box center [1415, 558] width 126 height 29
select select "Doors"
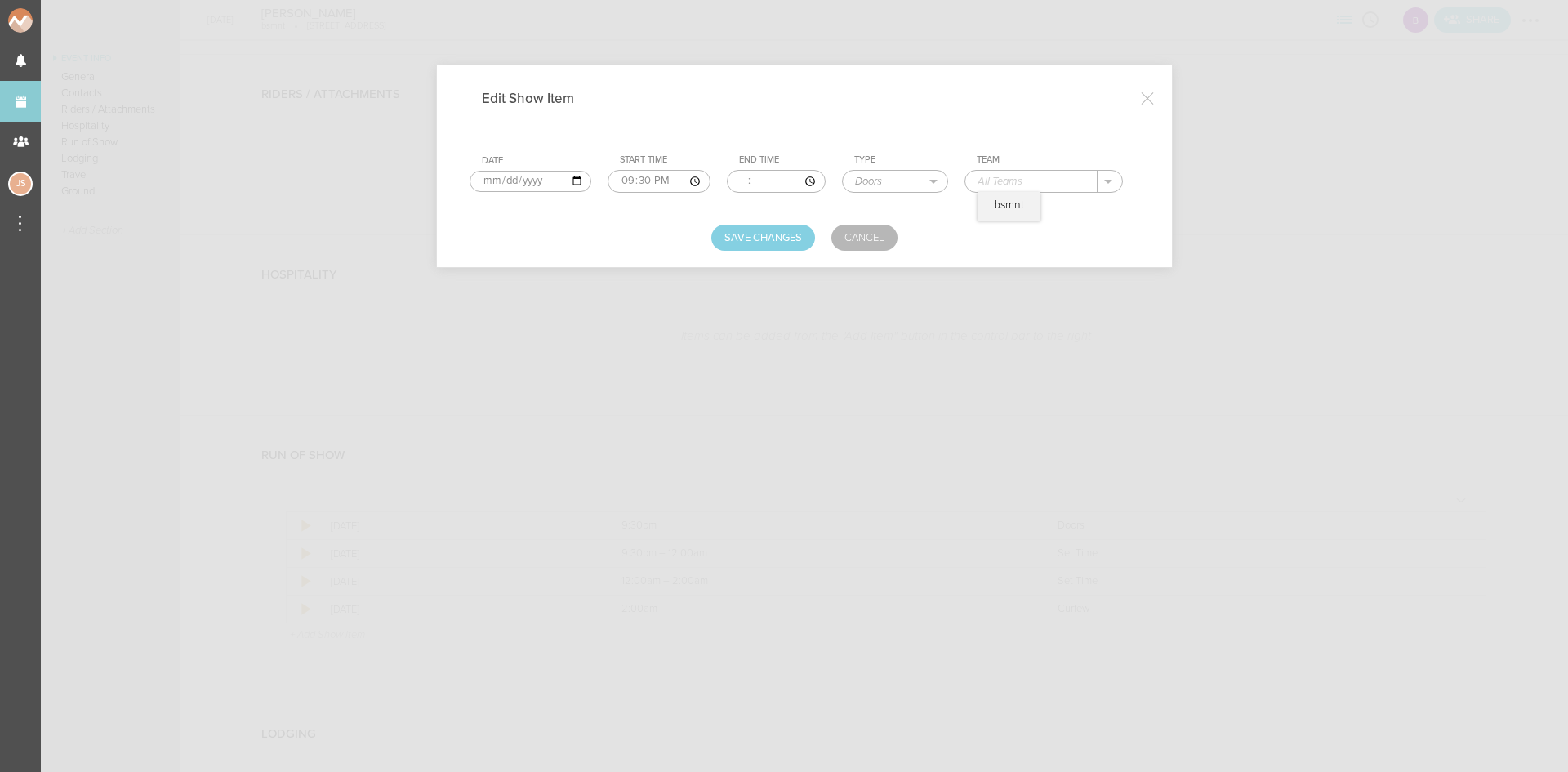
click at [1006, 185] on input "text" at bounding box center [1032, 181] width 132 height 21
click at [1008, 207] on p "bsmnt" at bounding box center [1008, 205] width 30 height 13
type input "bsmnt"
click at [728, 230] on button "Save Changes" at bounding box center [764, 238] width 103 height 26
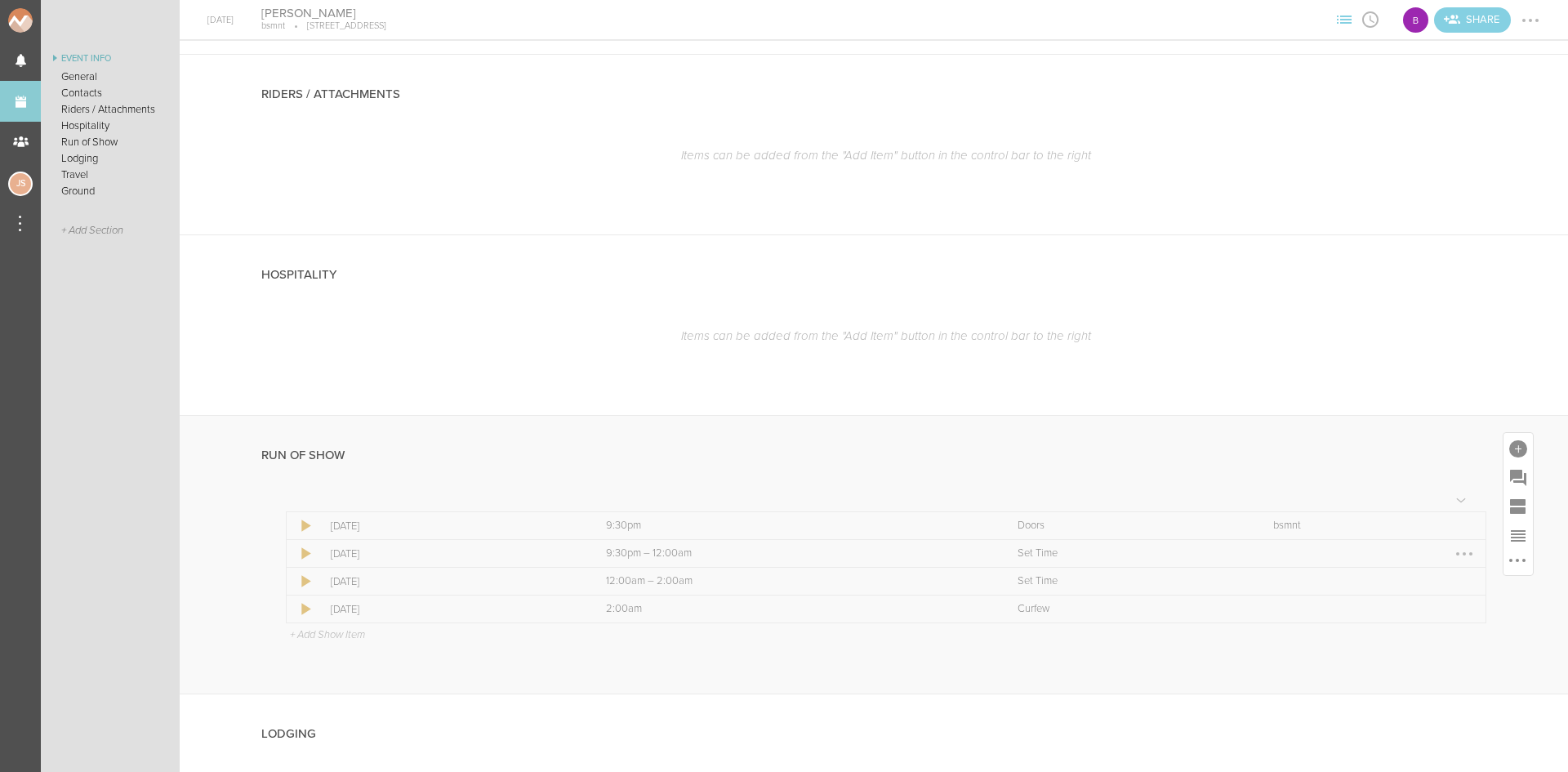
click at [1452, 551] on div at bounding box center [1465, 553] width 26 height 26
click at [1440, 580] on link "Edit Item" at bounding box center [1415, 586] width 126 height 29
select select "Set Time"
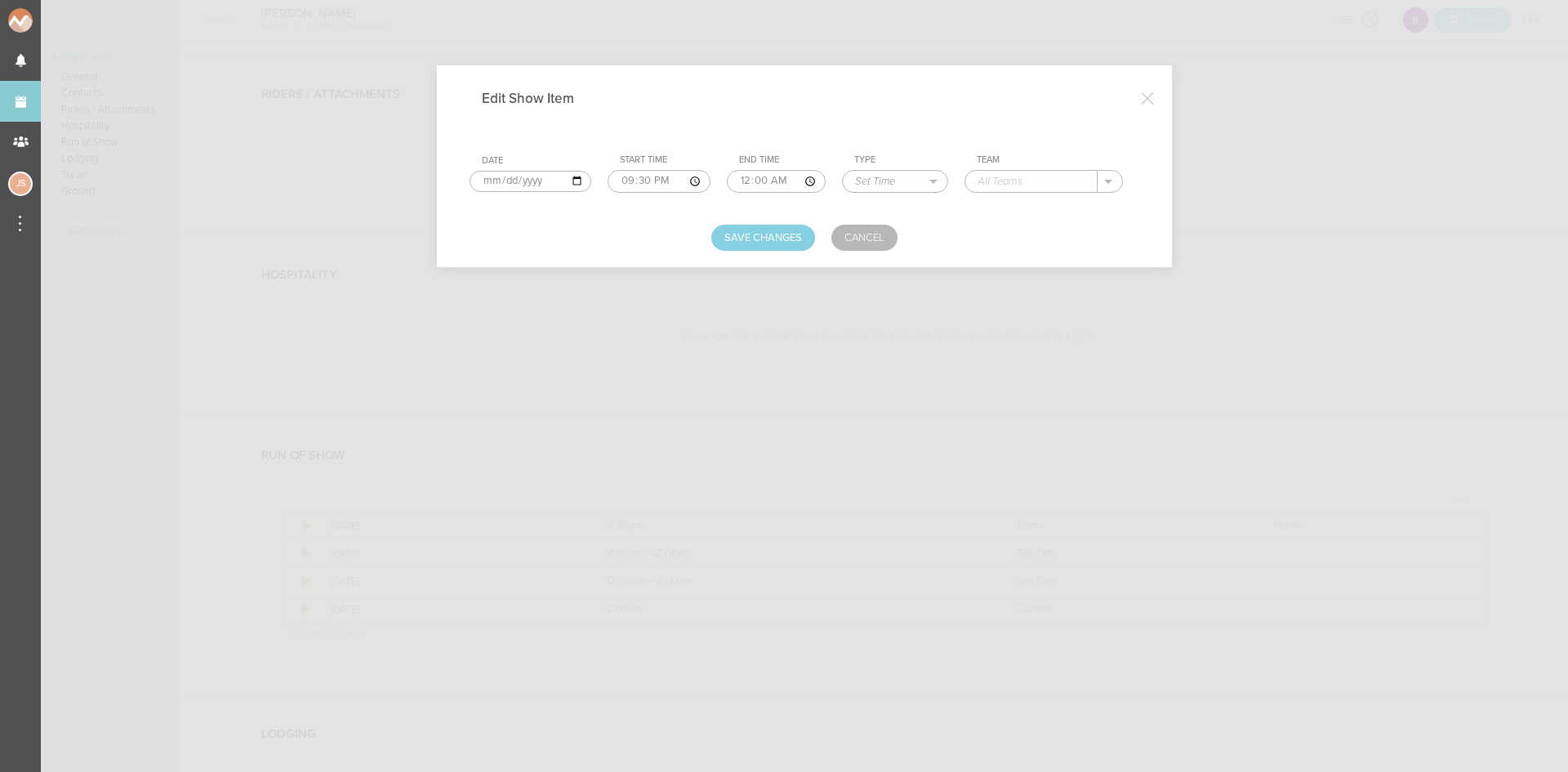
click at [742, 183] on input "00:00" at bounding box center [776, 181] width 99 height 23
type input "22:45"
type input "MRLO"
click at [755, 245] on button "Save Changes" at bounding box center [764, 238] width 103 height 26
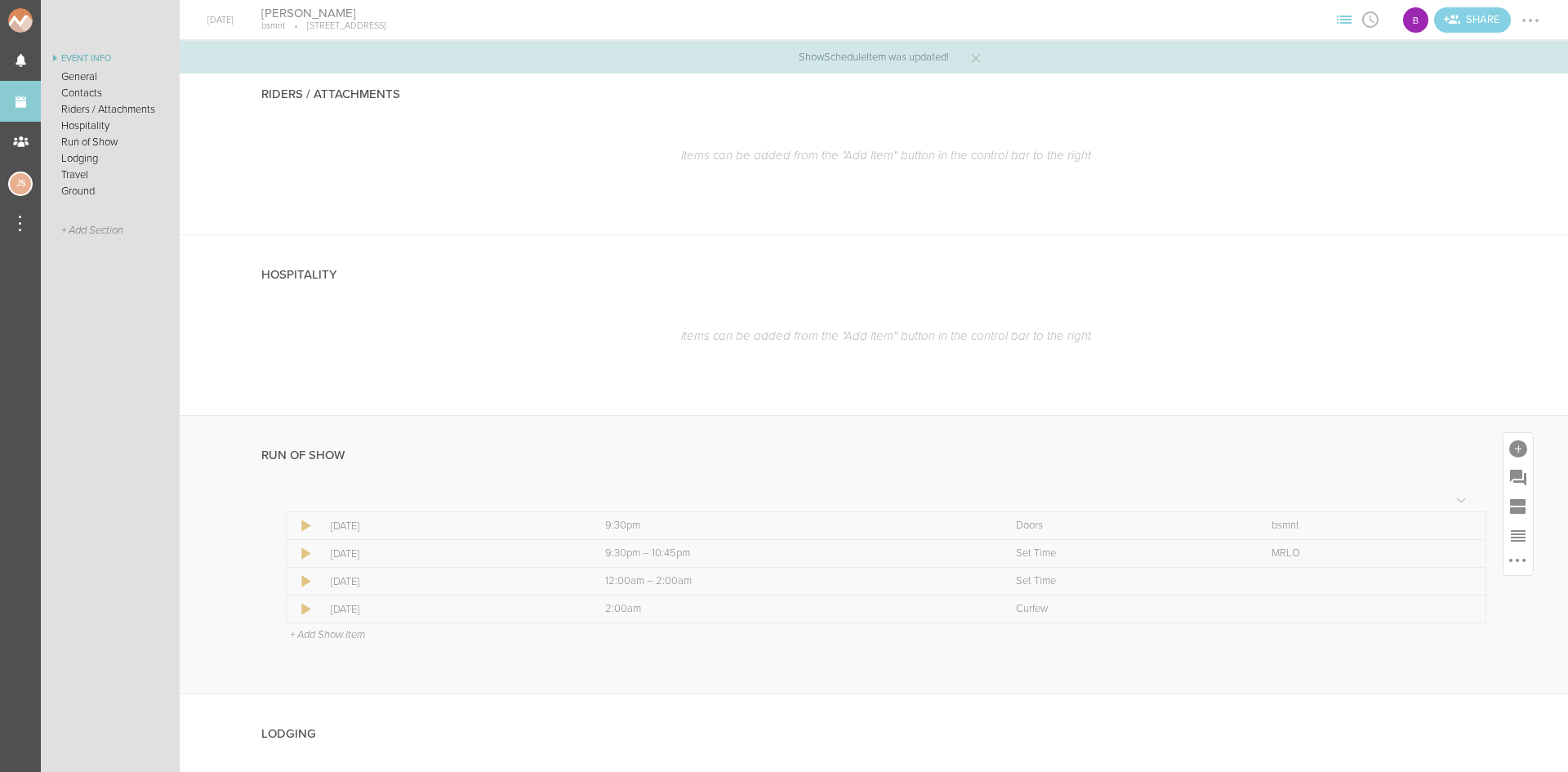
click at [346, 634] on p "+ Add Show Item" at bounding box center [327, 635] width 75 height 13
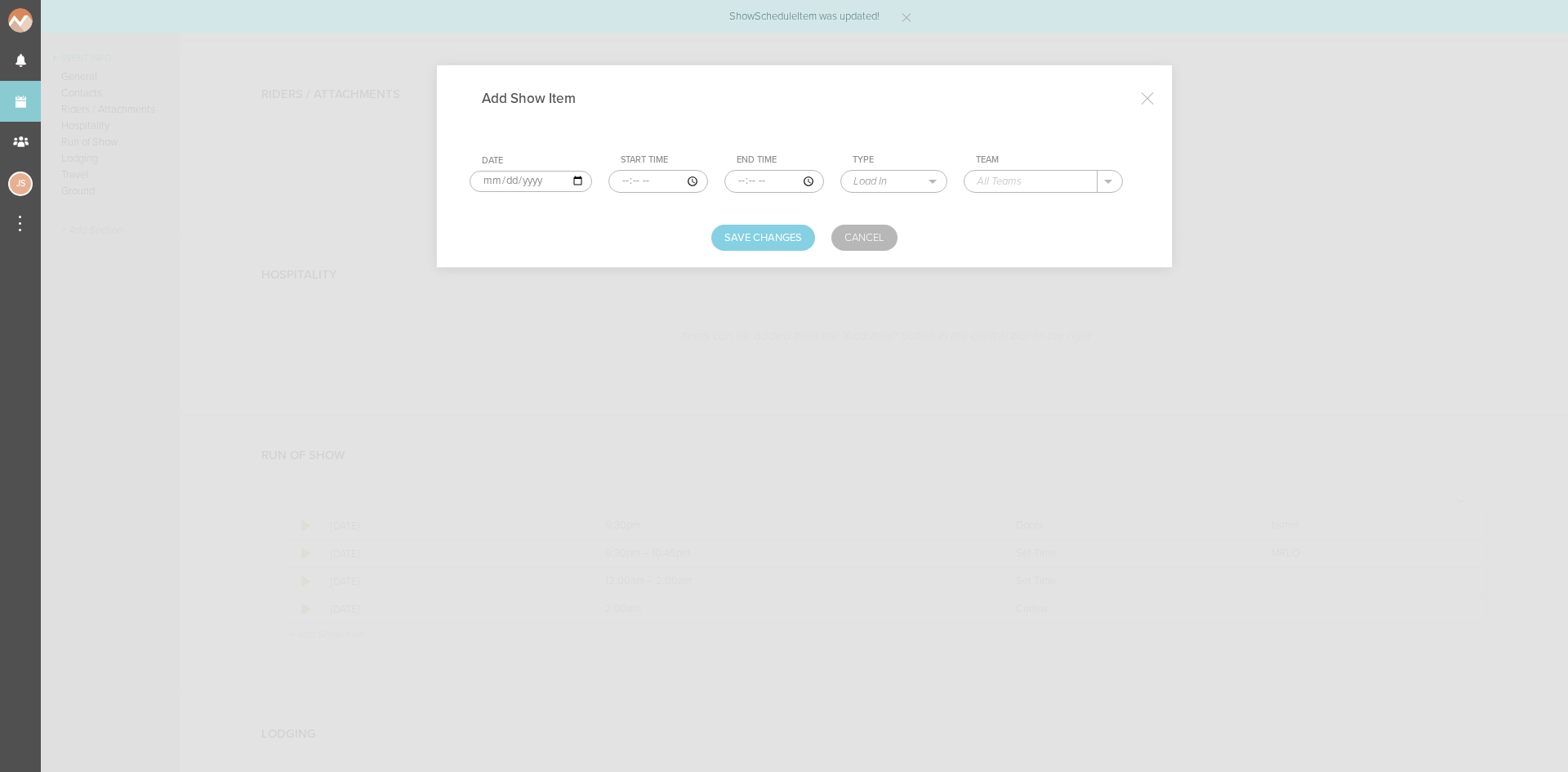
click at [616, 181] on input "time" at bounding box center [658, 181] width 100 height 23
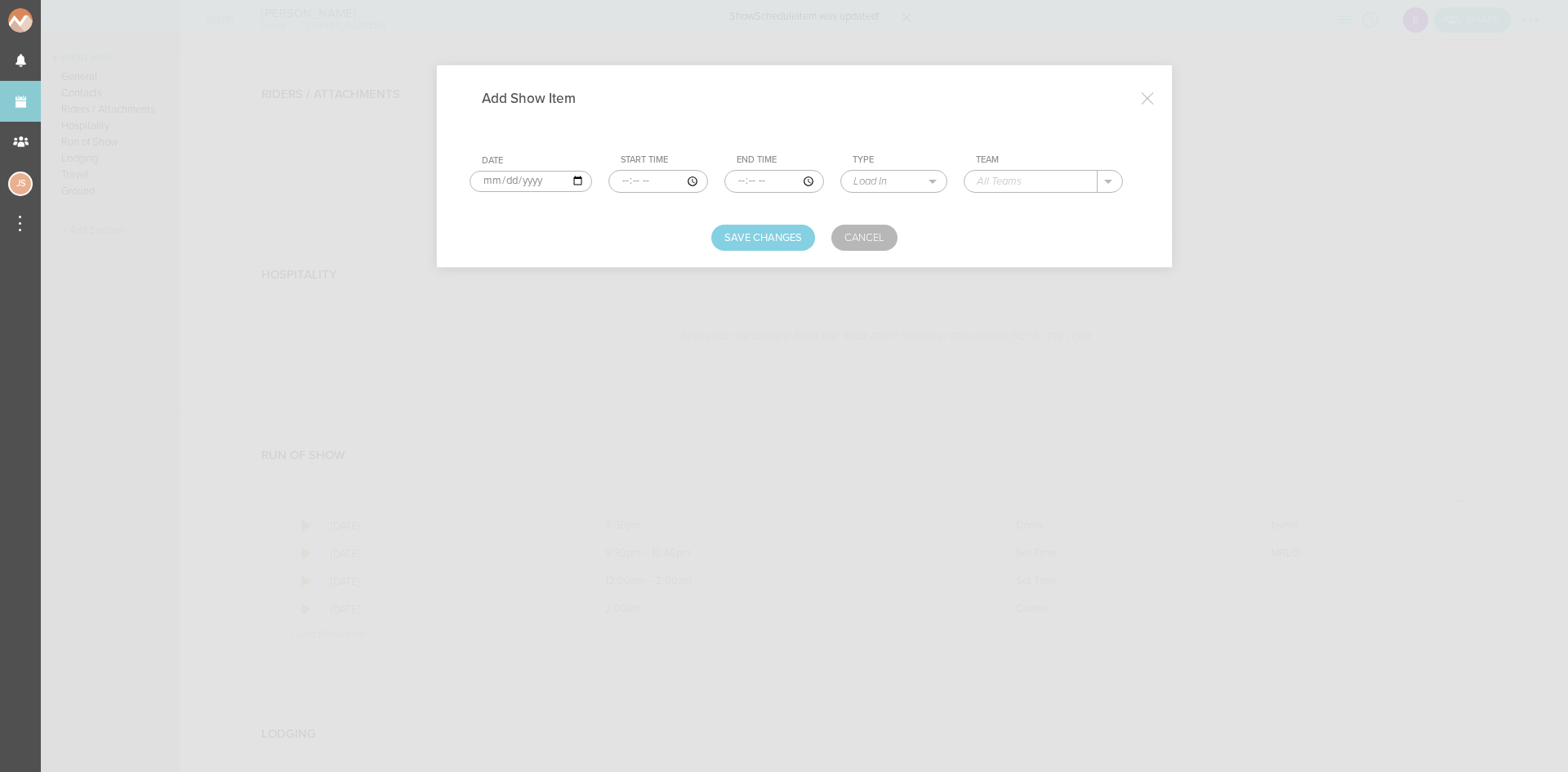
type input "22:45"
type input "00:00"
select select "Set Time"
type input "V"
type input "Camilla Fabb"
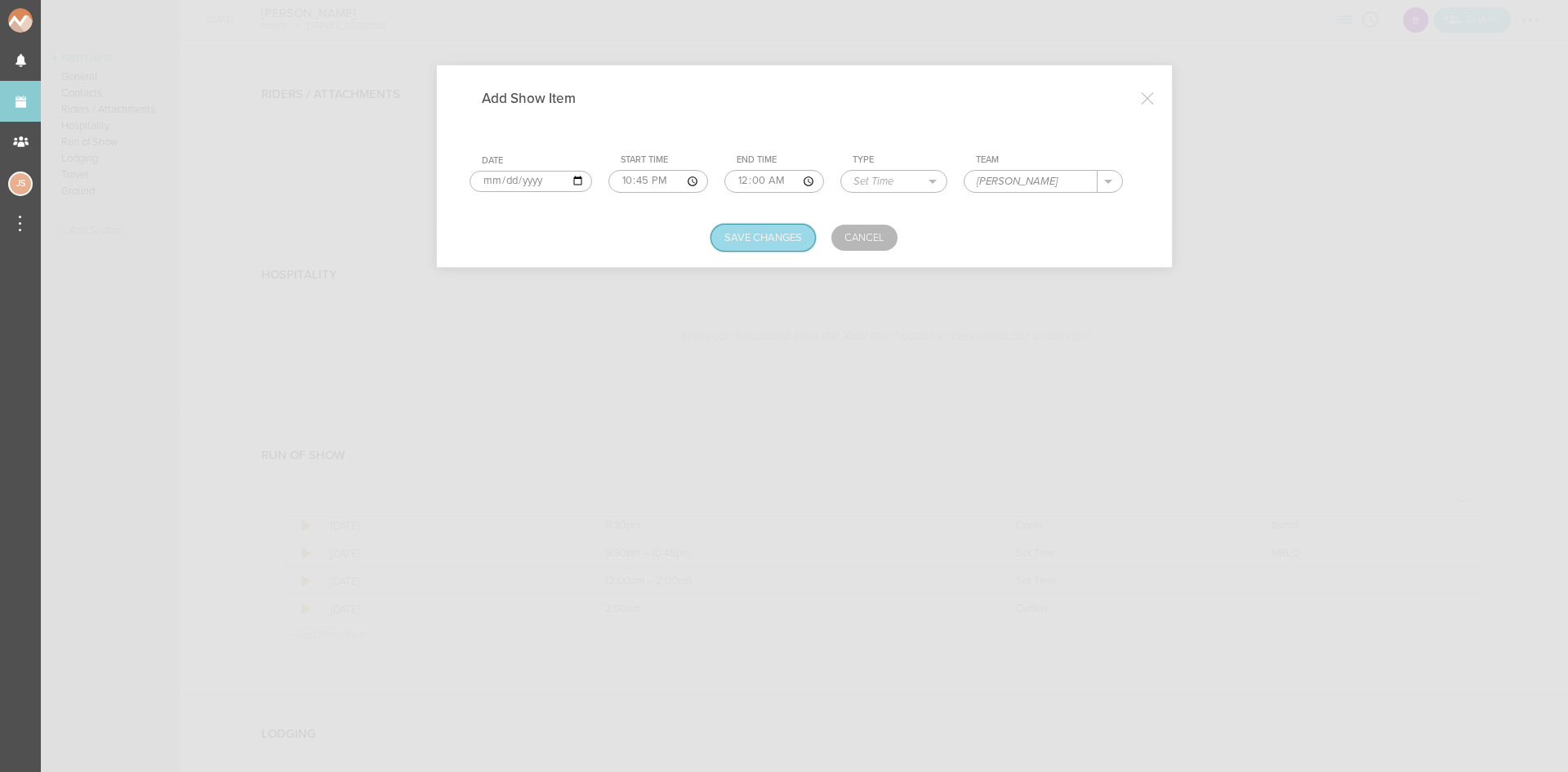
click at [767, 241] on button "Save Changes" at bounding box center [764, 238] width 103 height 26
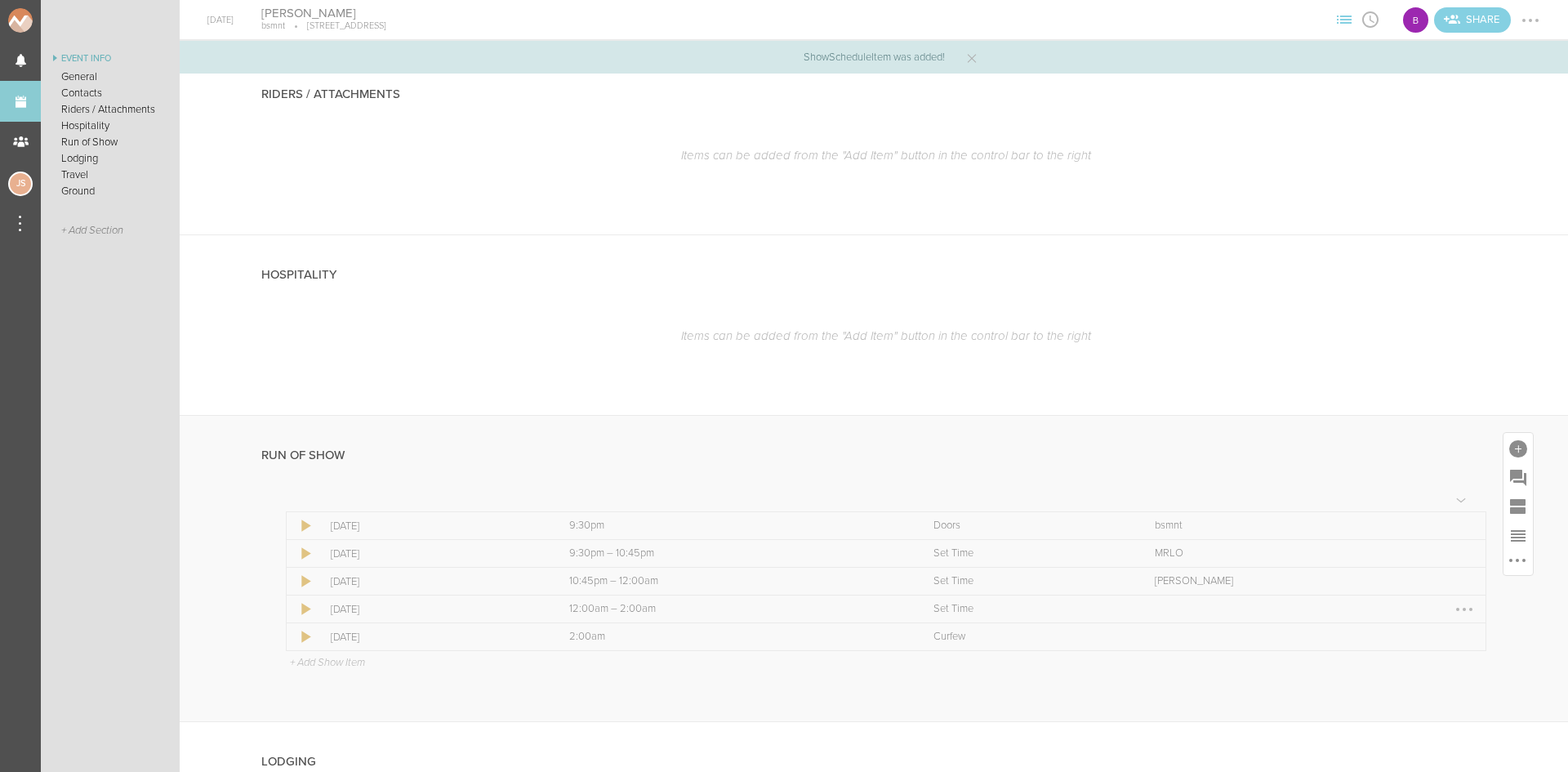
click at [1455, 612] on div at bounding box center [1465, 610] width 26 height 26
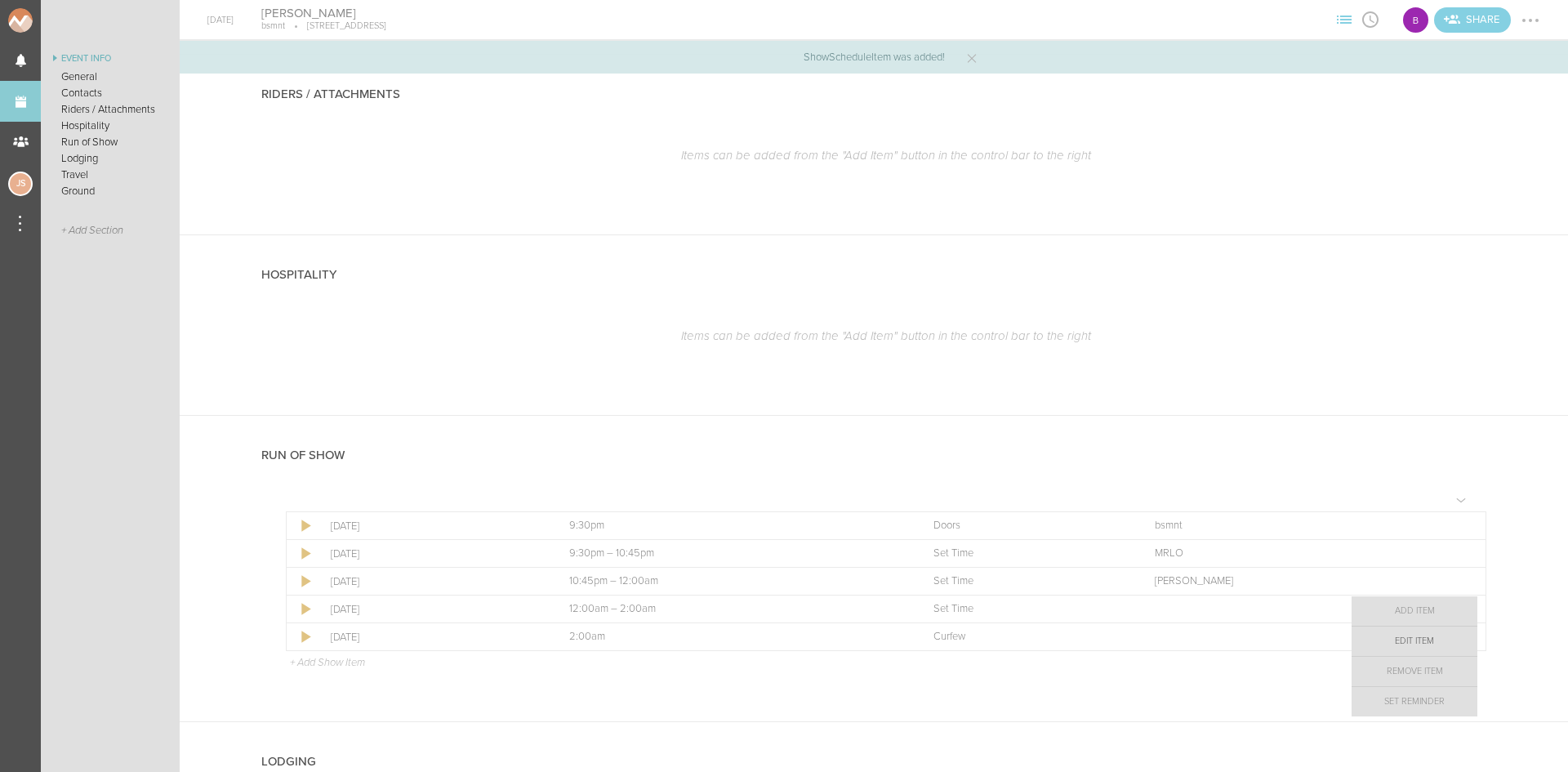
click at [1402, 633] on link "Edit Item" at bounding box center [1415, 641] width 126 height 29
select select "Set Time"
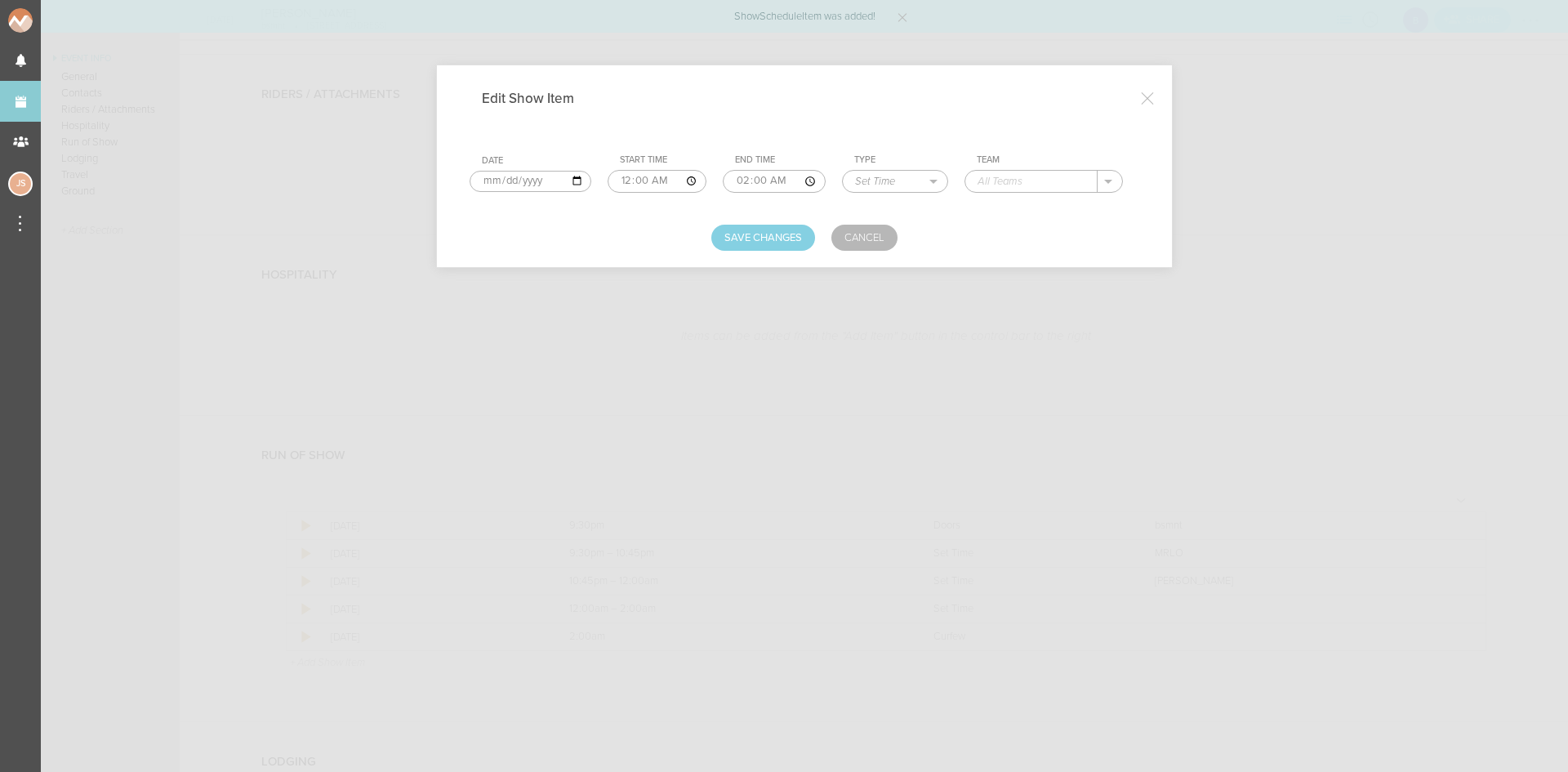
click at [993, 180] on input "text" at bounding box center [1032, 181] width 132 height 21
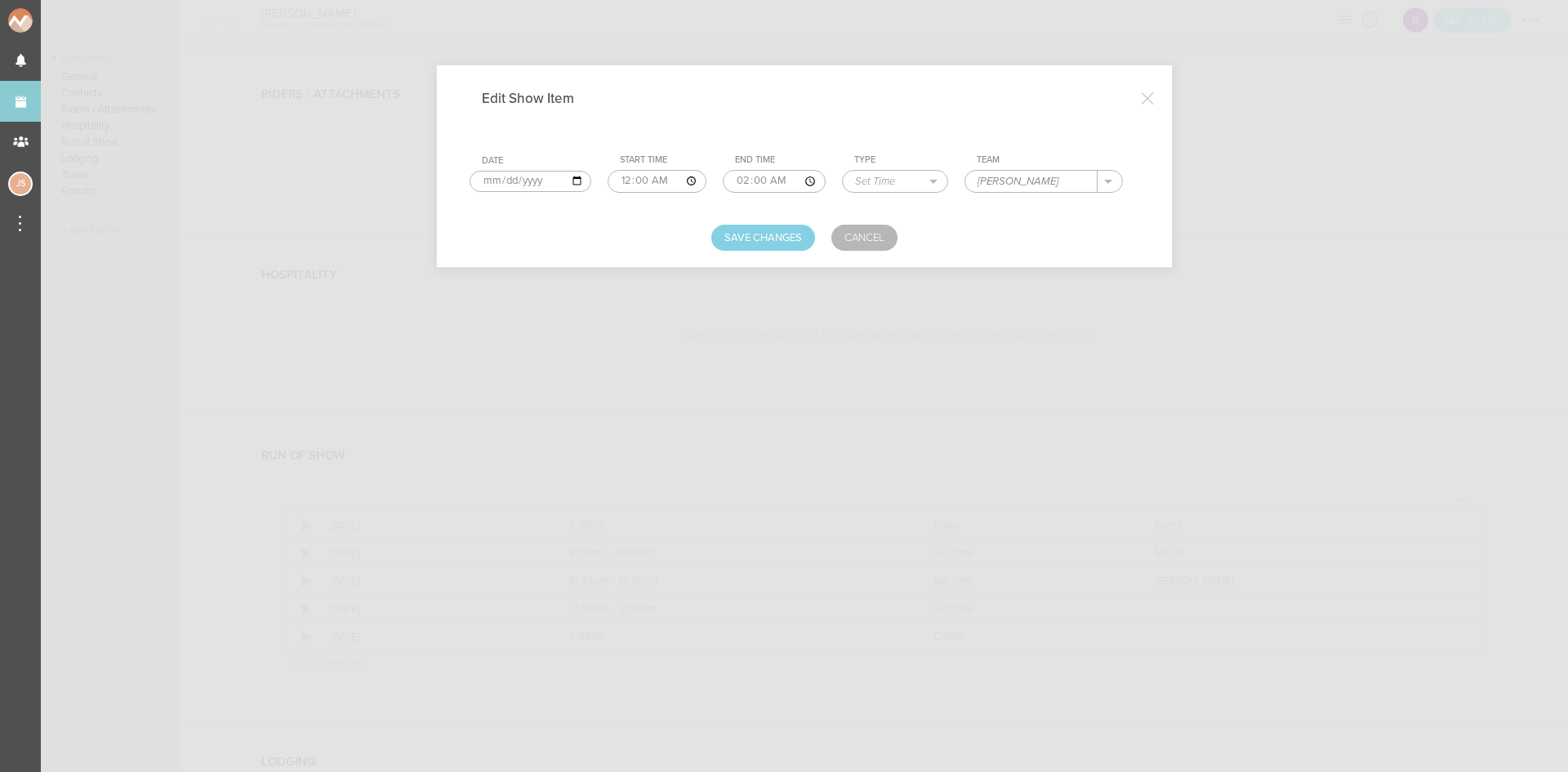
click at [1004, 182] on input "Martin Hoeger" at bounding box center [1032, 181] width 132 height 21
type input "Marten Hoeger"
drag, startPoint x: 785, startPoint y: 235, endPoint x: 208, endPoint y: 138, distance: 585.1
click at [785, 235] on button "Save Changes" at bounding box center [764, 238] width 103 height 26
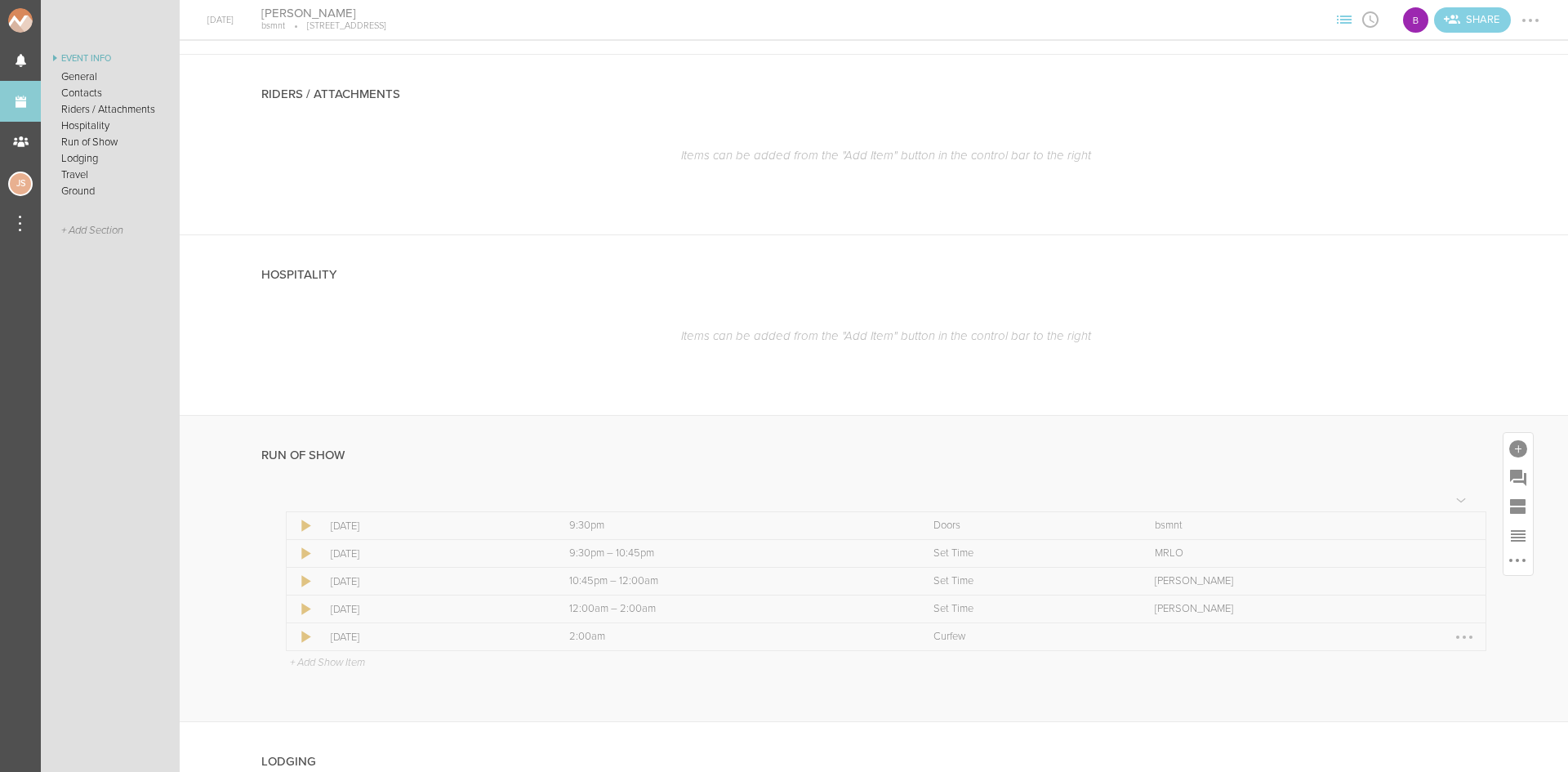
click at [1452, 635] on div at bounding box center [1465, 637] width 26 height 26
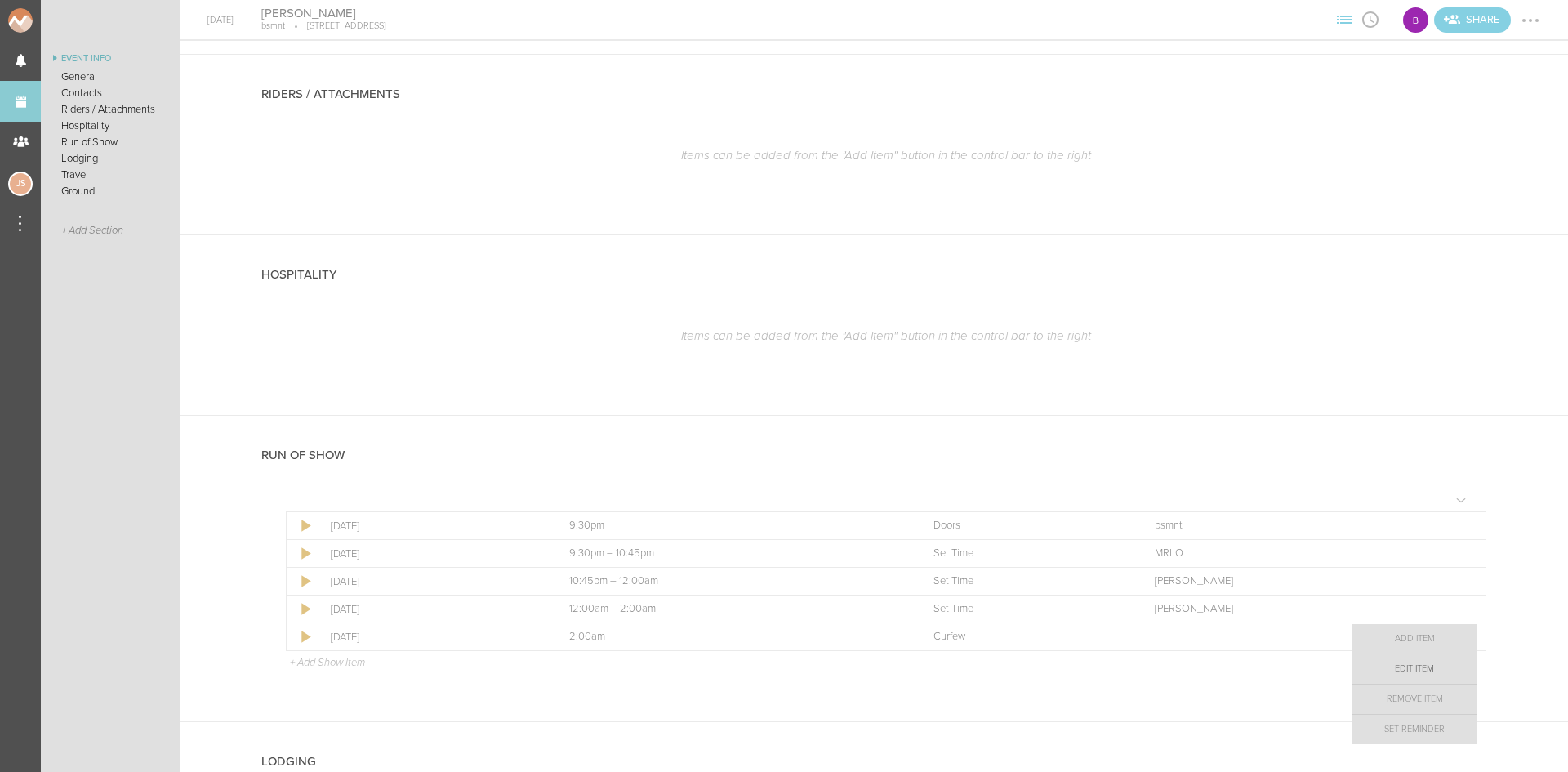
click at [1451, 662] on link "Edit Item" at bounding box center [1415, 669] width 126 height 29
select select "Curfew"
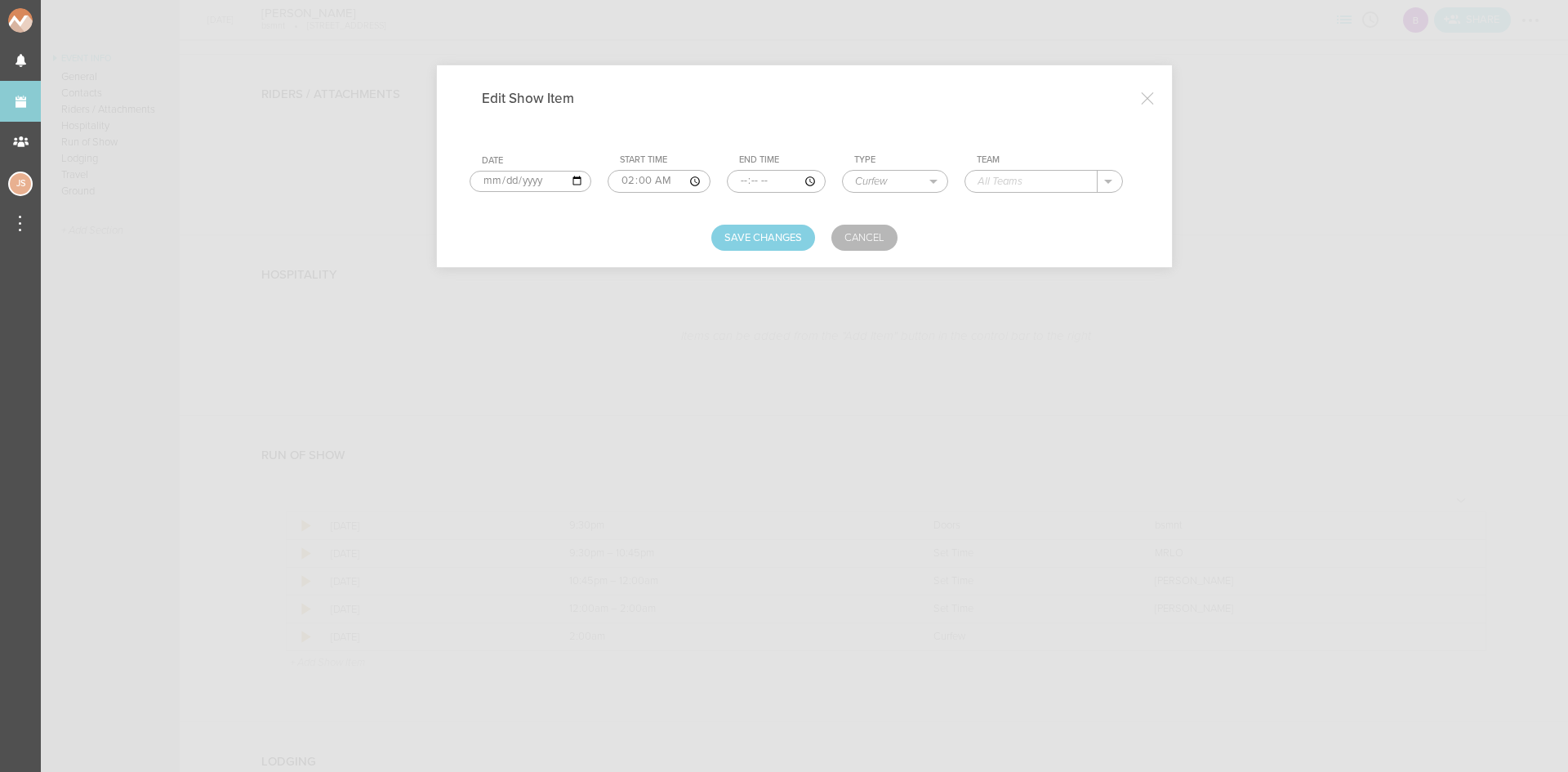
click at [1003, 185] on input "text" at bounding box center [1032, 181] width 132 height 21
click at [1003, 210] on p "bsmnt" at bounding box center [1008, 205] width 30 height 13
type input "bsmnt"
click at [720, 231] on button "Save Changes" at bounding box center [764, 238] width 103 height 26
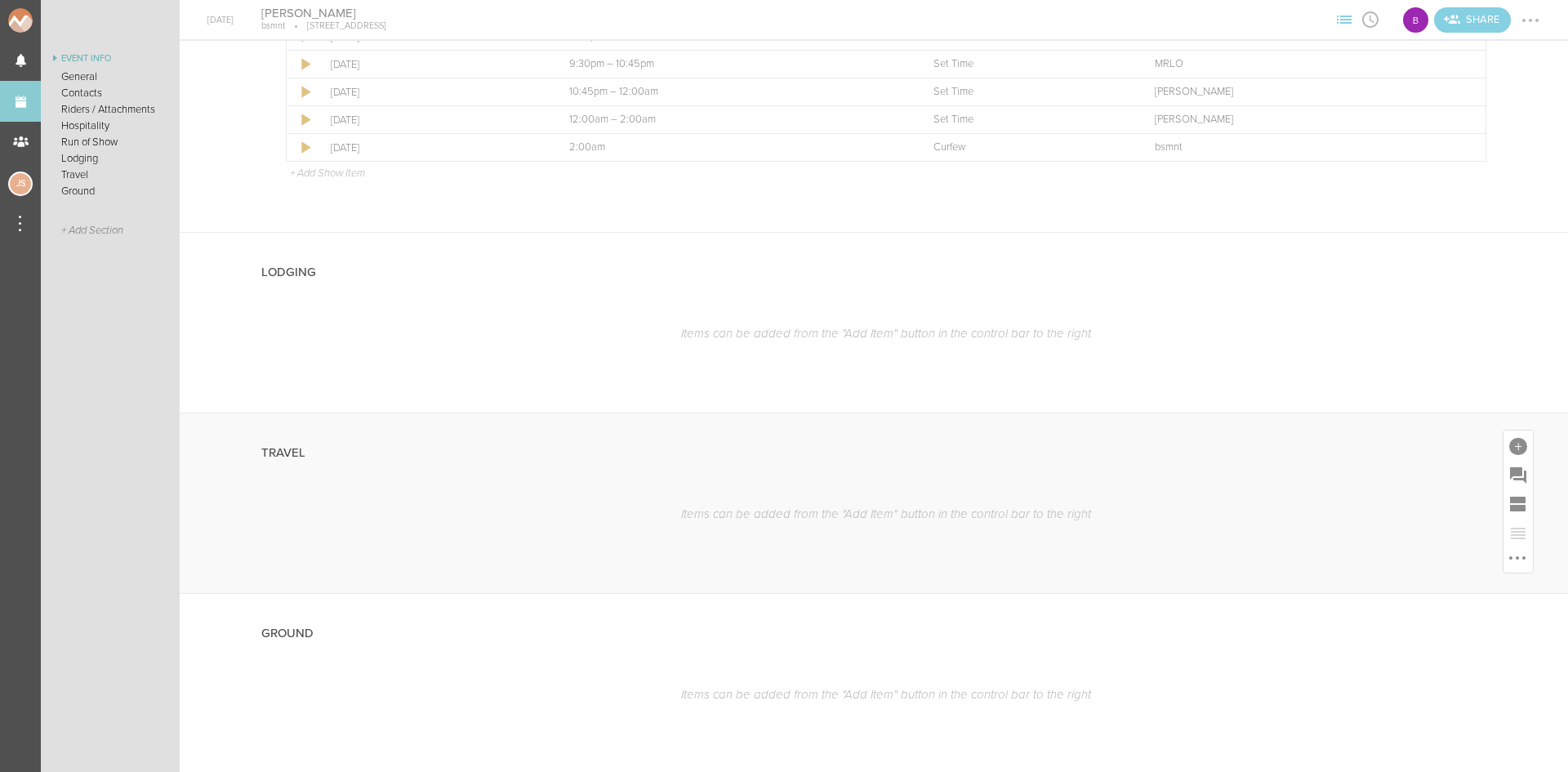
scroll to position [1307, 0]
click at [1510, 266] on div at bounding box center [1519, 266] width 18 height 18
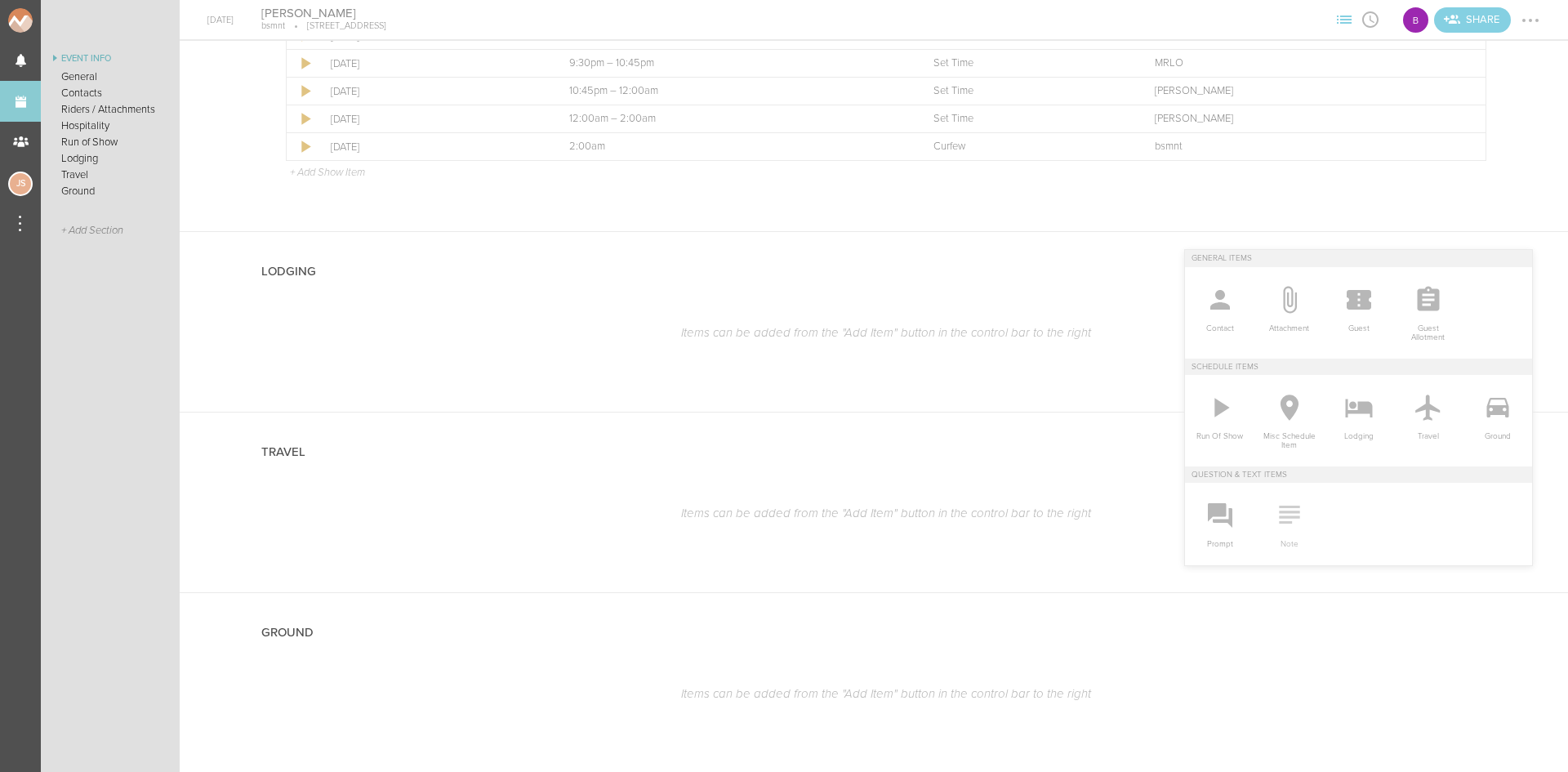
click at [1276, 520] on icon at bounding box center [1290, 514] width 33 height 33
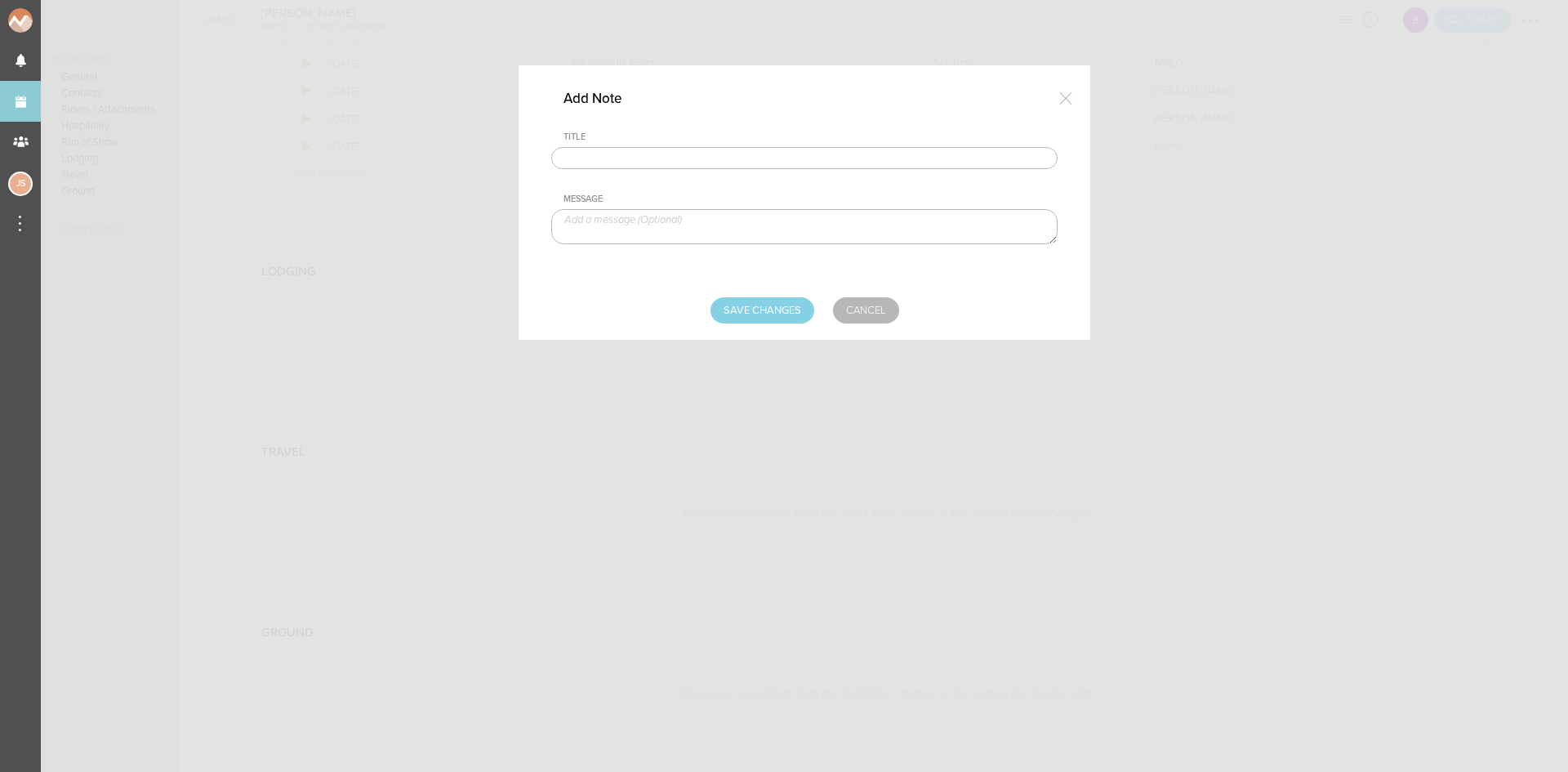
click at [696, 163] on input "text" at bounding box center [804, 158] width 506 height 23
type input "Lodging/GROUND"
click at [664, 220] on textarea at bounding box center [804, 227] width 506 height 35
type textarea "$400 buyout to be sent with final payment"
click at [793, 308] on input "Save Changes" at bounding box center [763, 310] width 103 height 26
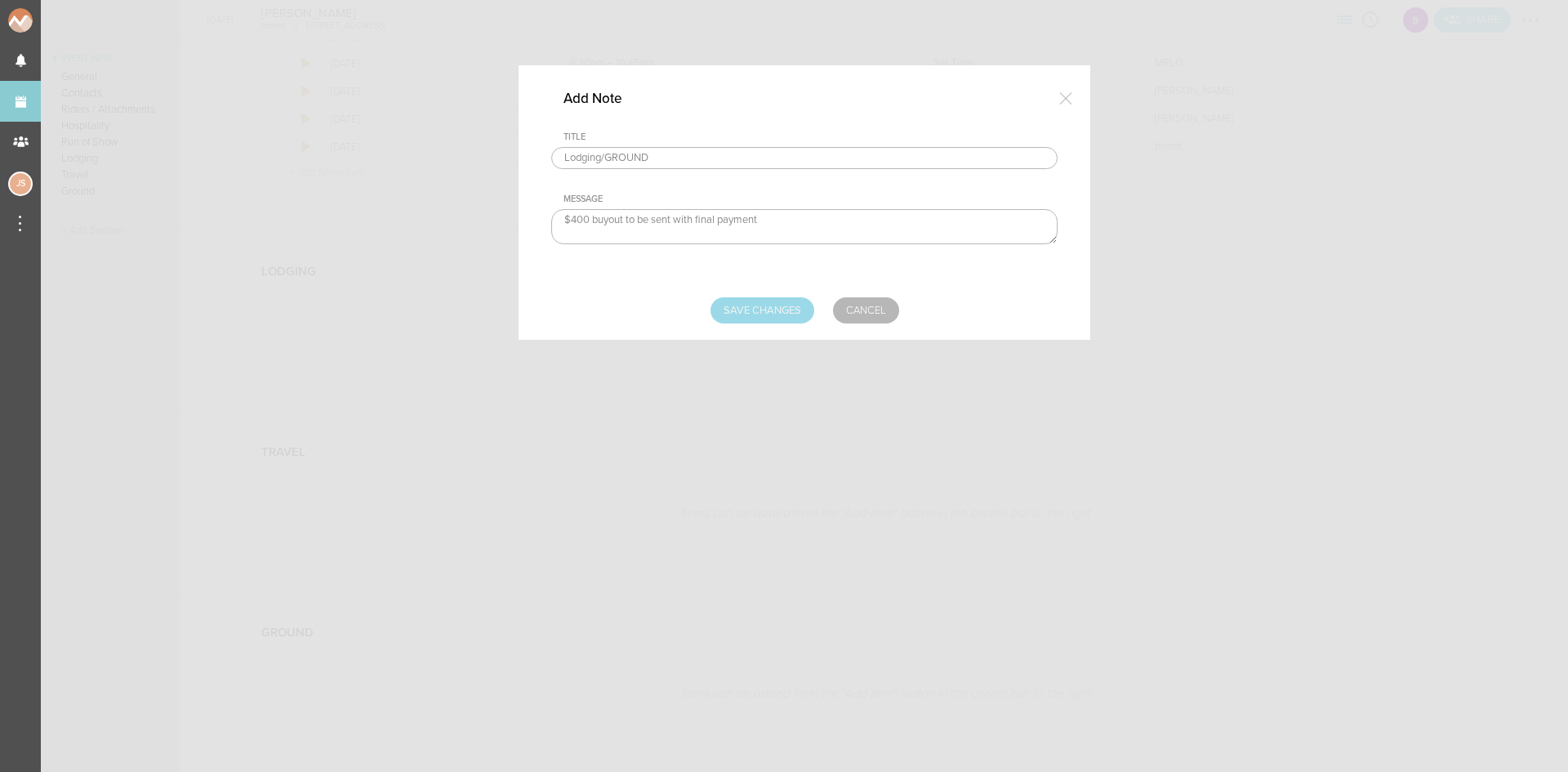
type input "Saving..."
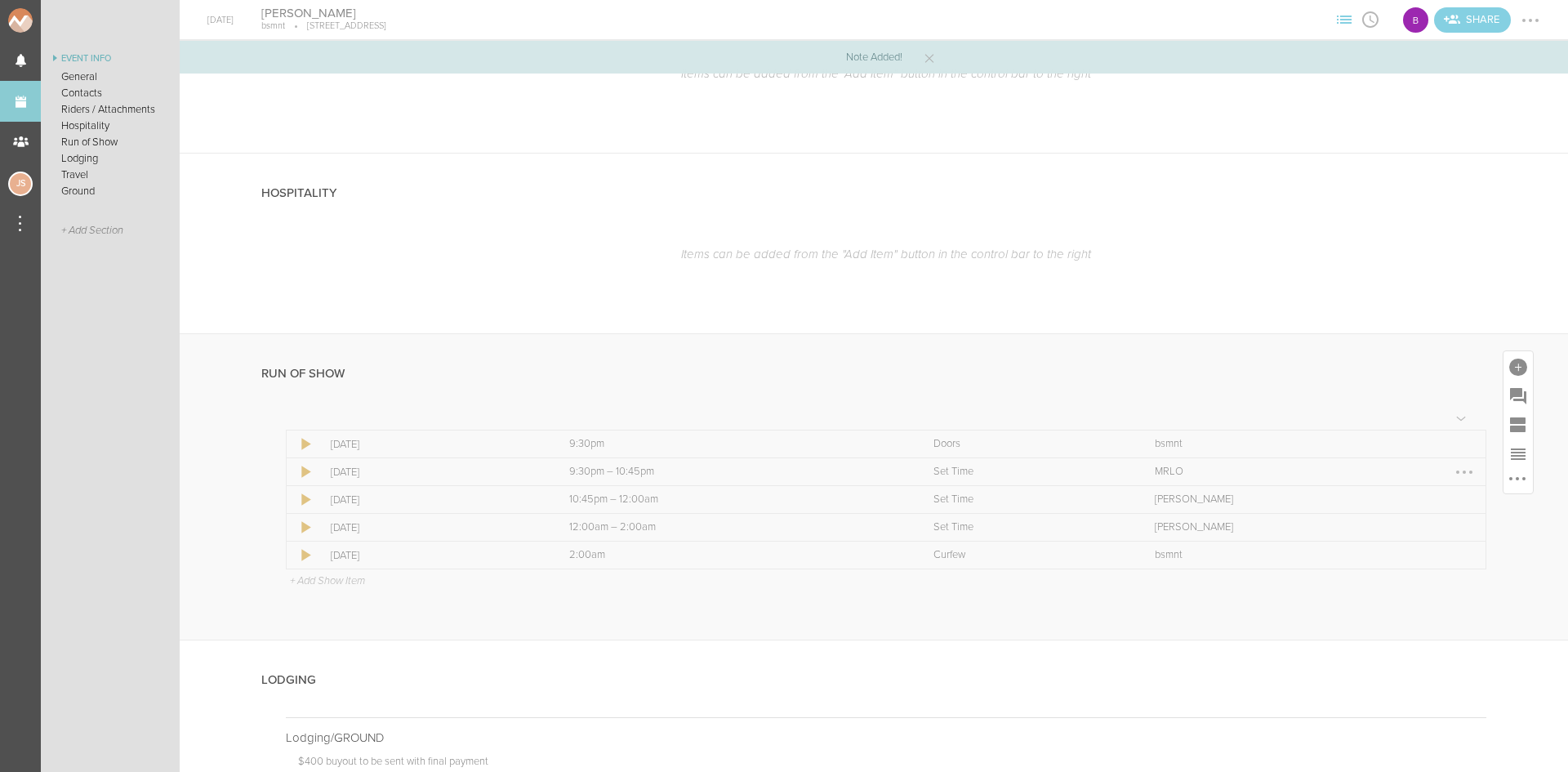
scroll to position [490, 0]
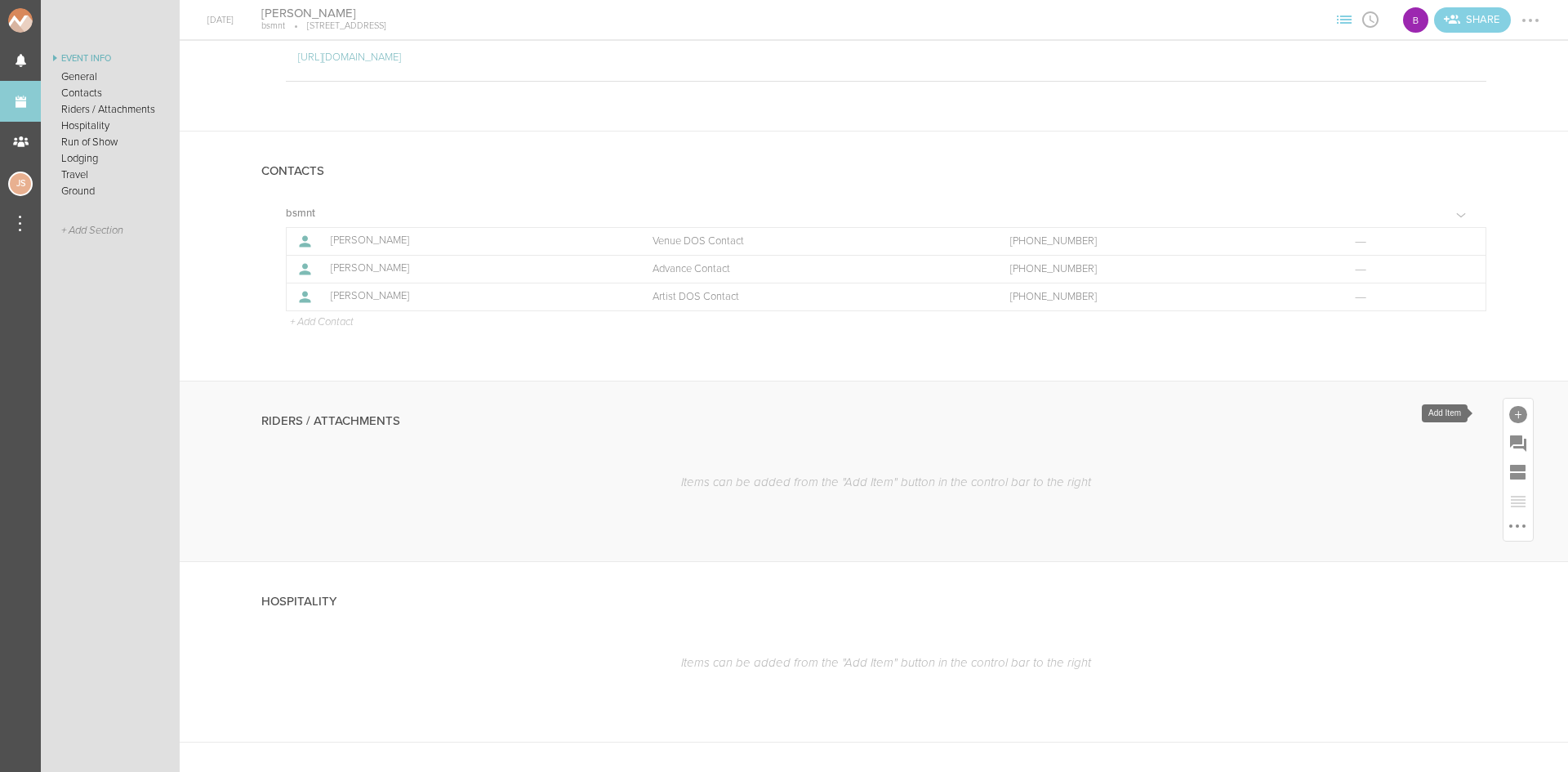
click at [1510, 411] on div at bounding box center [1519, 415] width 18 height 18
click at [1278, 440] on icon at bounding box center [1290, 449] width 33 height 33
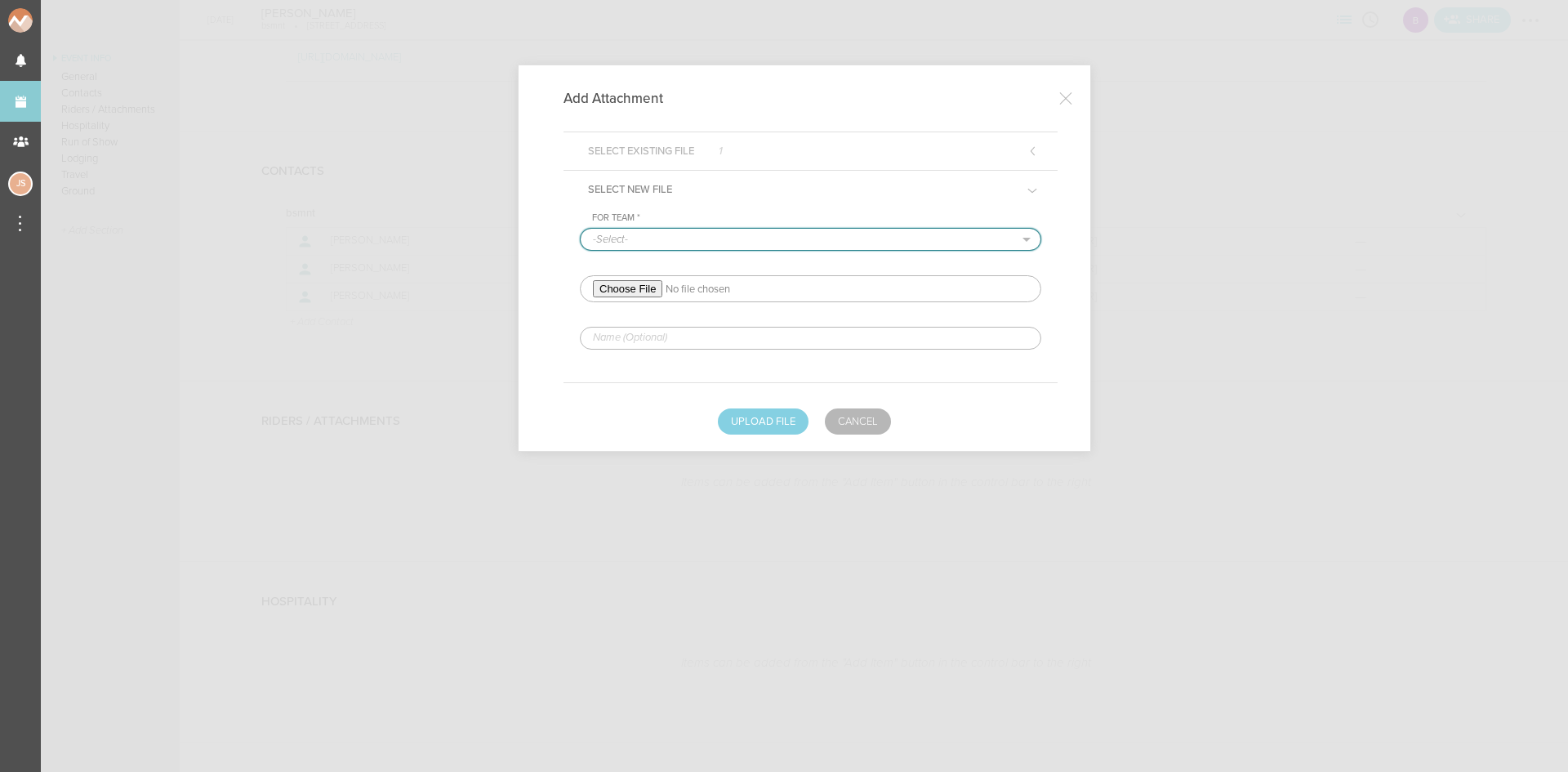
drag, startPoint x: 650, startPoint y: 237, endPoint x: 650, endPoint y: 246, distance: 9.0
click at [650, 238] on select "-Select- bsmnt" at bounding box center [810, 239] width 460 height 21
select select "1884"
click at [580, 229] on select "-Select- bsmnt" at bounding box center [810, 239] width 460 height 21
click at [643, 284] on input "file" at bounding box center [811, 289] width 462 height 27
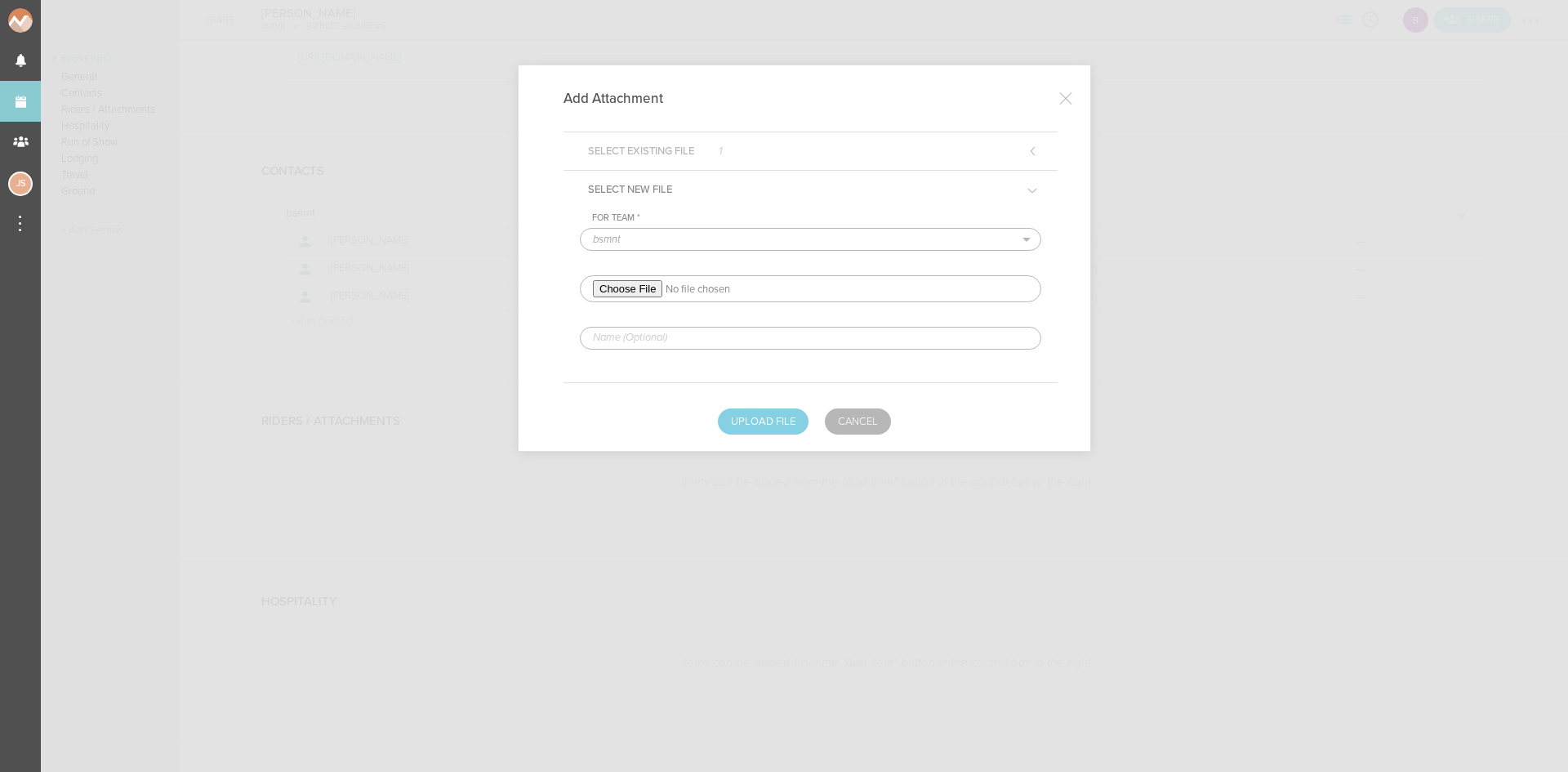
type input "C:\fakepath\Artist Rider MARTEN HØRGER 11 2024-REDLINED.pdf"
click at [745, 343] on input "text" at bounding box center [811, 337] width 462 height 23
type input "REDLINED HERE"
click at [765, 415] on button "Upload File" at bounding box center [764, 421] width 91 height 26
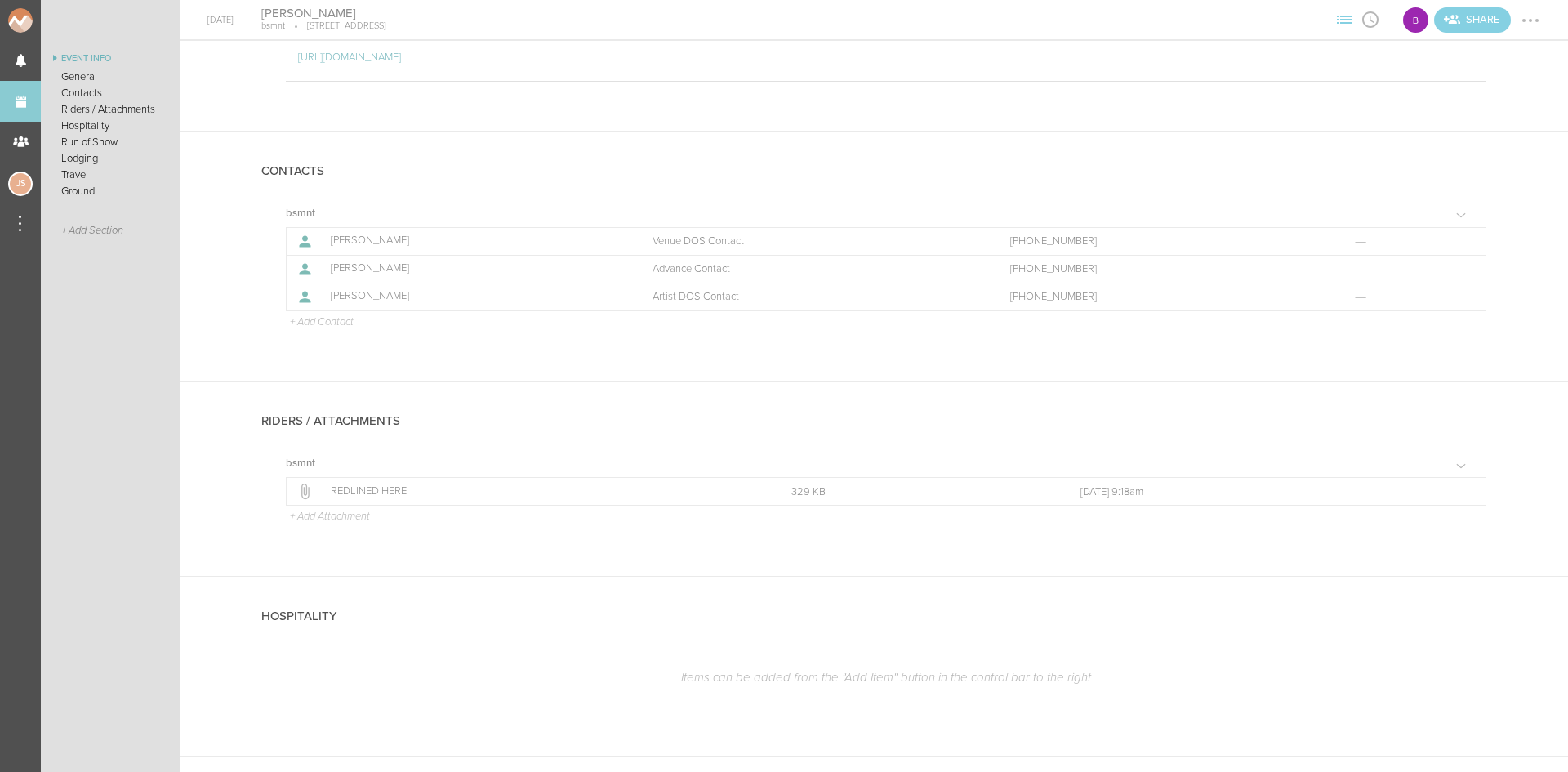
drag, startPoint x: 1534, startPoint y: 16, endPoint x: 1534, endPoint y: 26, distance: 10.0
click at [1534, 16] on div at bounding box center [1531, 20] width 26 height 26
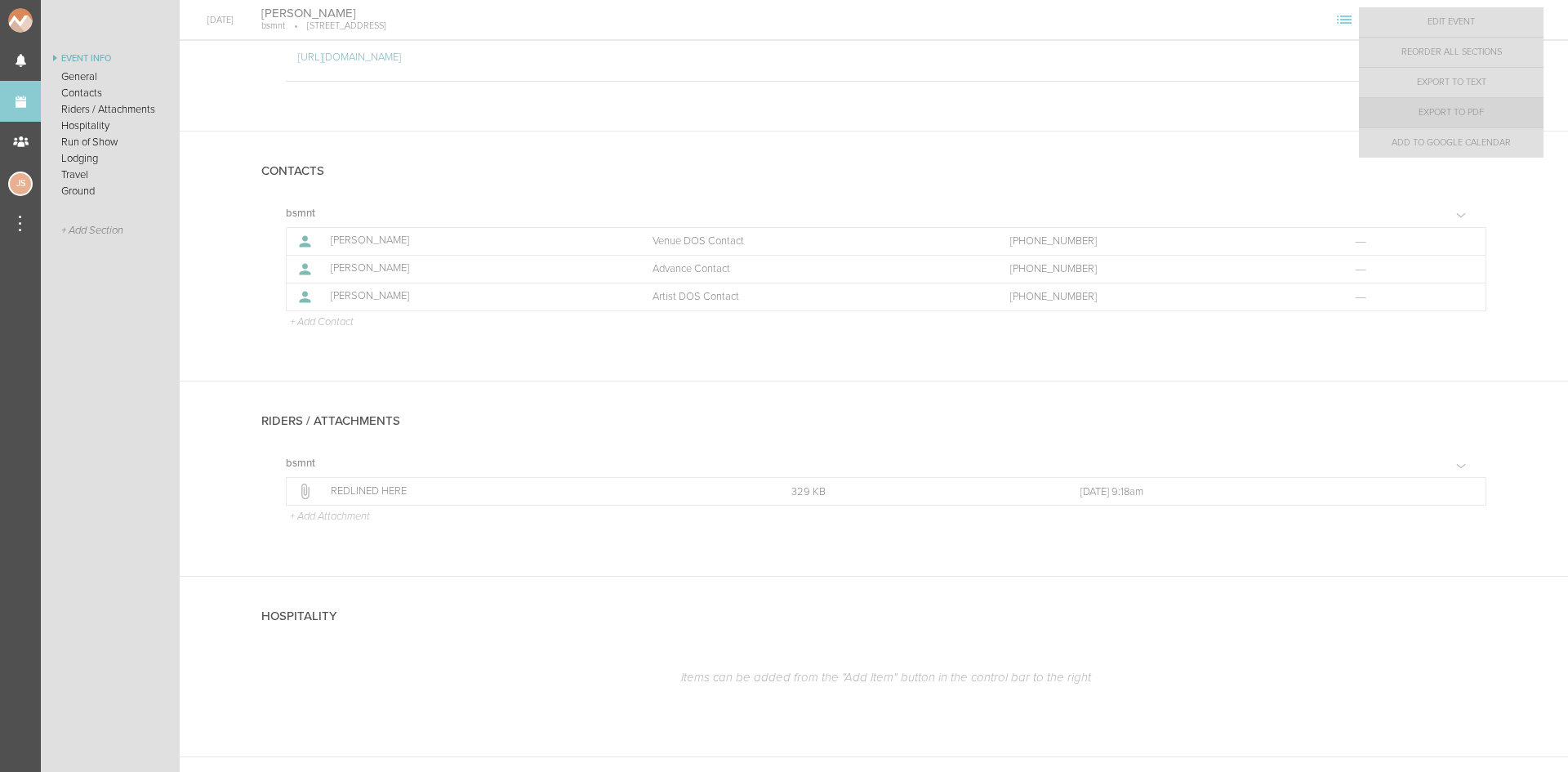
click at [1499, 109] on link "Export to PDF" at bounding box center [1452, 112] width 185 height 29
